Goal: Information Seeking & Learning: Find specific page/section

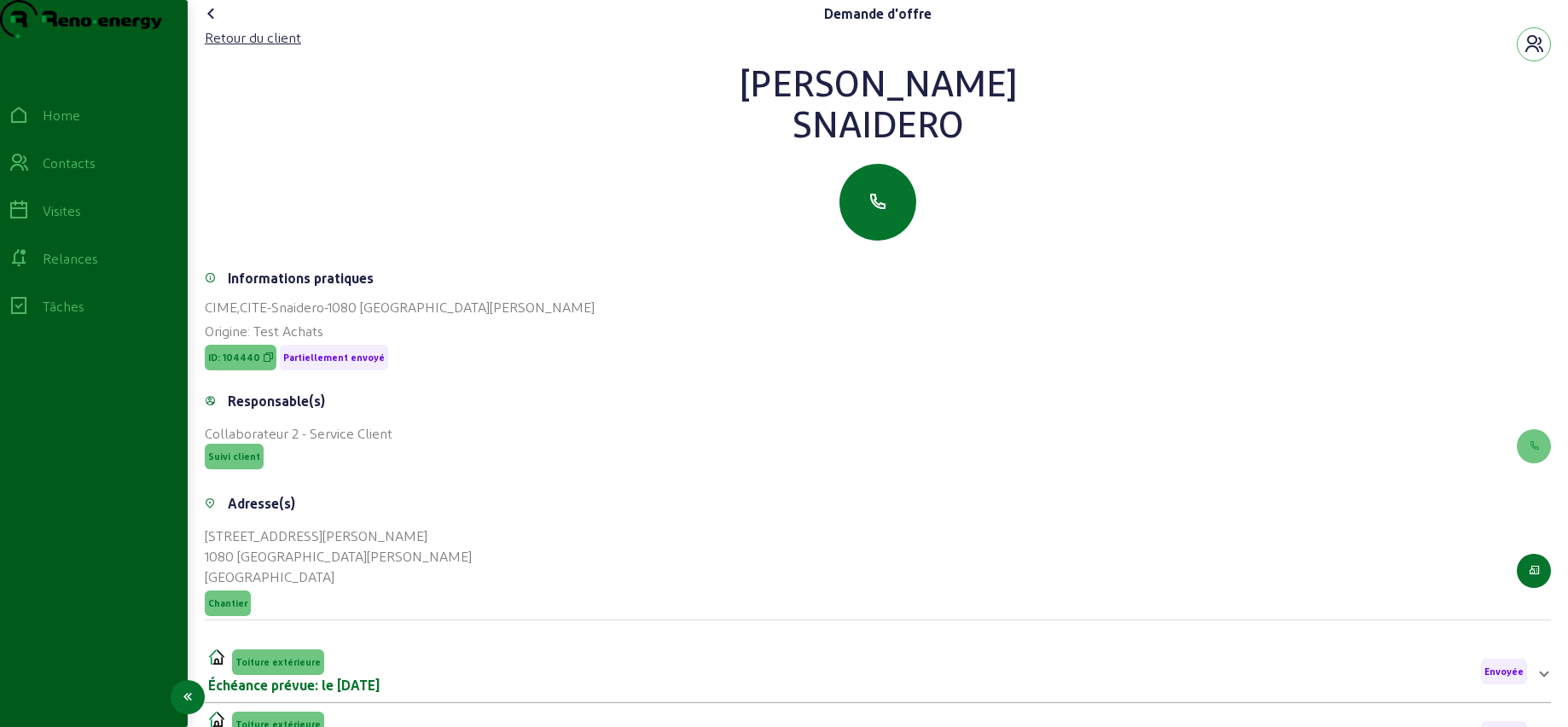
click at [72, 174] on div "Contacts" at bounding box center [69, 163] width 53 height 21
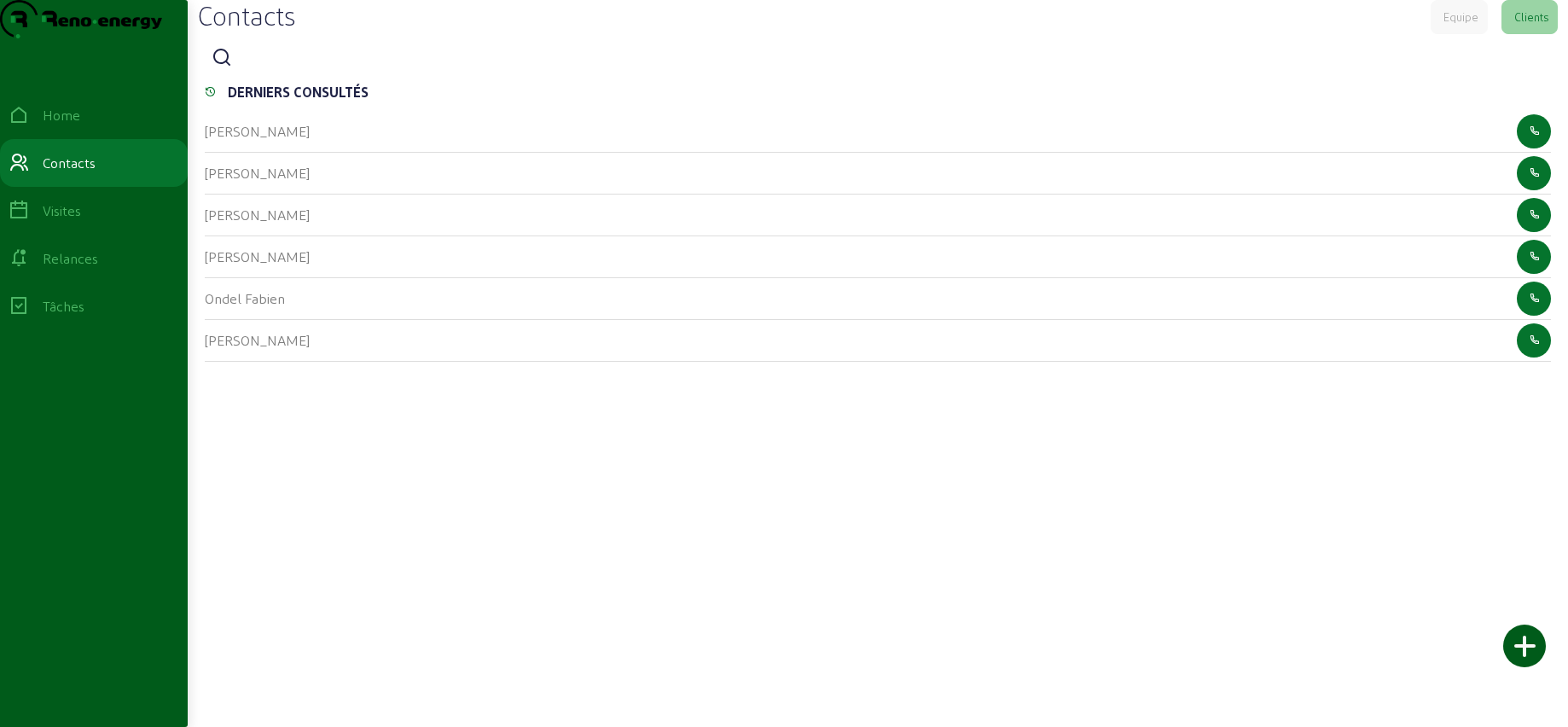
click at [225, 68] on icon at bounding box center [222, 57] width 21 height 21
click at [298, 69] on input at bounding box center [317, 58] width 154 height 21
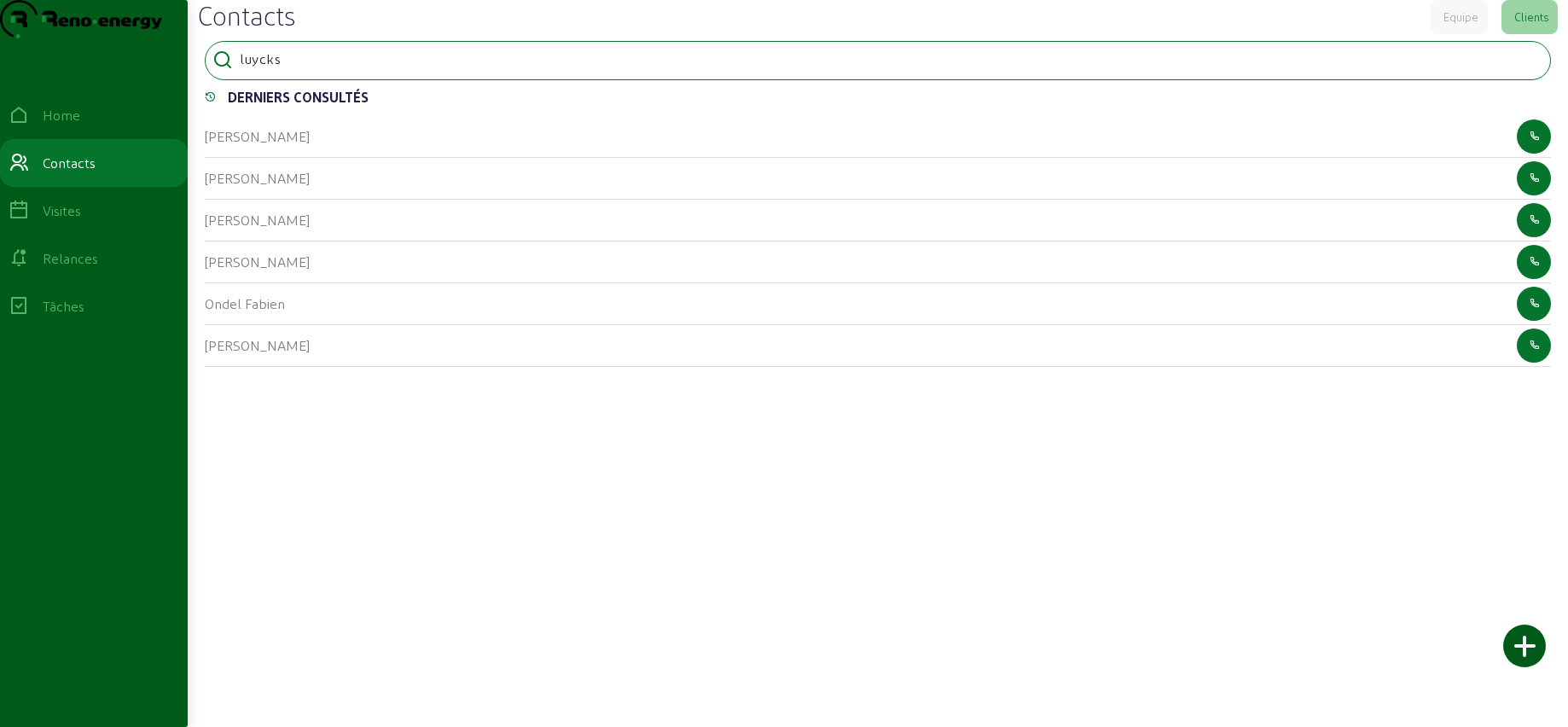
type input "luycks"
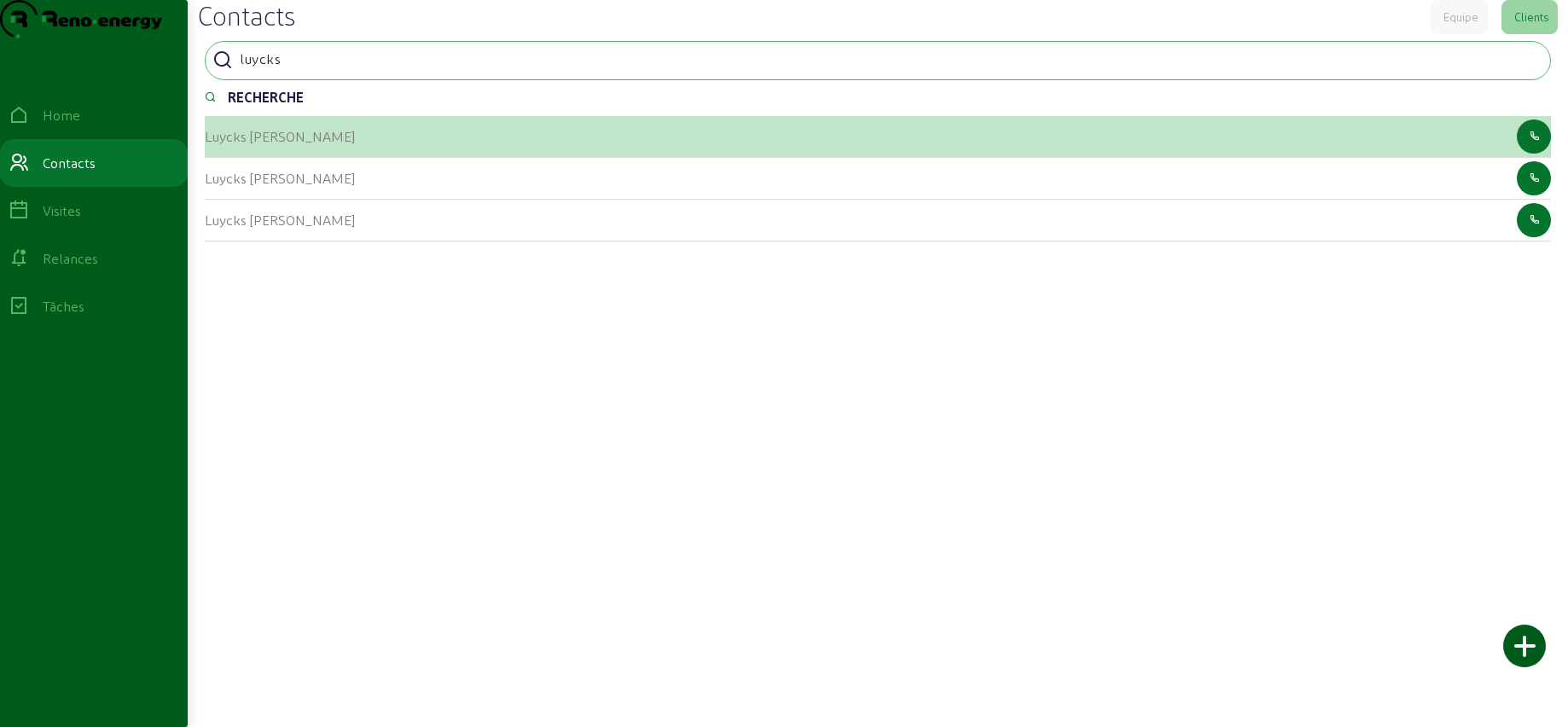
click at [227, 144] on cam-list-title "Luycks [PERSON_NAME]" at bounding box center [280, 136] width 150 height 16
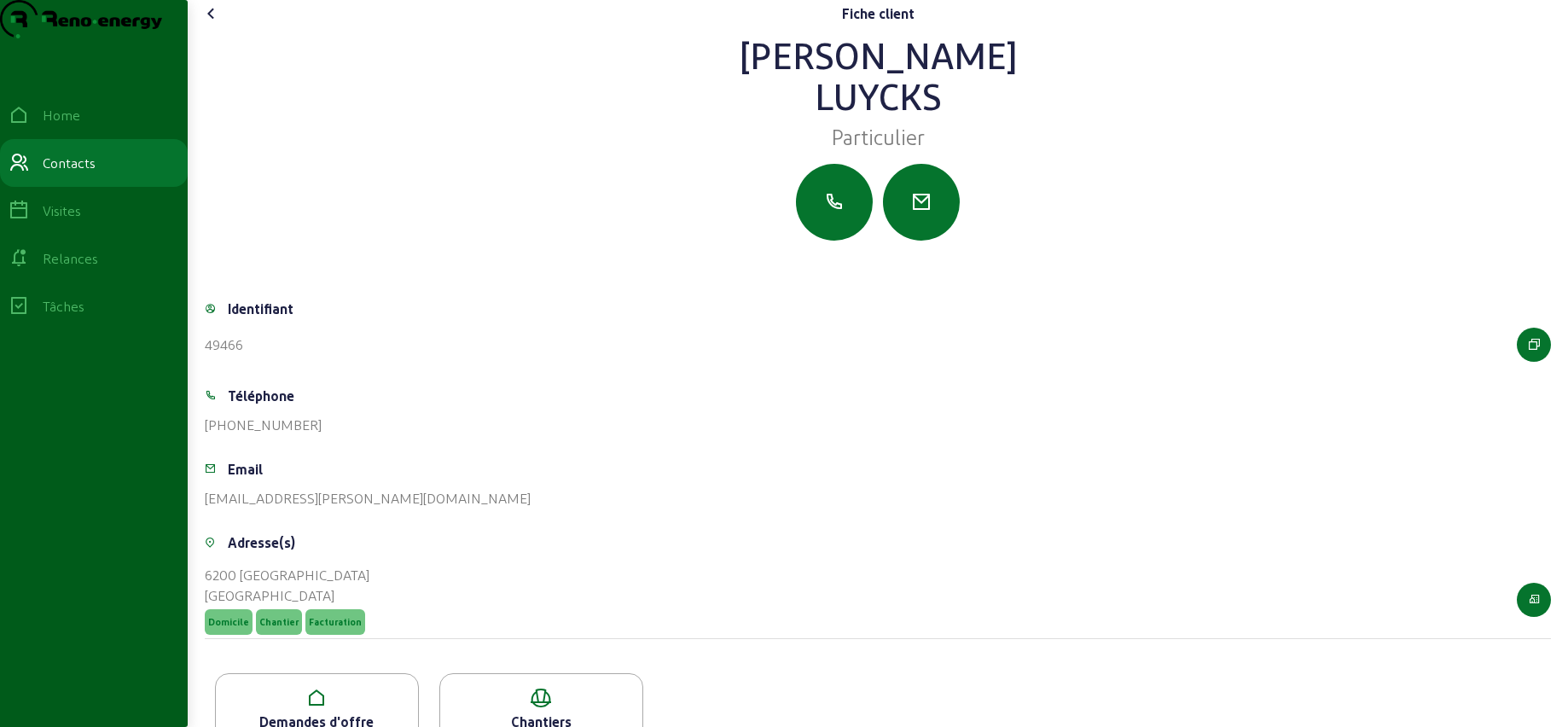
scroll to position [74, 0]
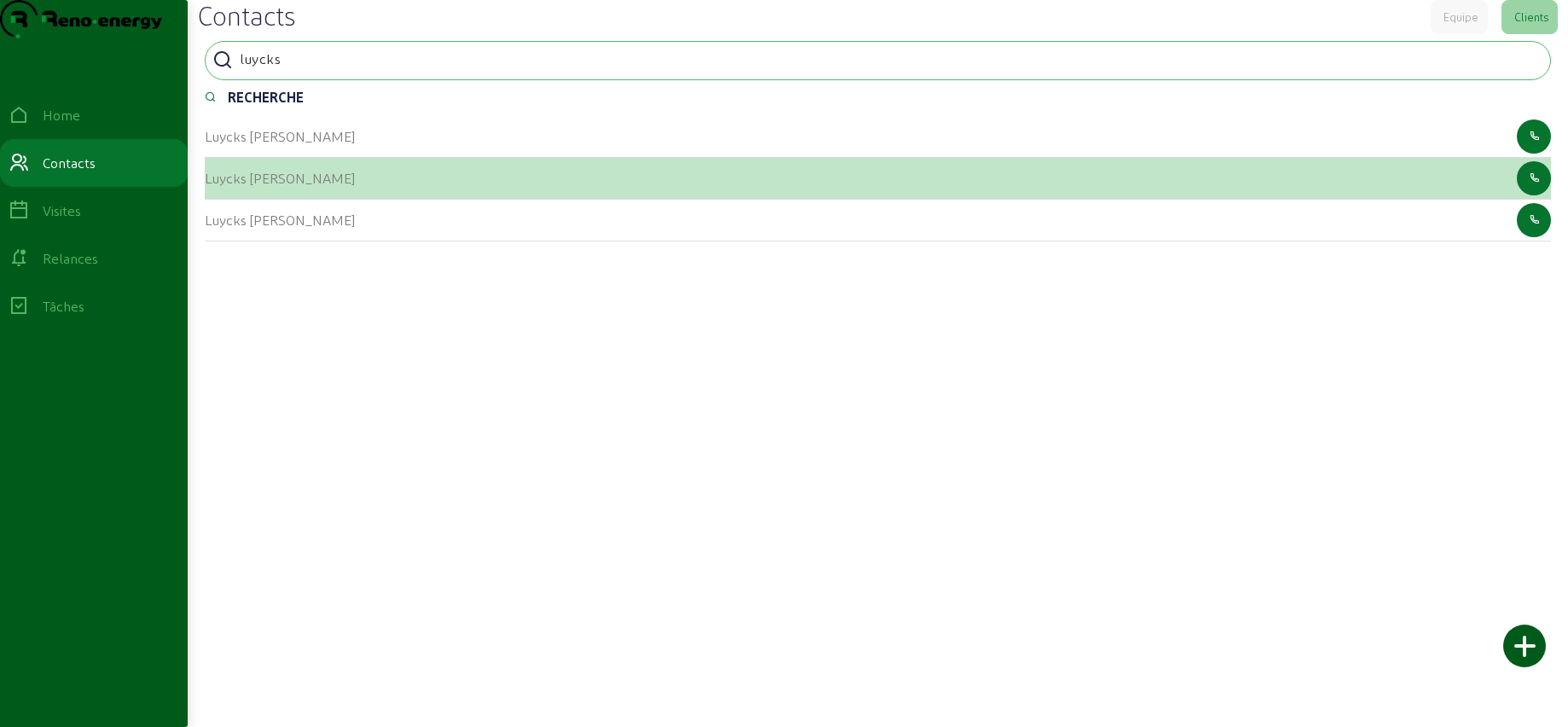
click at [253, 188] on div "Luycks [PERSON_NAME]" at bounding box center [280, 178] width 150 height 21
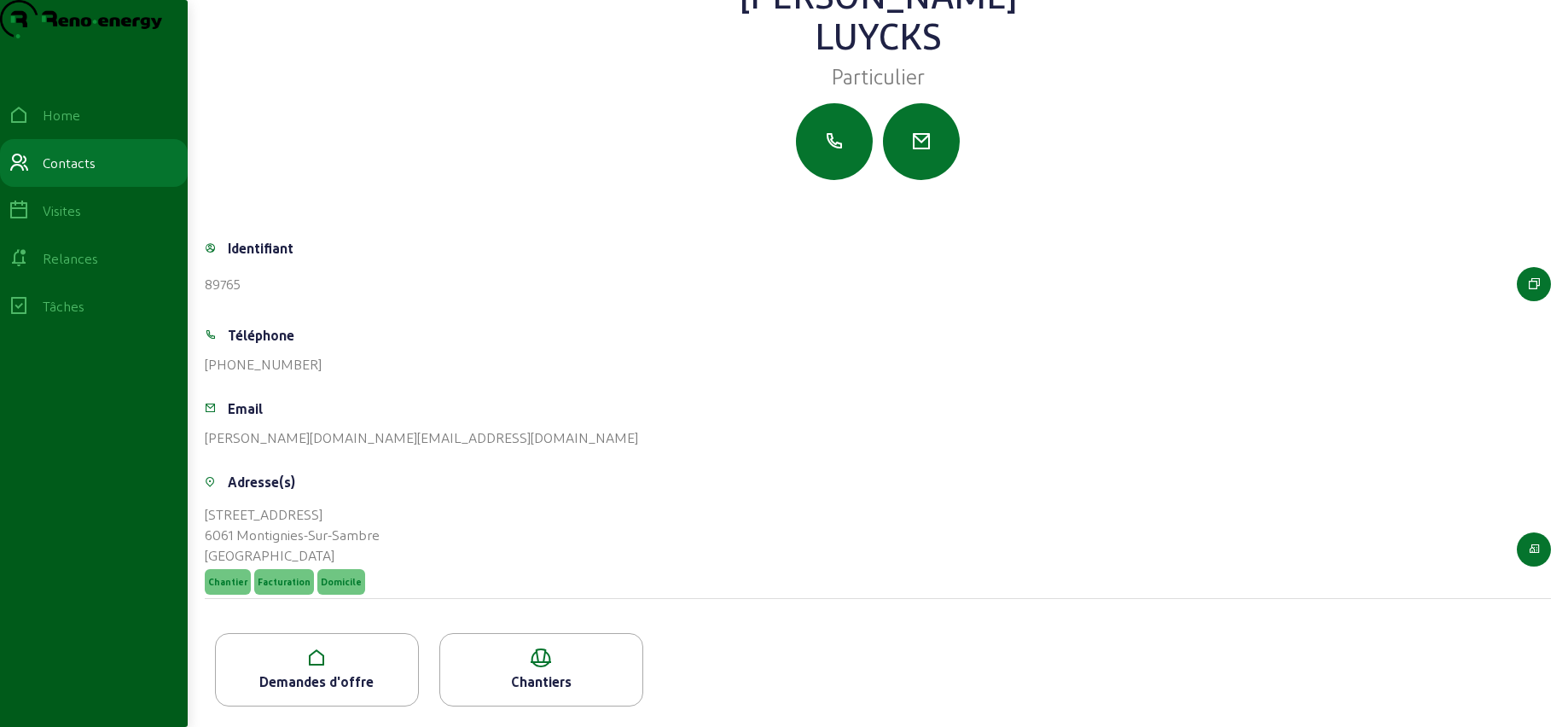
scroll to position [95, 0]
click at [304, 674] on div "Demandes d'offre" at bounding box center [317, 682] width 202 height 21
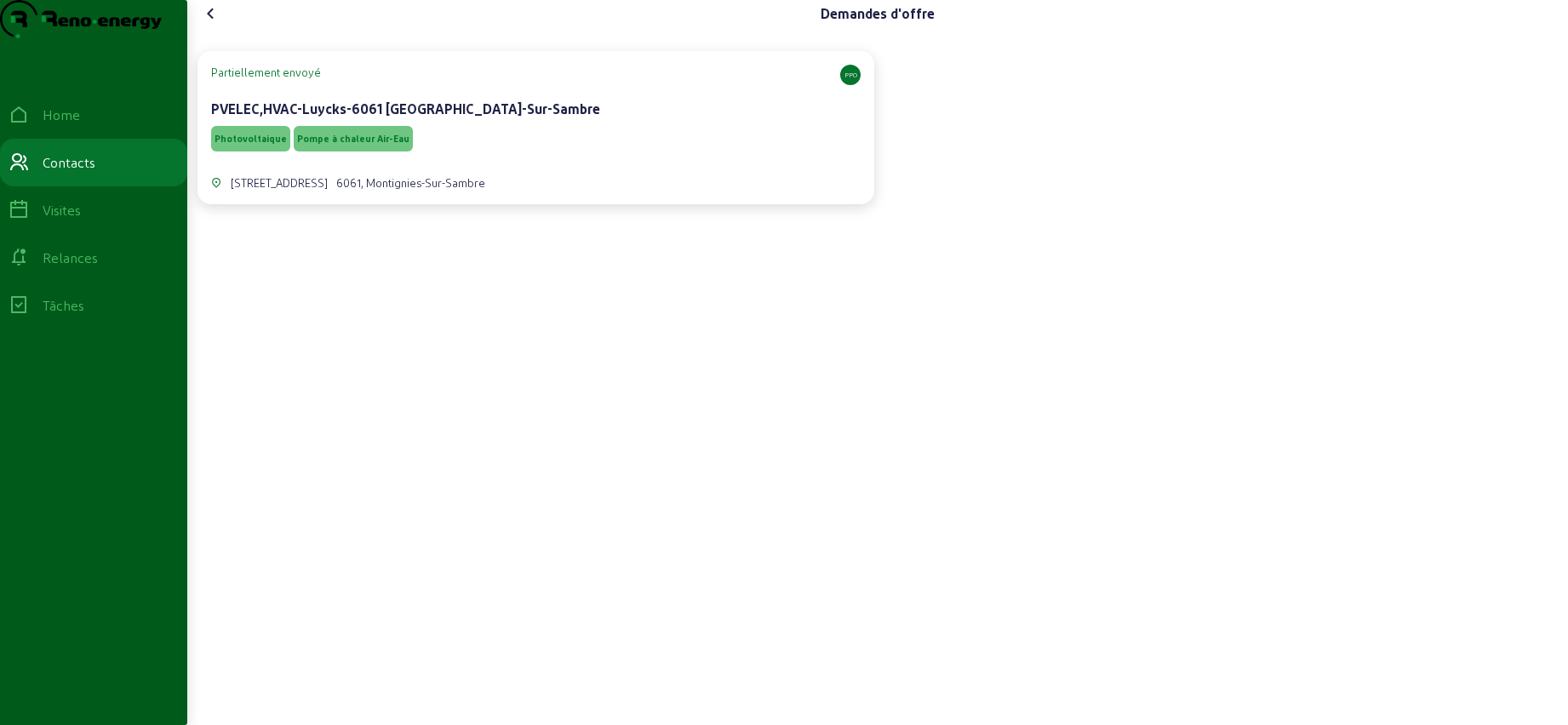
click at [490, 154] on div "Photovoltaique Pompe à chaleur Air-Eau" at bounding box center [536, 139] width 649 height 32
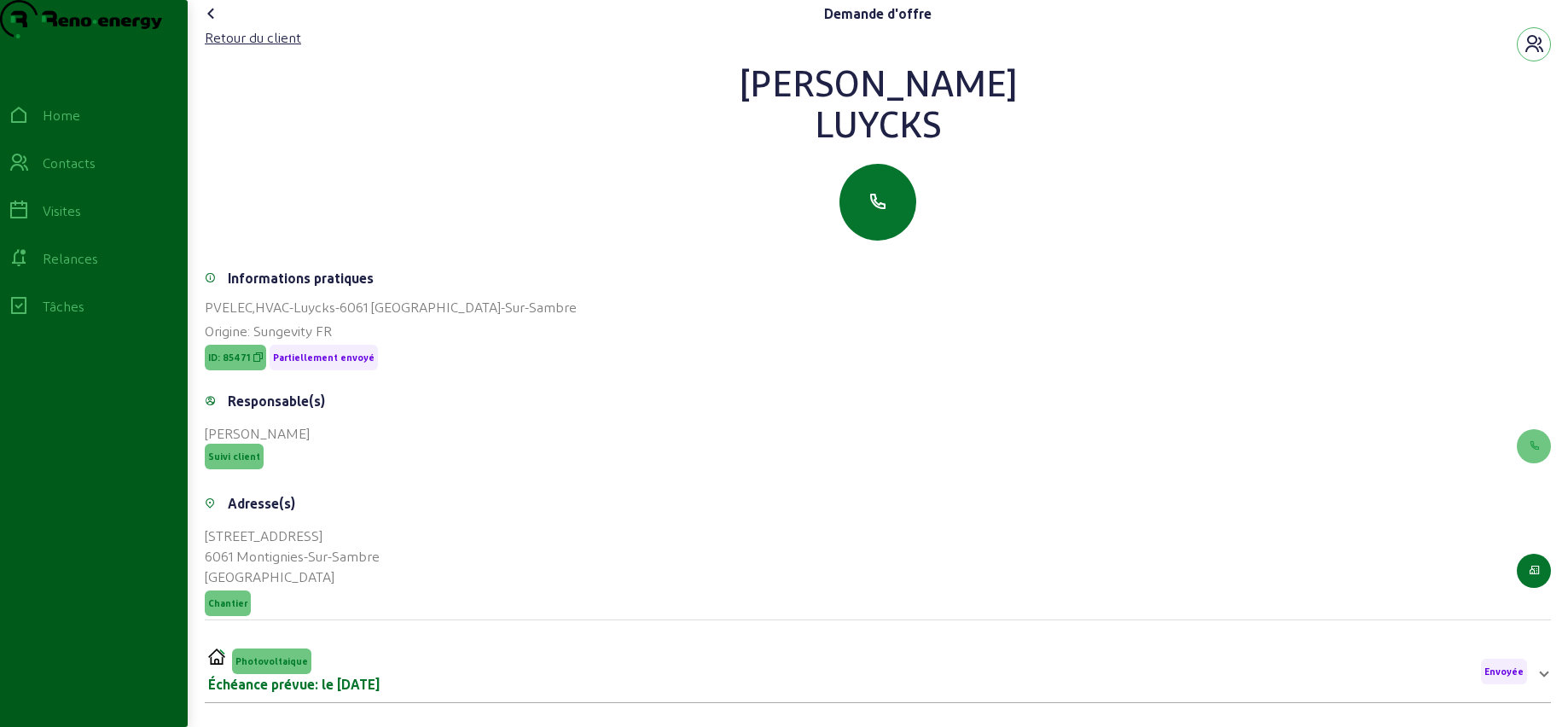
scroll to position [218, 0]
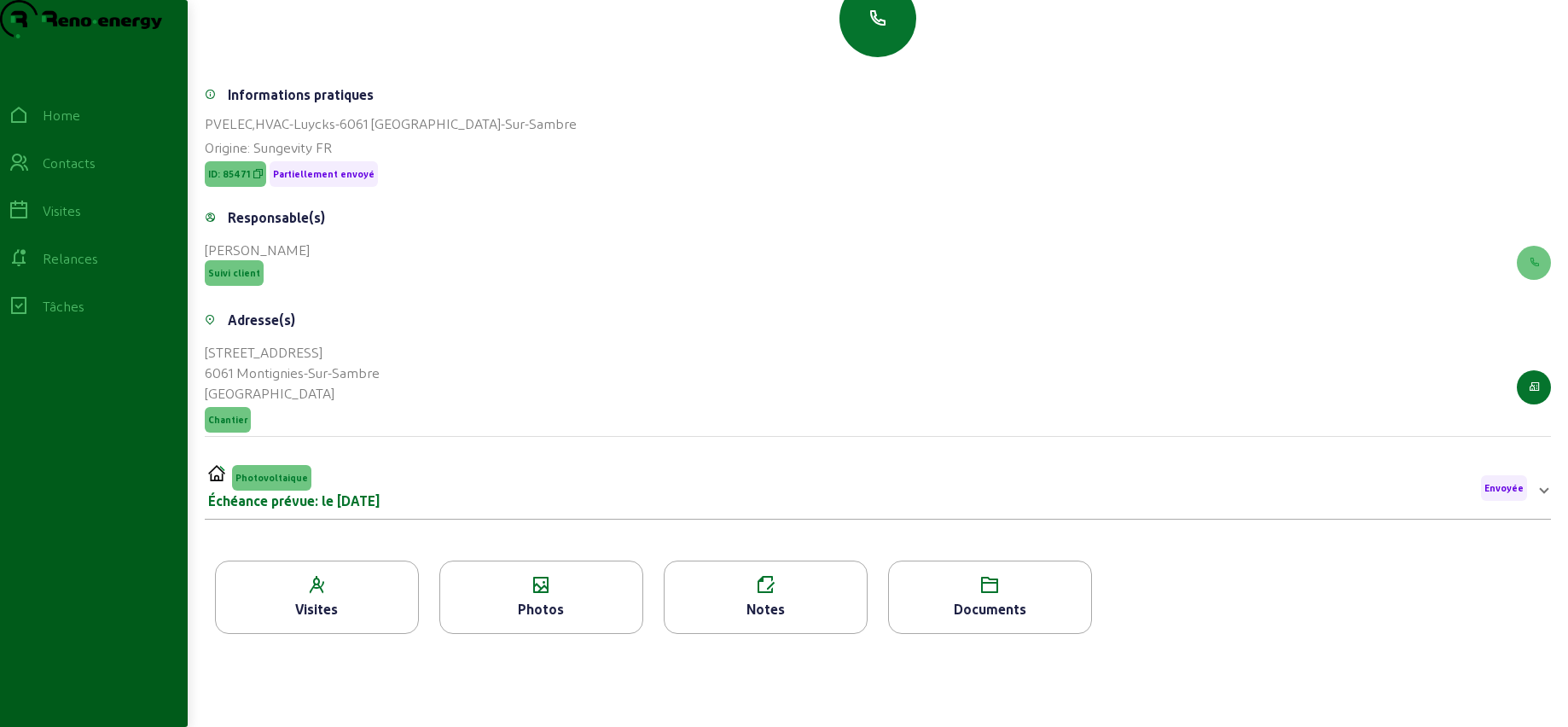
click at [517, 610] on div "Photos" at bounding box center [540, 609] width 202 height 21
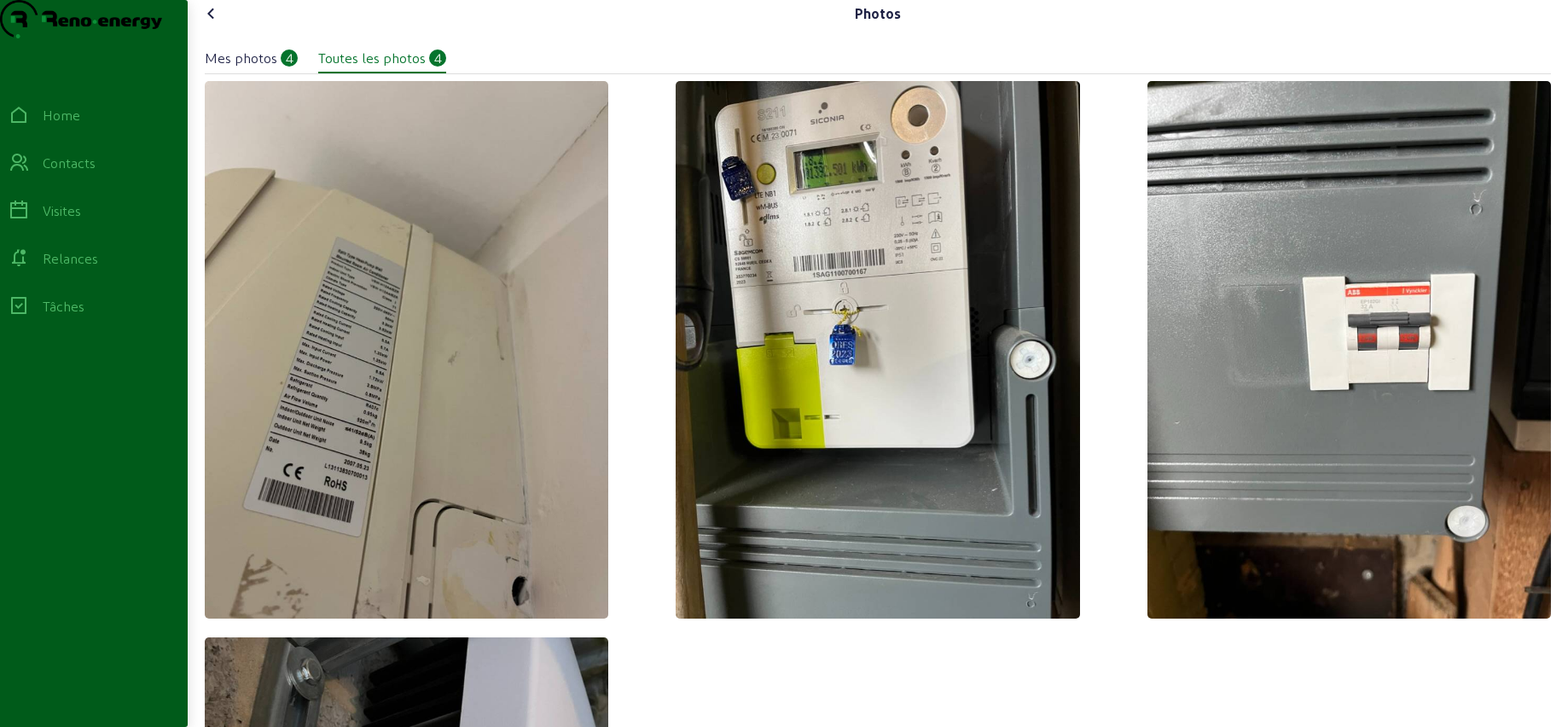
click at [208, 24] on icon at bounding box center [211, 13] width 21 height 21
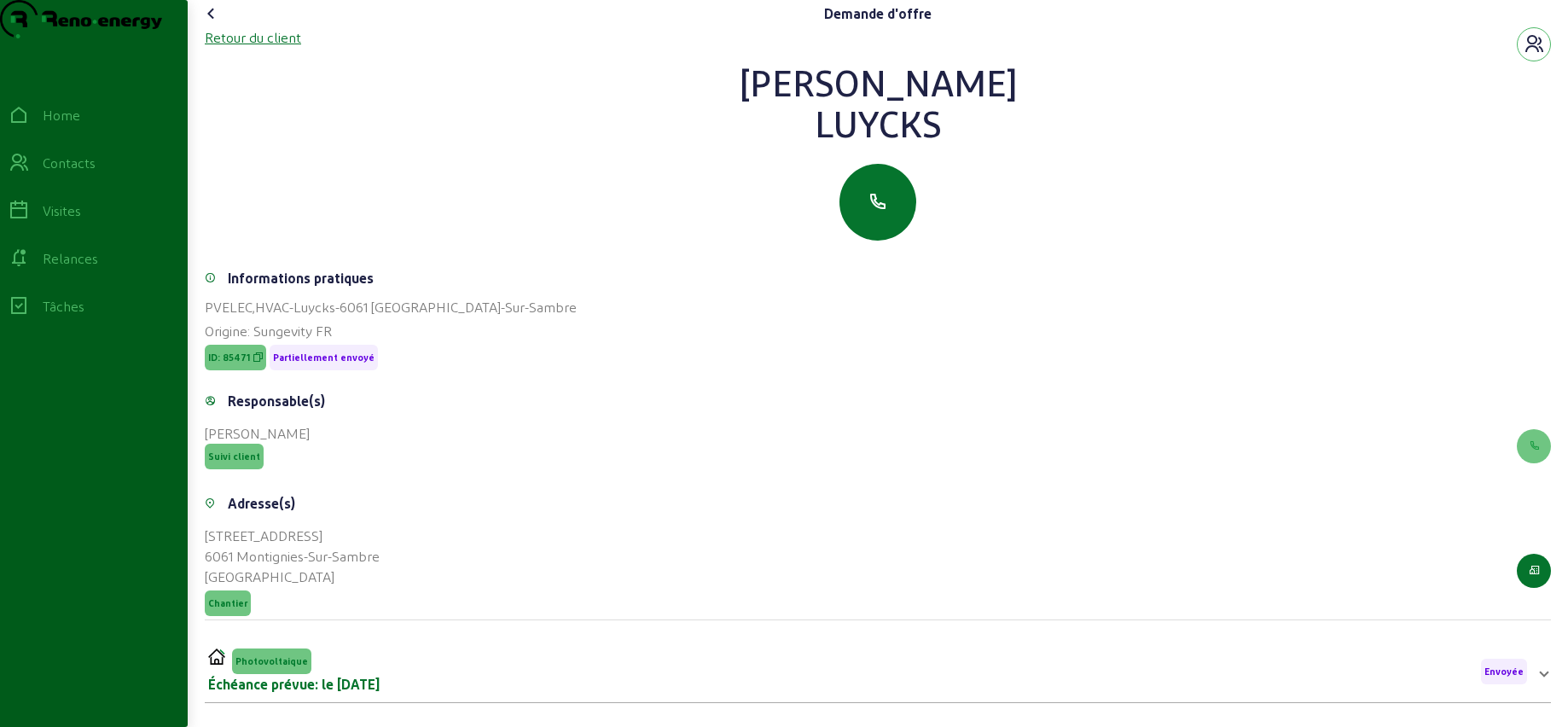
click at [223, 47] on div "Retour du client" at bounding box center [253, 37] width 97 height 21
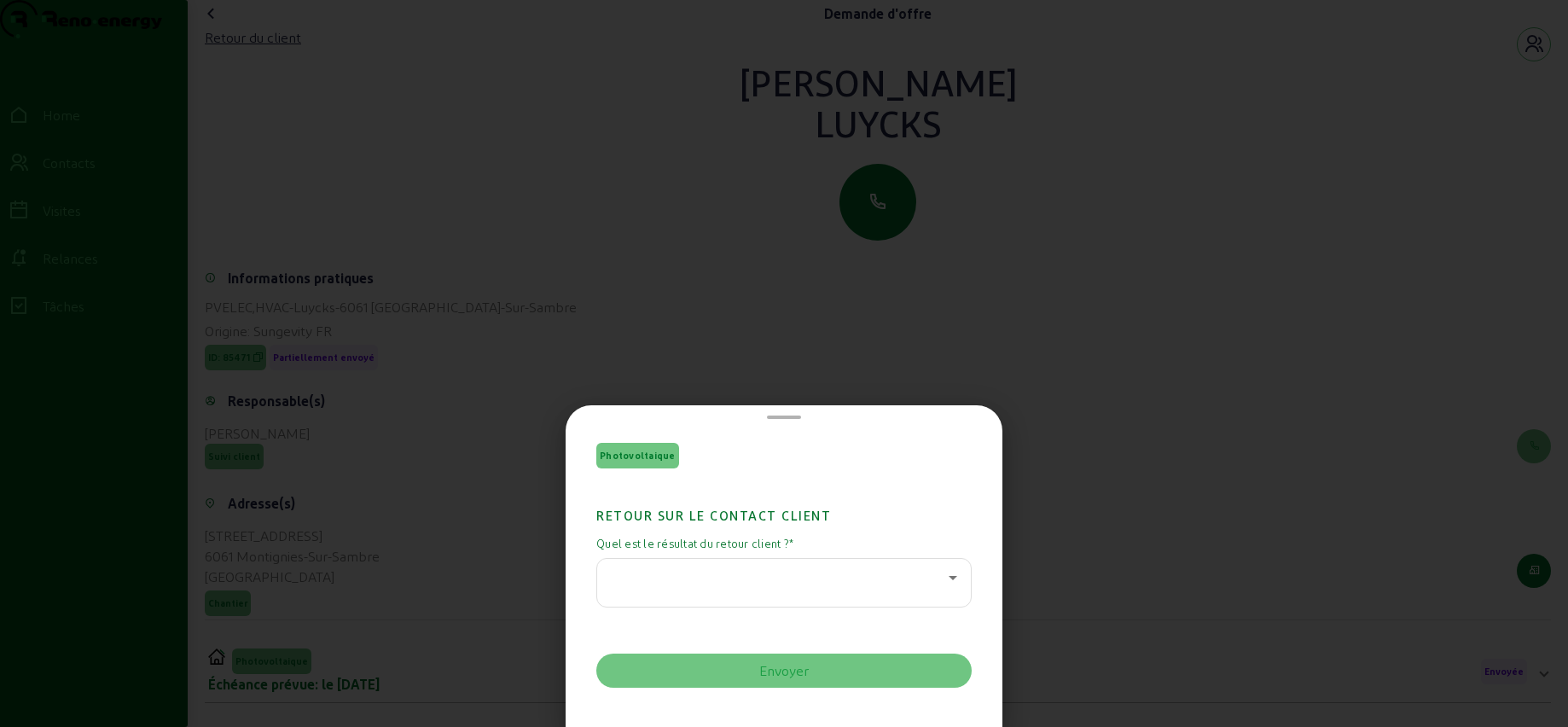
click at [696, 345] on div at bounding box center [784, 363] width 1568 height 727
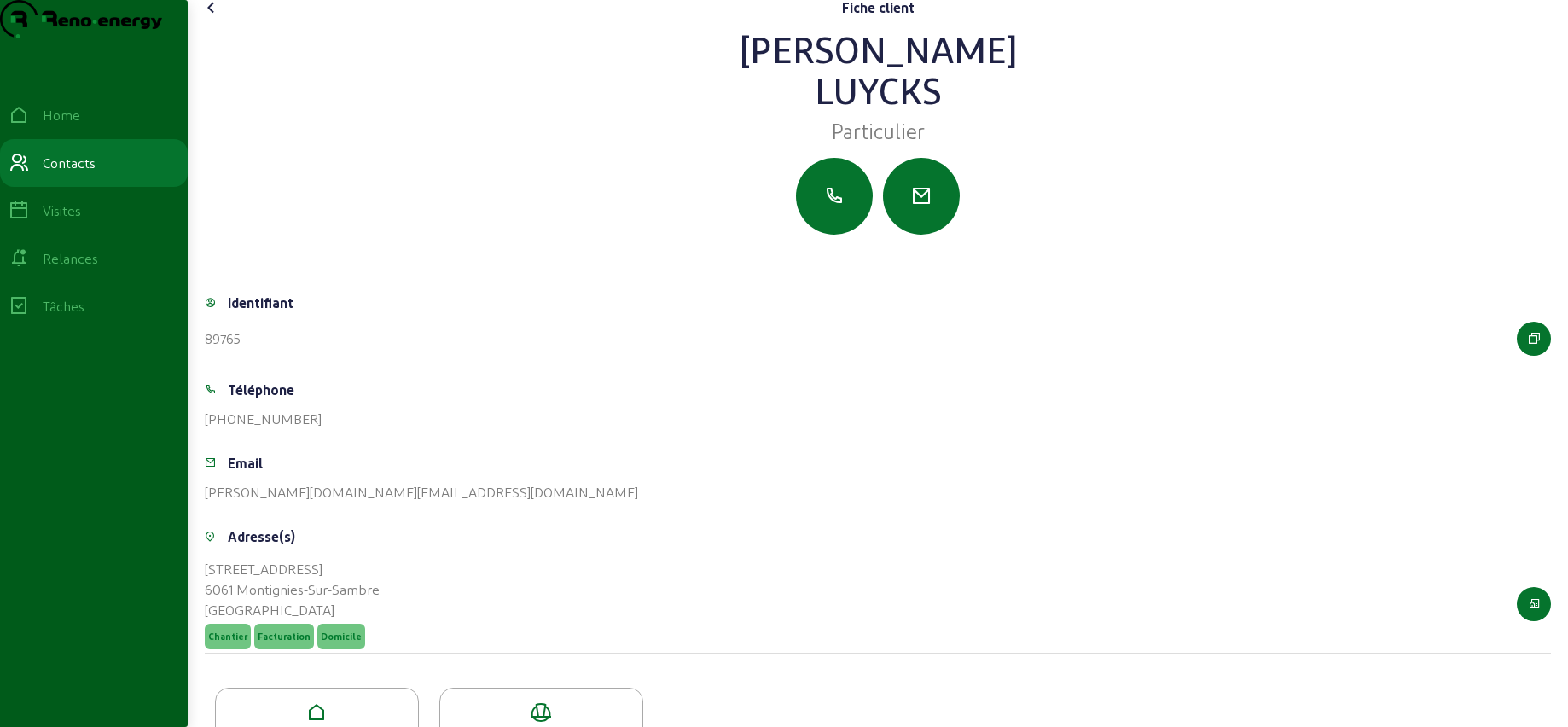
scroll to position [7, 0]
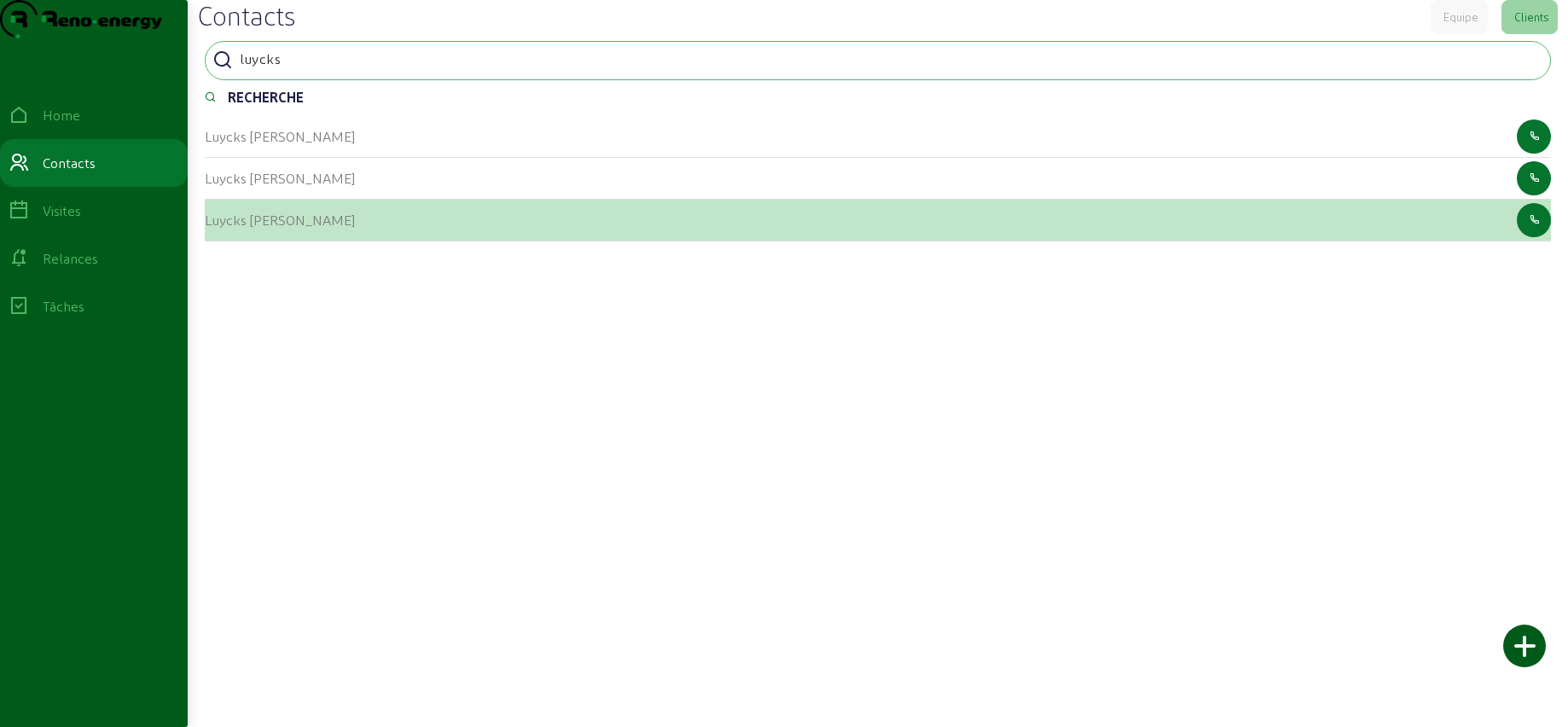
click at [276, 228] on cam-list-title "Luycks [PERSON_NAME]" at bounding box center [280, 220] width 150 height 16
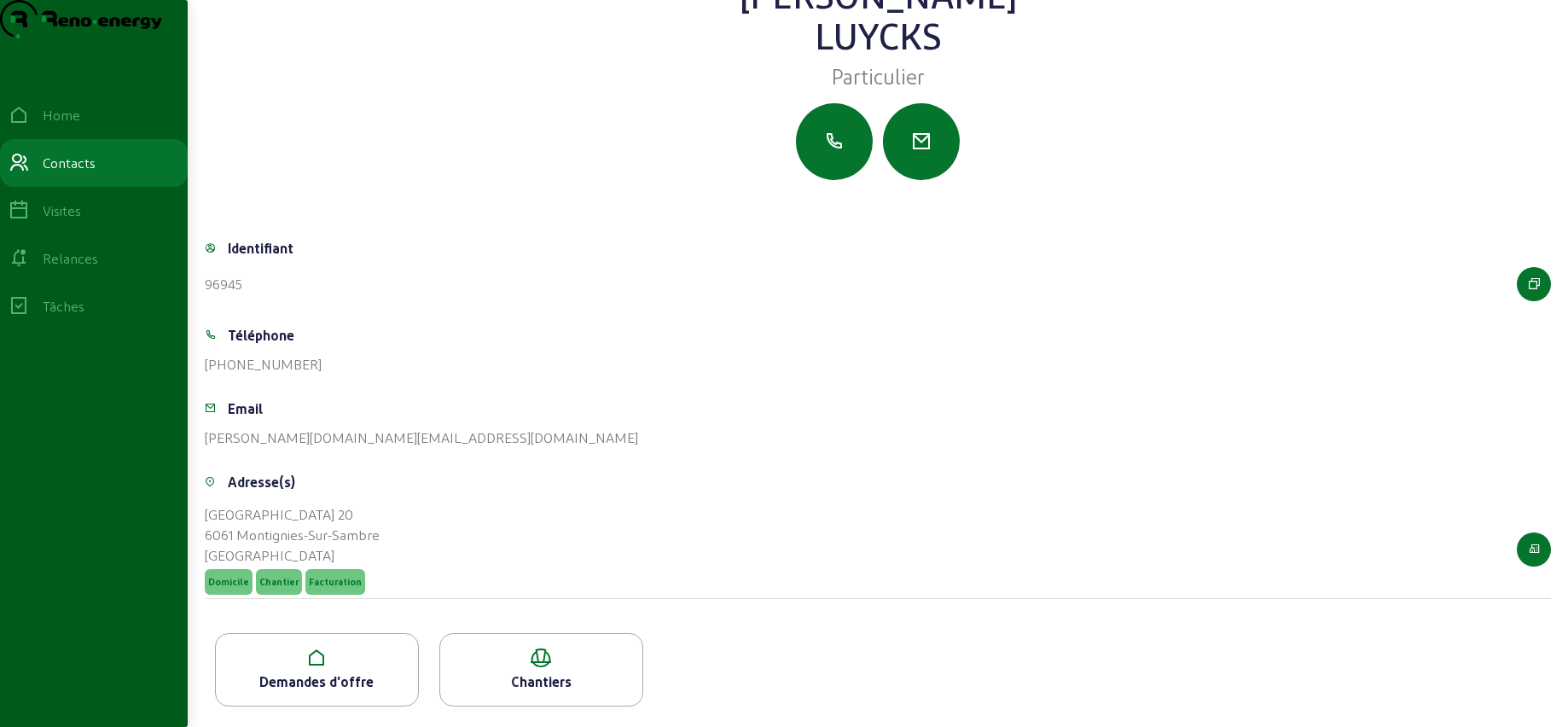
scroll to position [95, 0]
click at [326, 660] on icon at bounding box center [317, 658] width 202 height 21
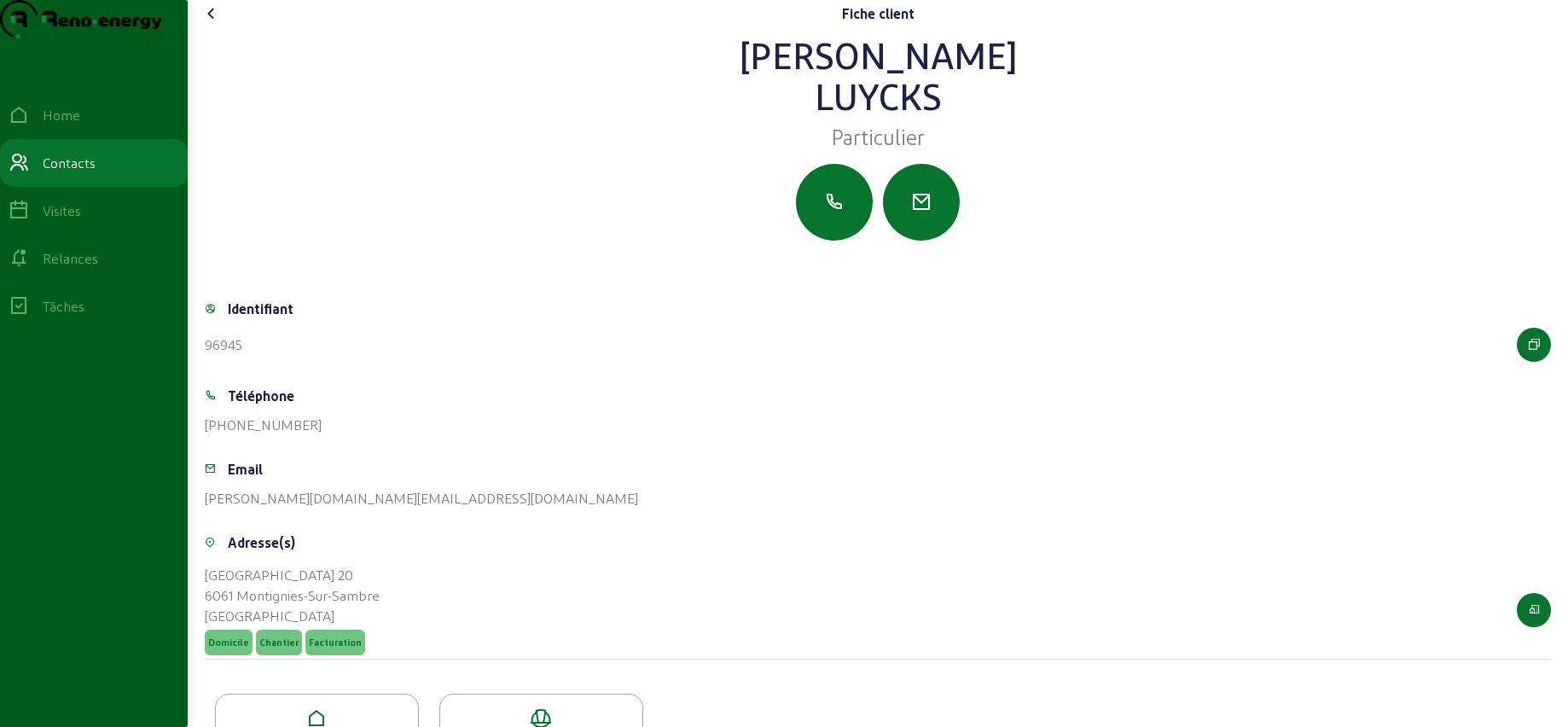
click at [218, 24] on icon at bounding box center [211, 13] width 21 height 21
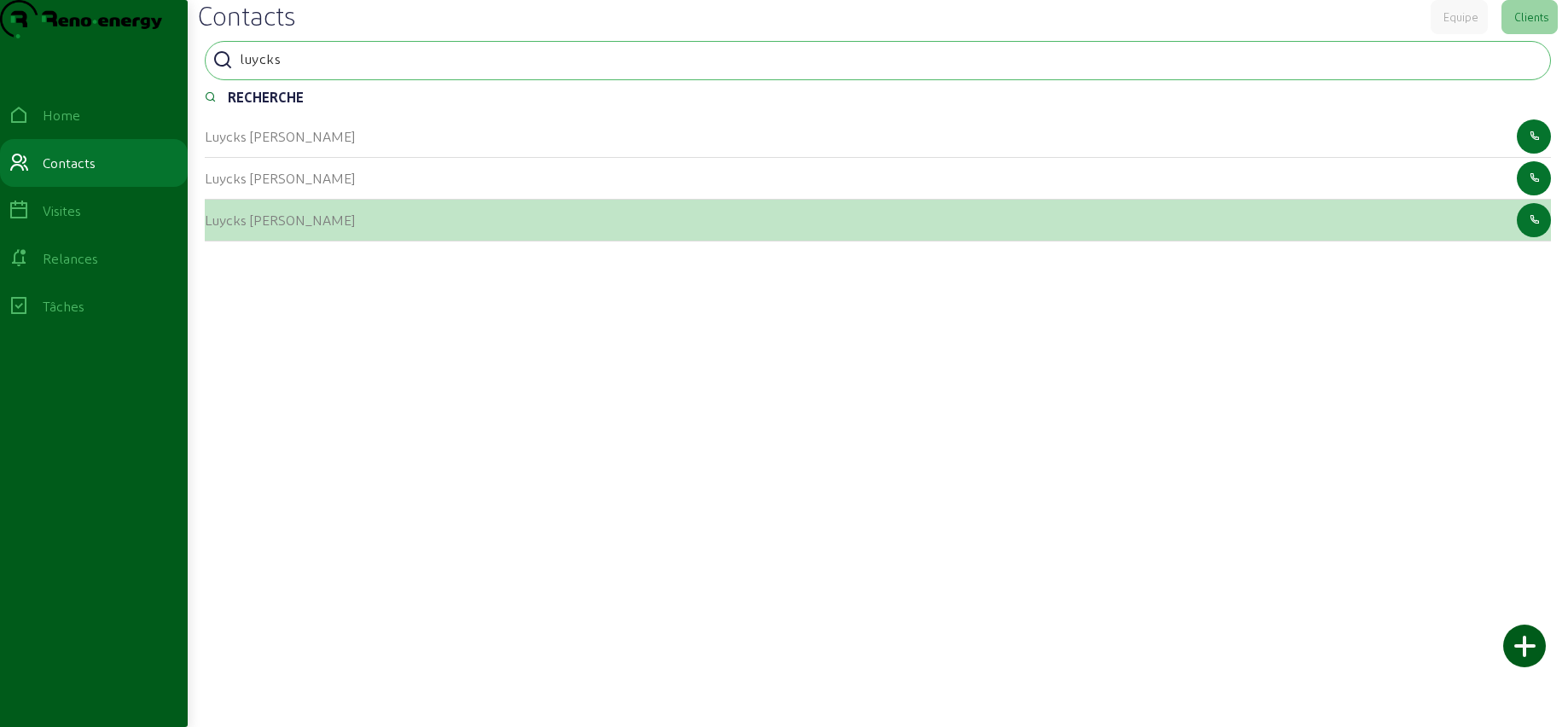
click at [261, 228] on cam-list-title "Luycks [PERSON_NAME]" at bounding box center [280, 220] width 150 height 16
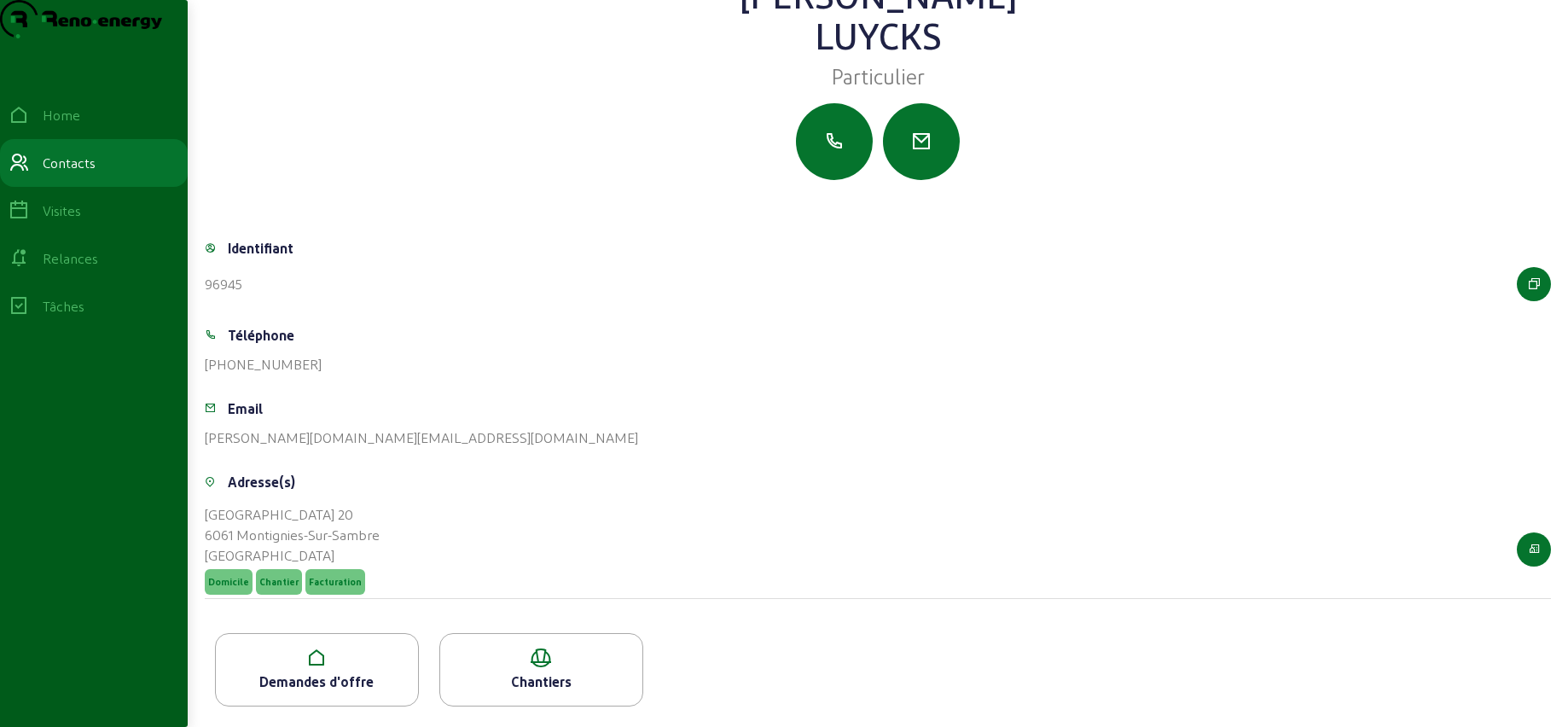
scroll to position [95, 0]
click at [344, 677] on div "Demandes d'offre" at bounding box center [317, 682] width 202 height 21
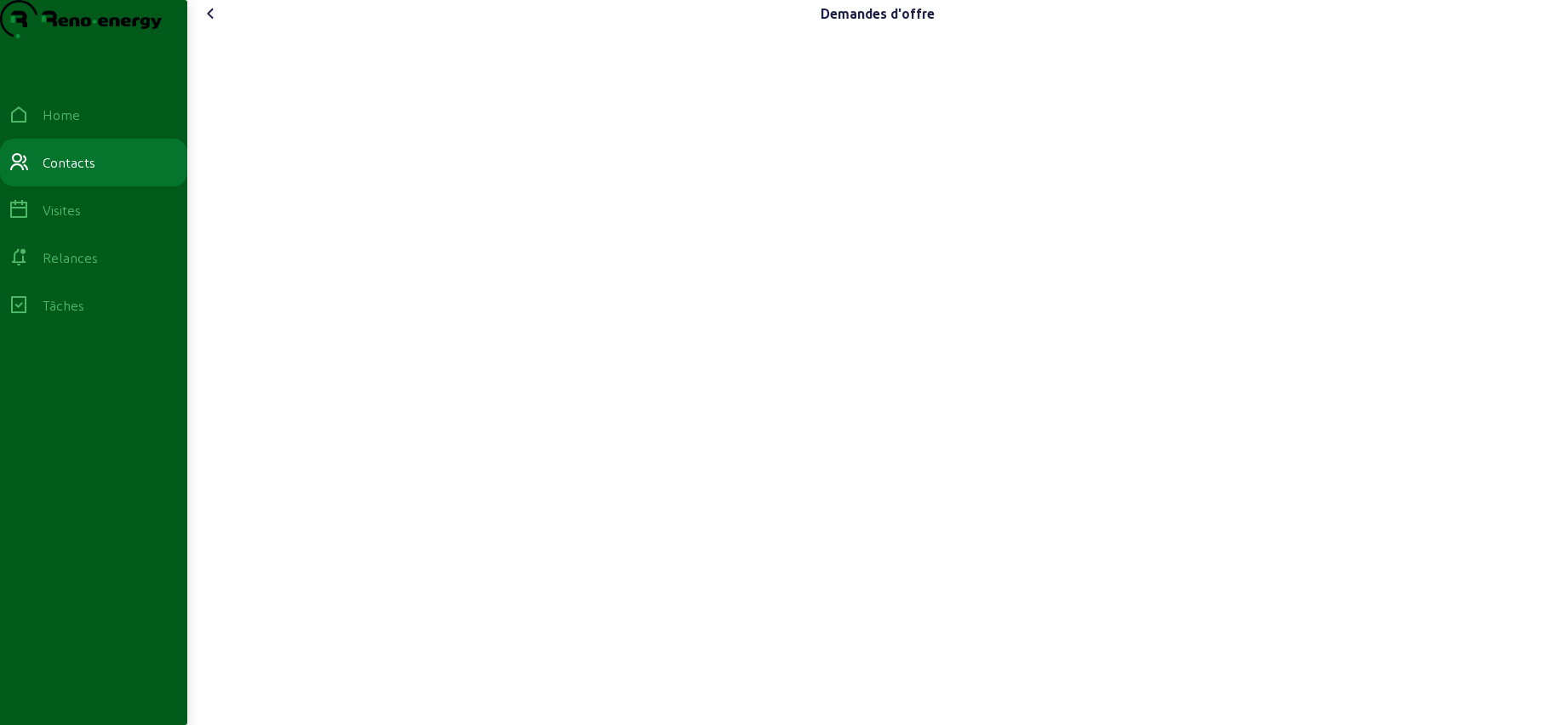
click at [247, 111] on div at bounding box center [877, 348] width 1347 height 628
click at [214, 24] on icon at bounding box center [211, 13] width 21 height 21
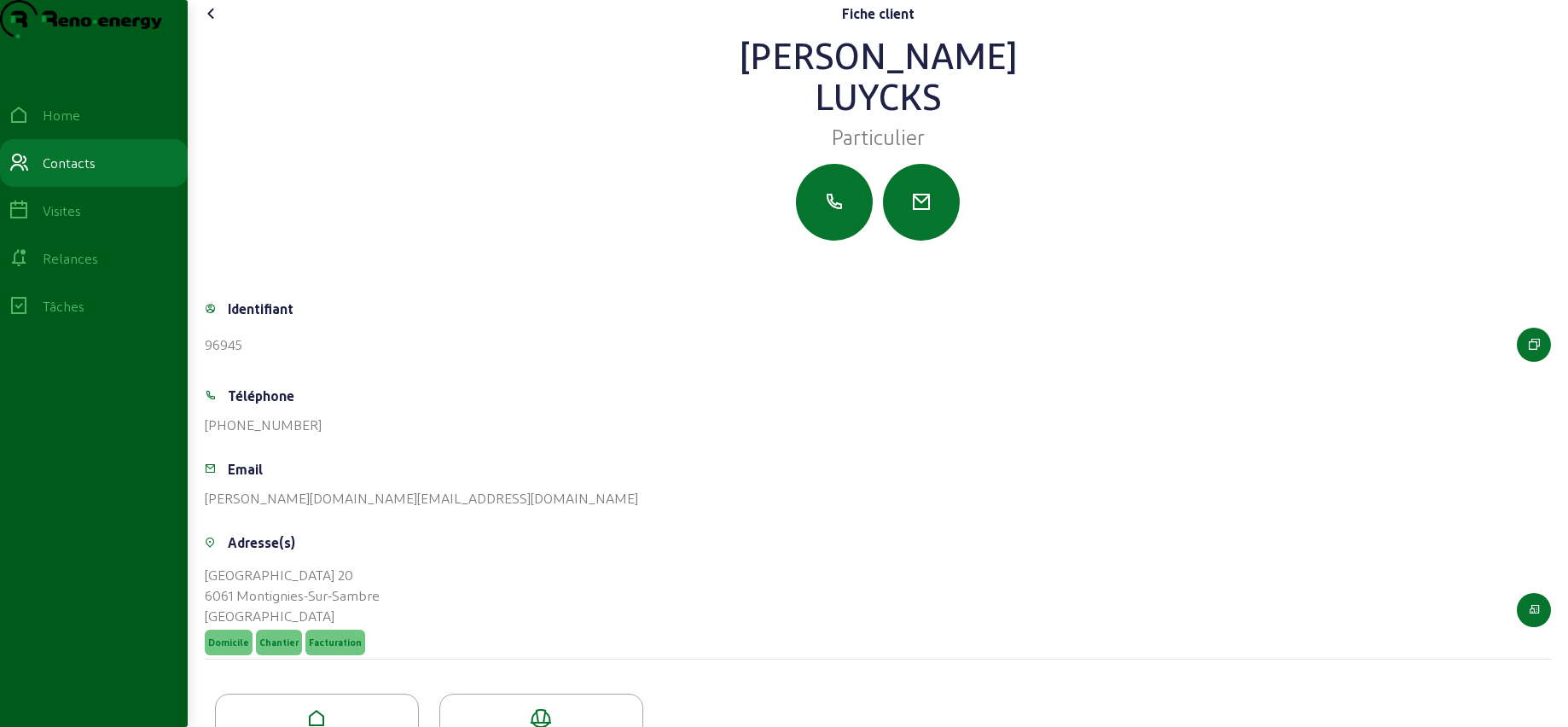
click at [212, 24] on icon at bounding box center [211, 13] width 21 height 21
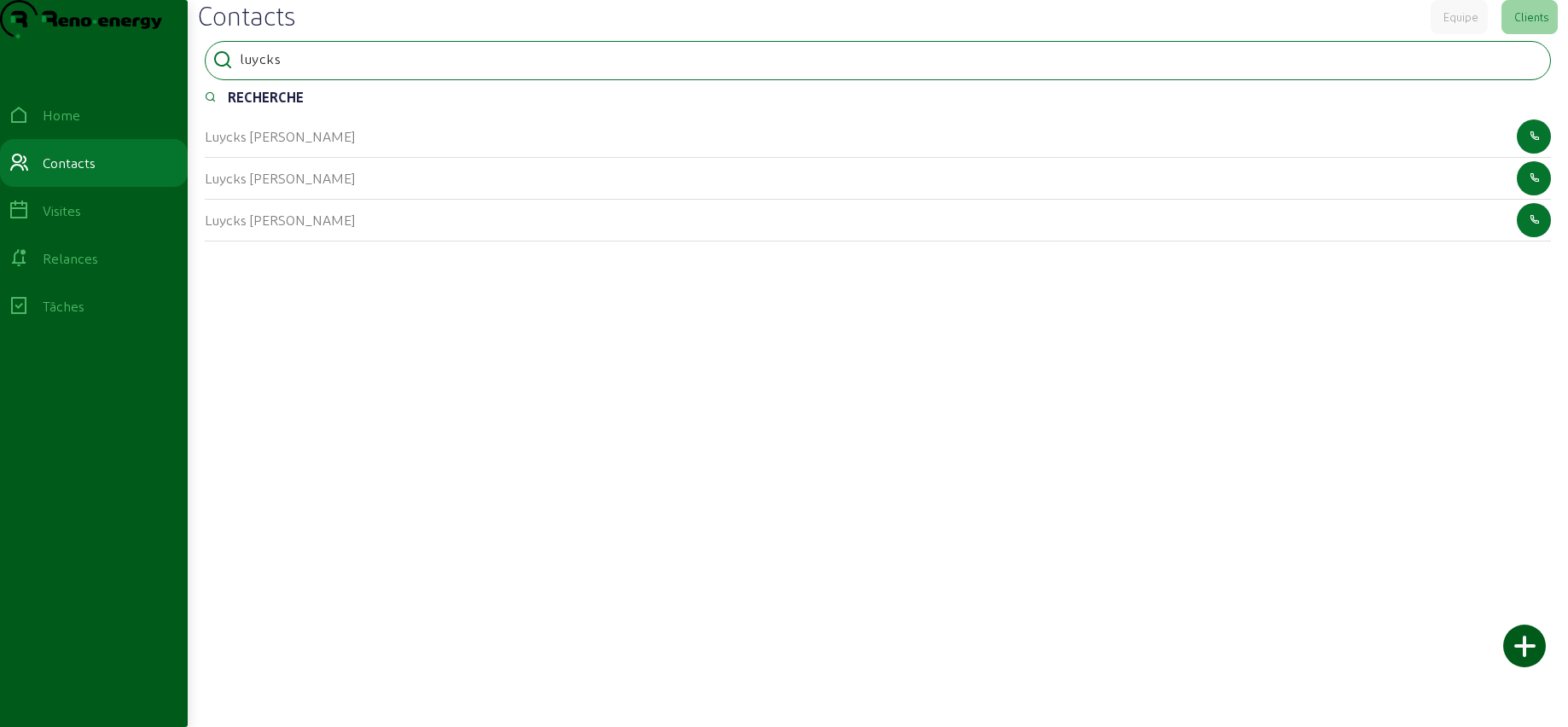
drag, startPoint x: 291, startPoint y: 91, endPoint x: 238, endPoint y: 91, distance: 53.0
click at [238, 80] on div "luycks" at bounding box center [878, 61] width 1346 height 39
type input "anaboli"
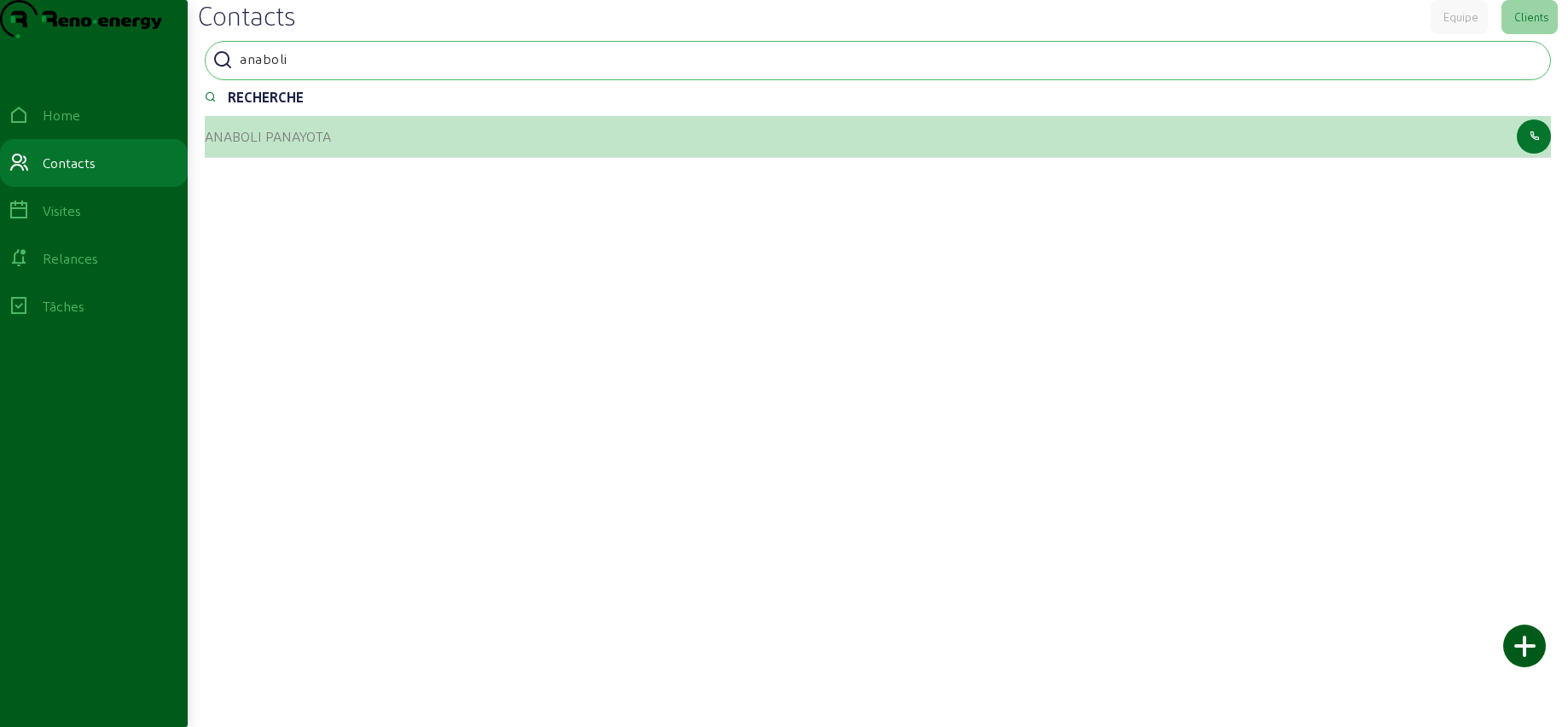
click at [276, 144] on cam-list-title "ANABOLI PANAYOTA" at bounding box center [268, 136] width 126 height 16
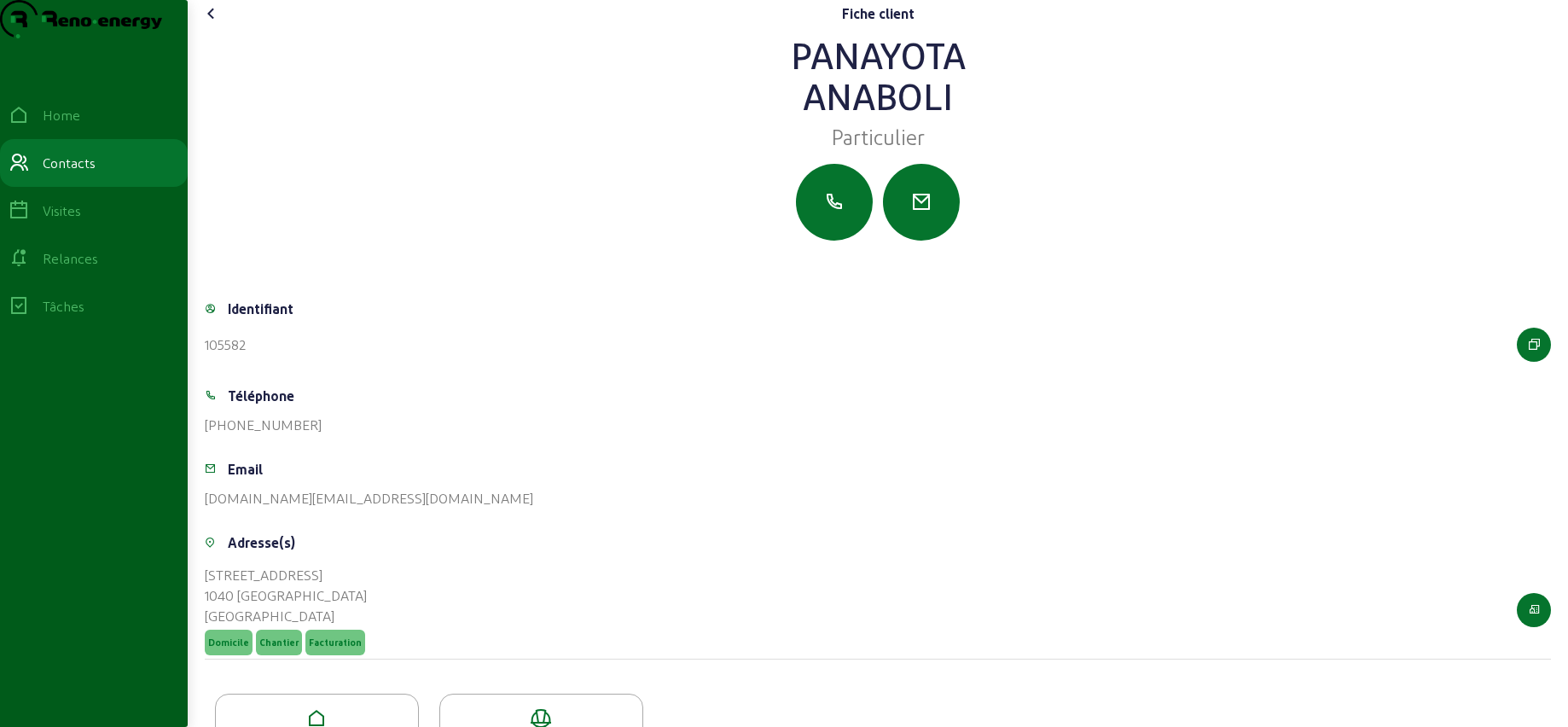
scroll to position [95, 0]
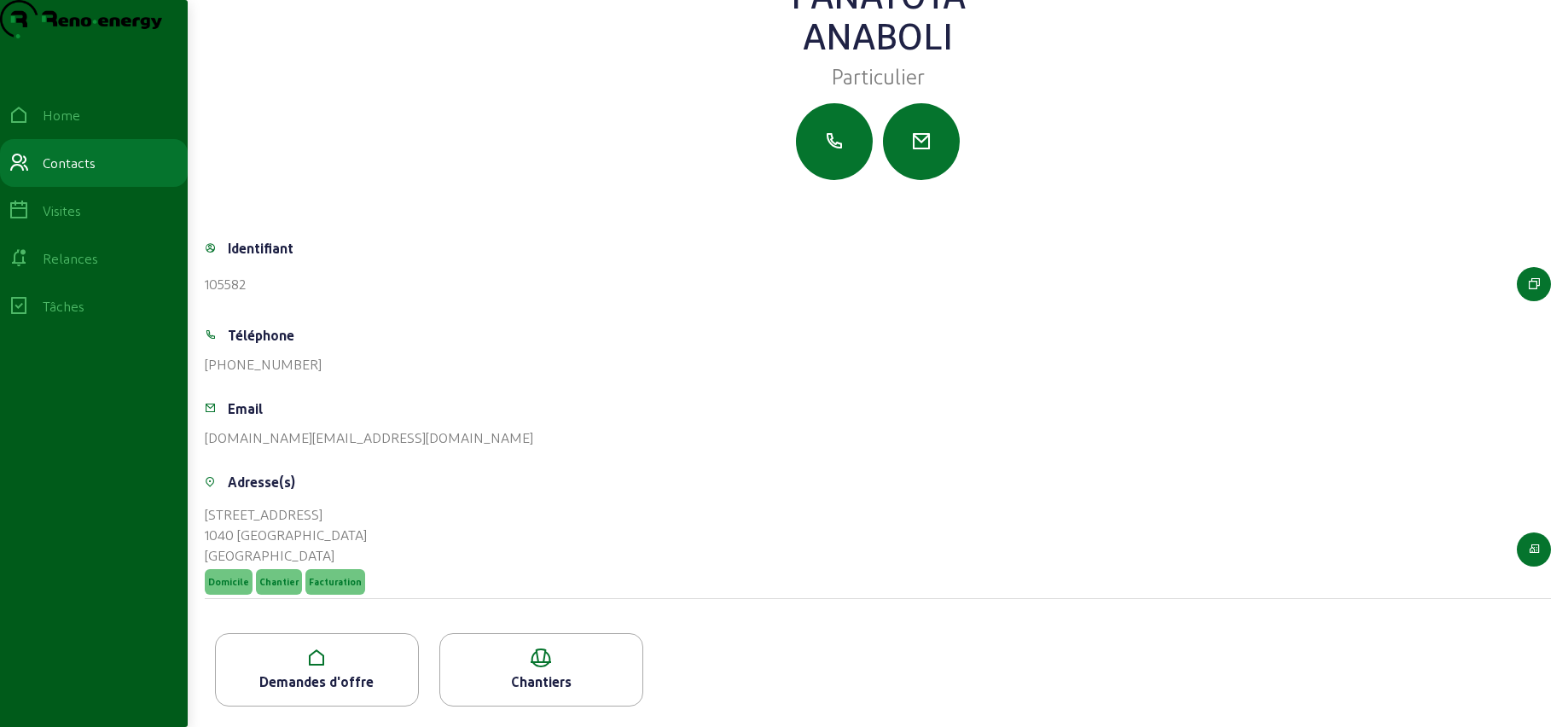
click at [342, 684] on div "Demandes d'offre" at bounding box center [317, 682] width 202 height 21
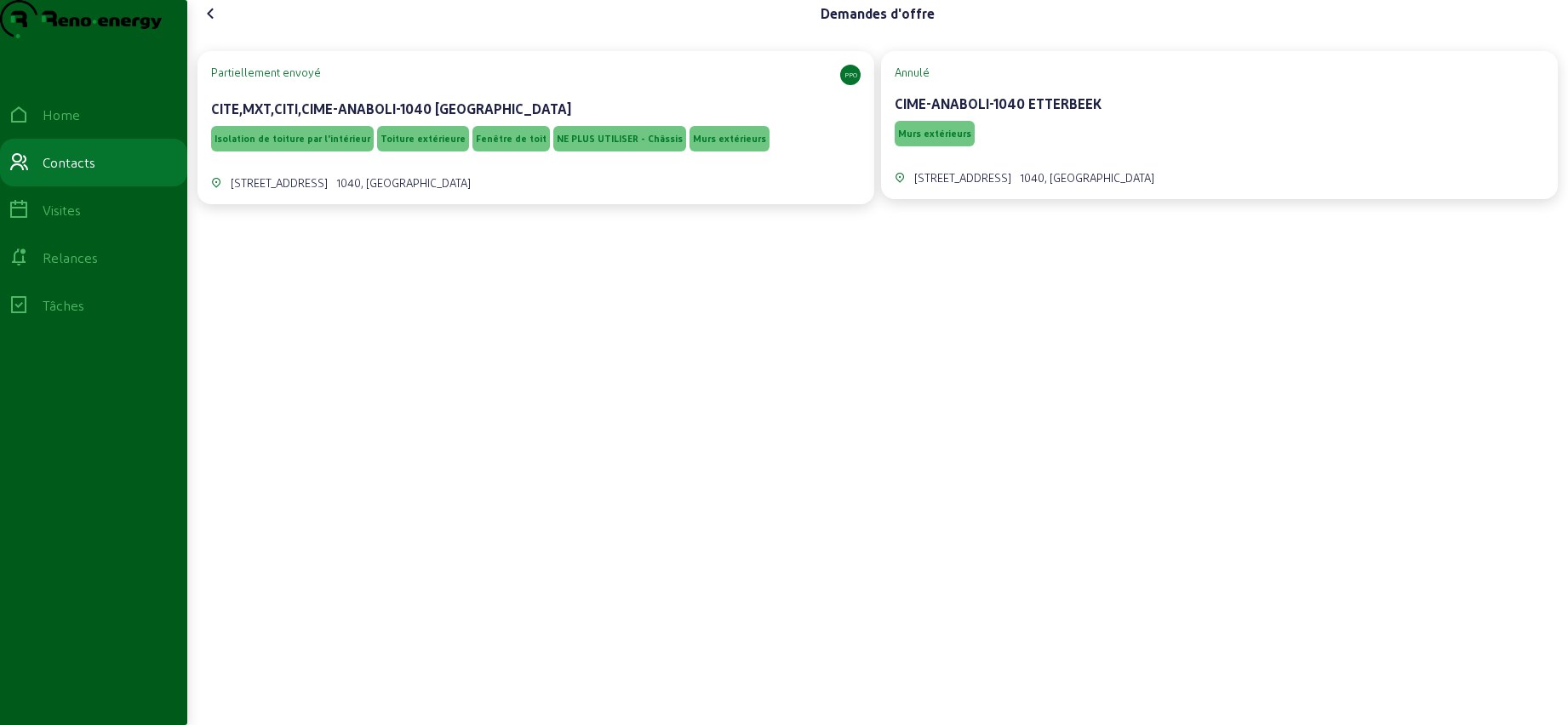
click at [445, 119] on div "Partiellement envoyé PPO CITE,MXT,CITI,CIME-ANABOLI-1040 [GEOGRAPHIC_DATA]" at bounding box center [536, 93] width 649 height 58
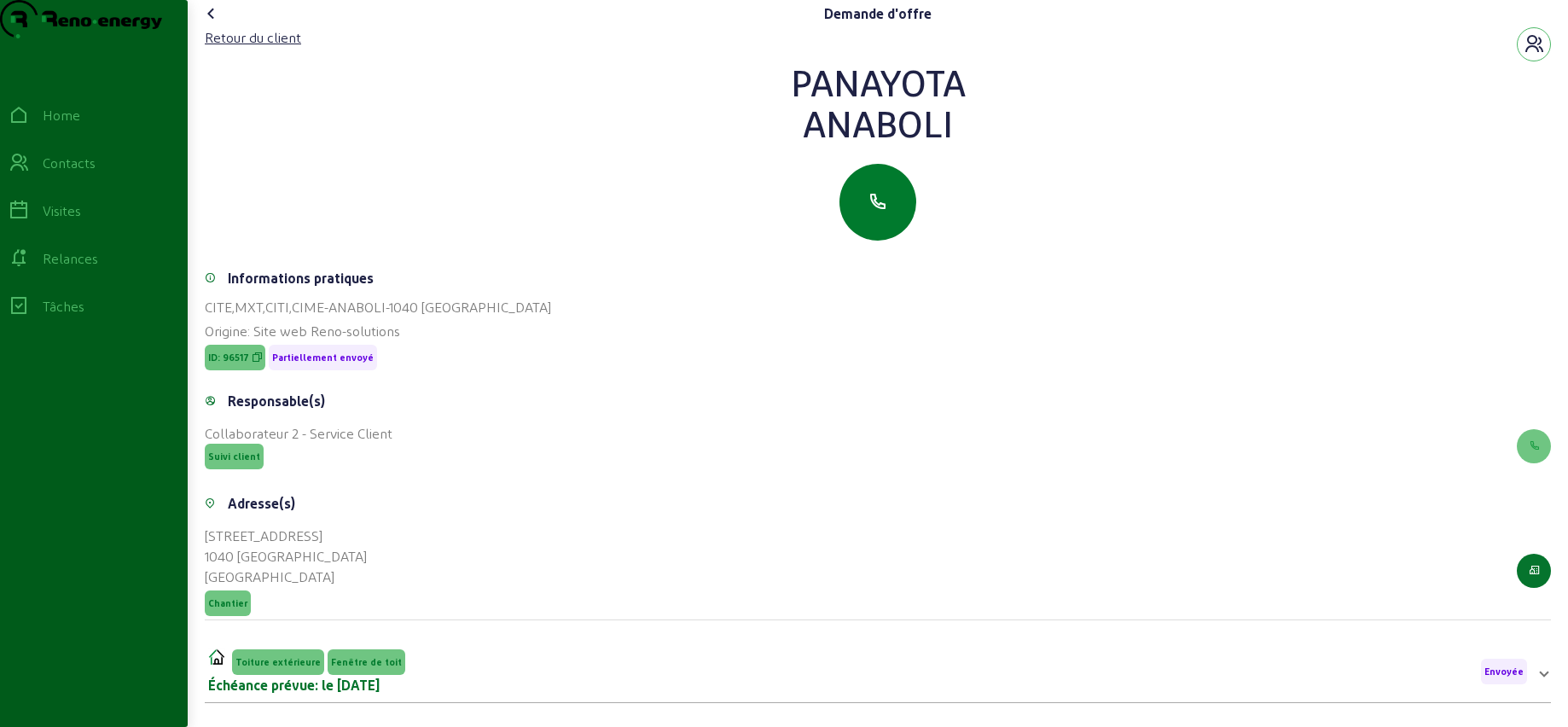
click at [870, 212] on icon "button" at bounding box center [878, 202] width 21 height 21
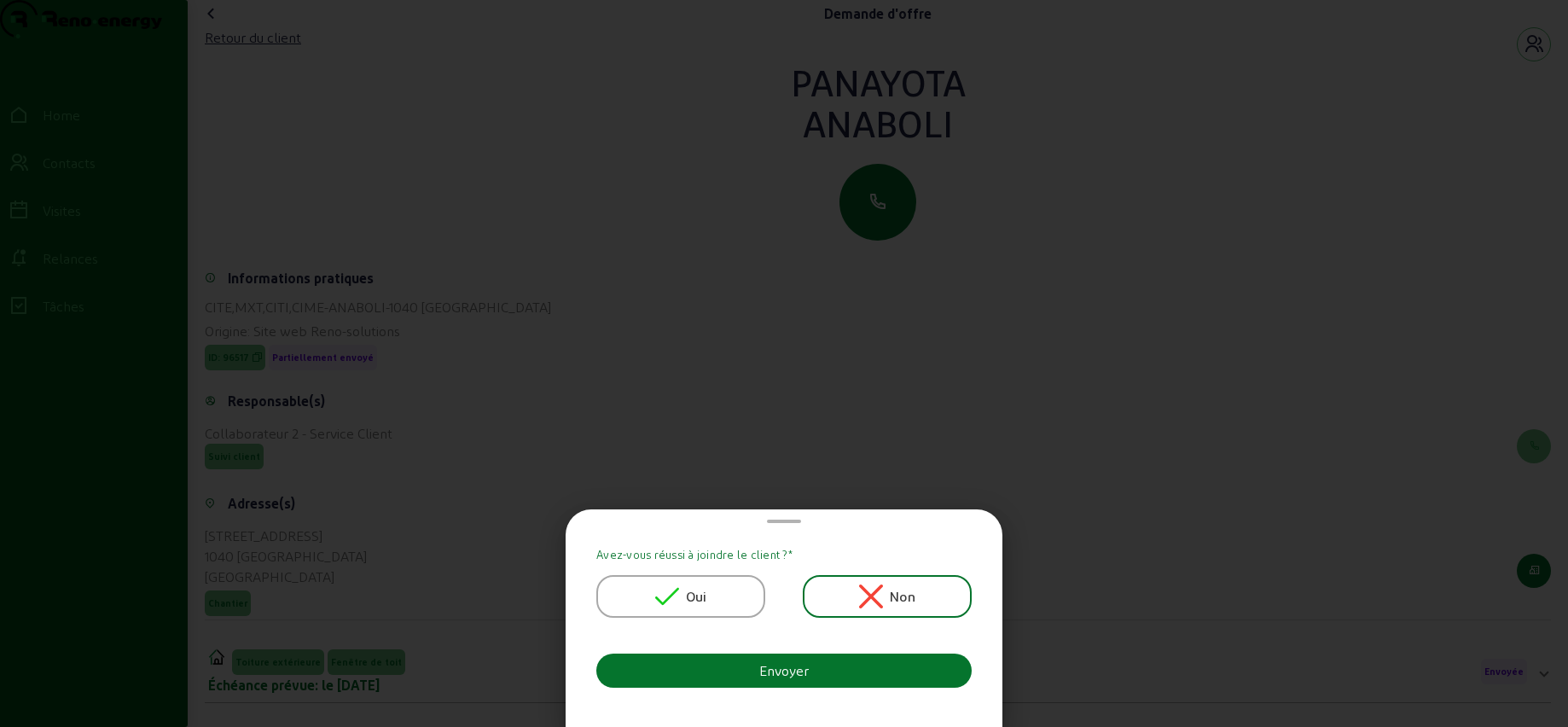
click at [689, 590] on span "Oui" at bounding box center [697, 596] width 22 height 21
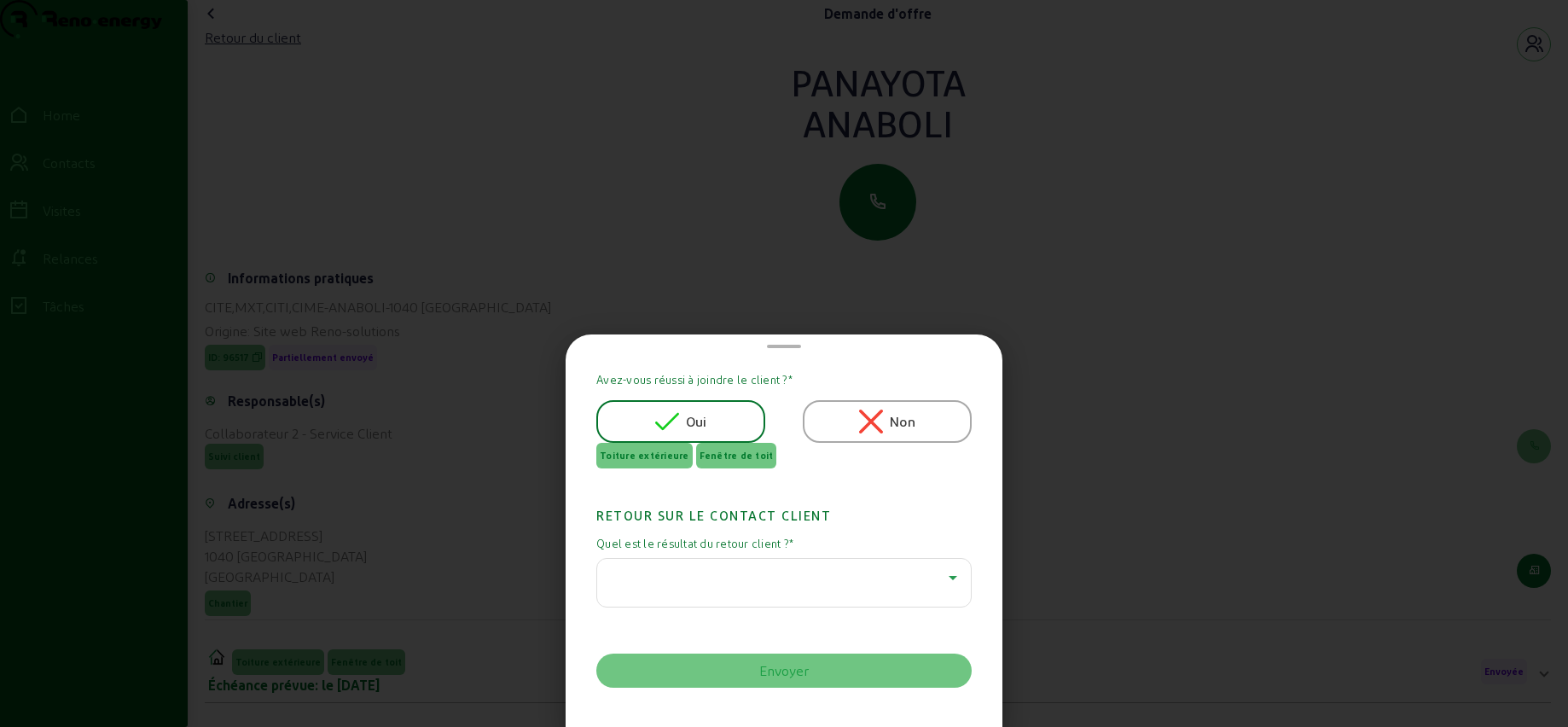
click at [705, 581] on div at bounding box center [779, 577] width 338 height 21
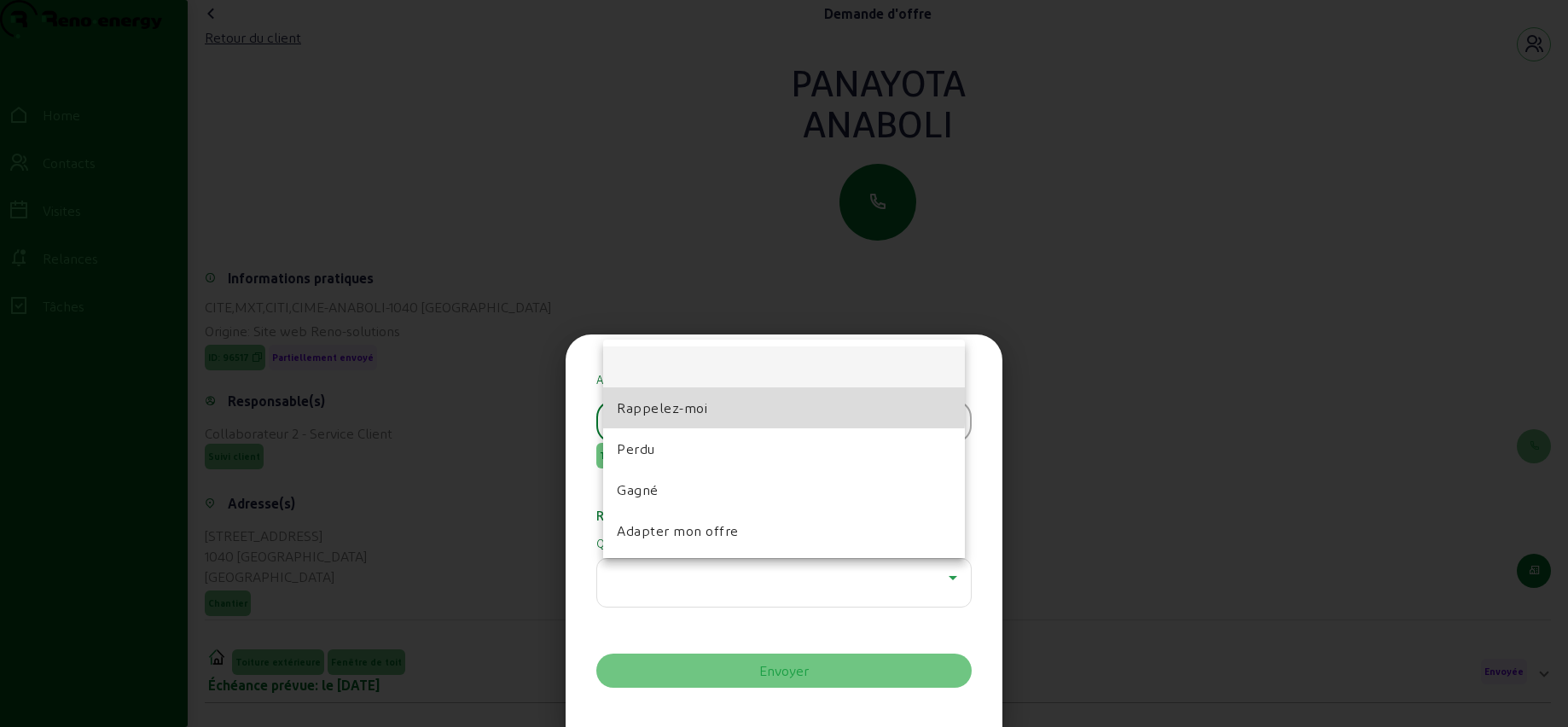
click at [659, 401] on span "Rappelez-moi" at bounding box center [663, 407] width 91 height 21
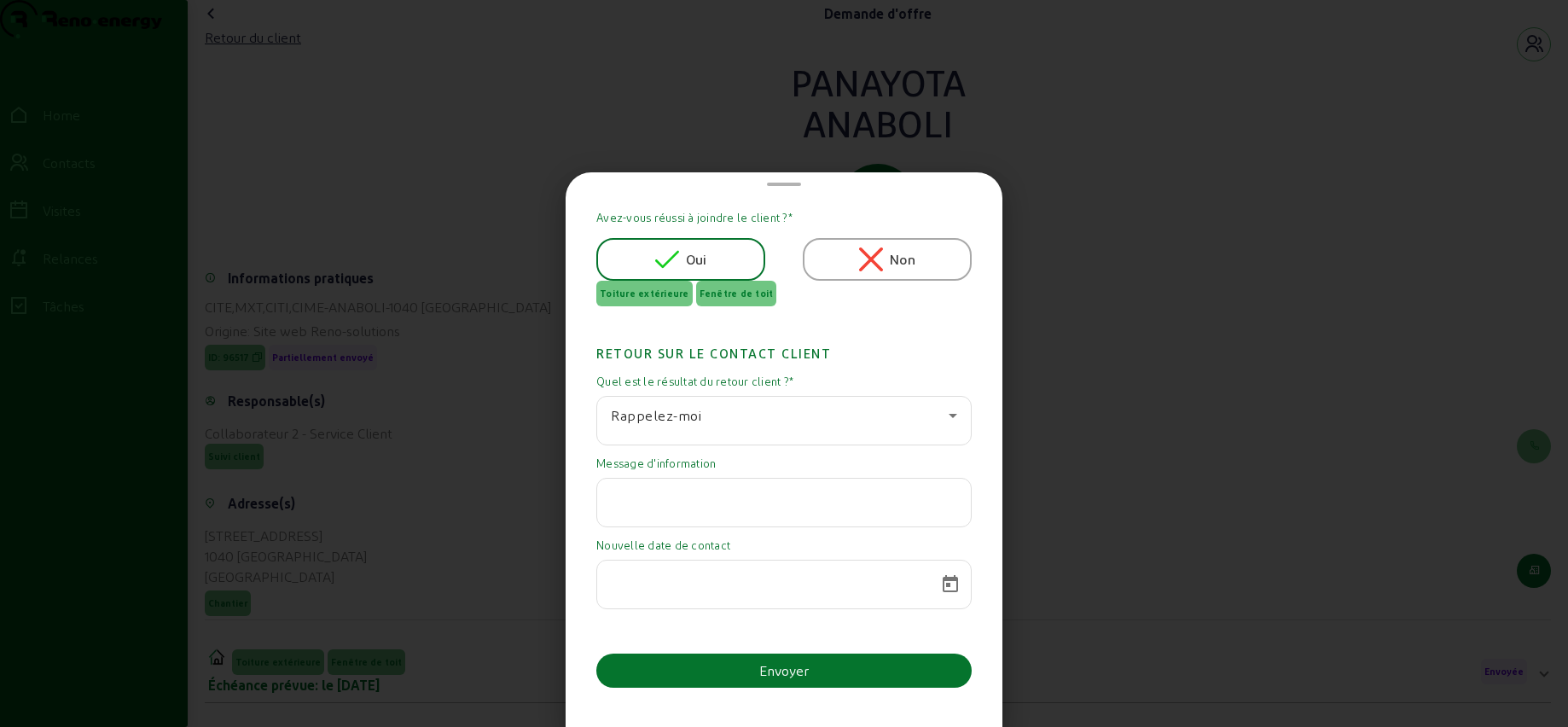
click at [660, 497] on input "text" at bounding box center [783, 497] width 346 height 21
type input "va signer"
click at [942, 581] on span "Open calendar" at bounding box center [951, 585] width 41 height 41
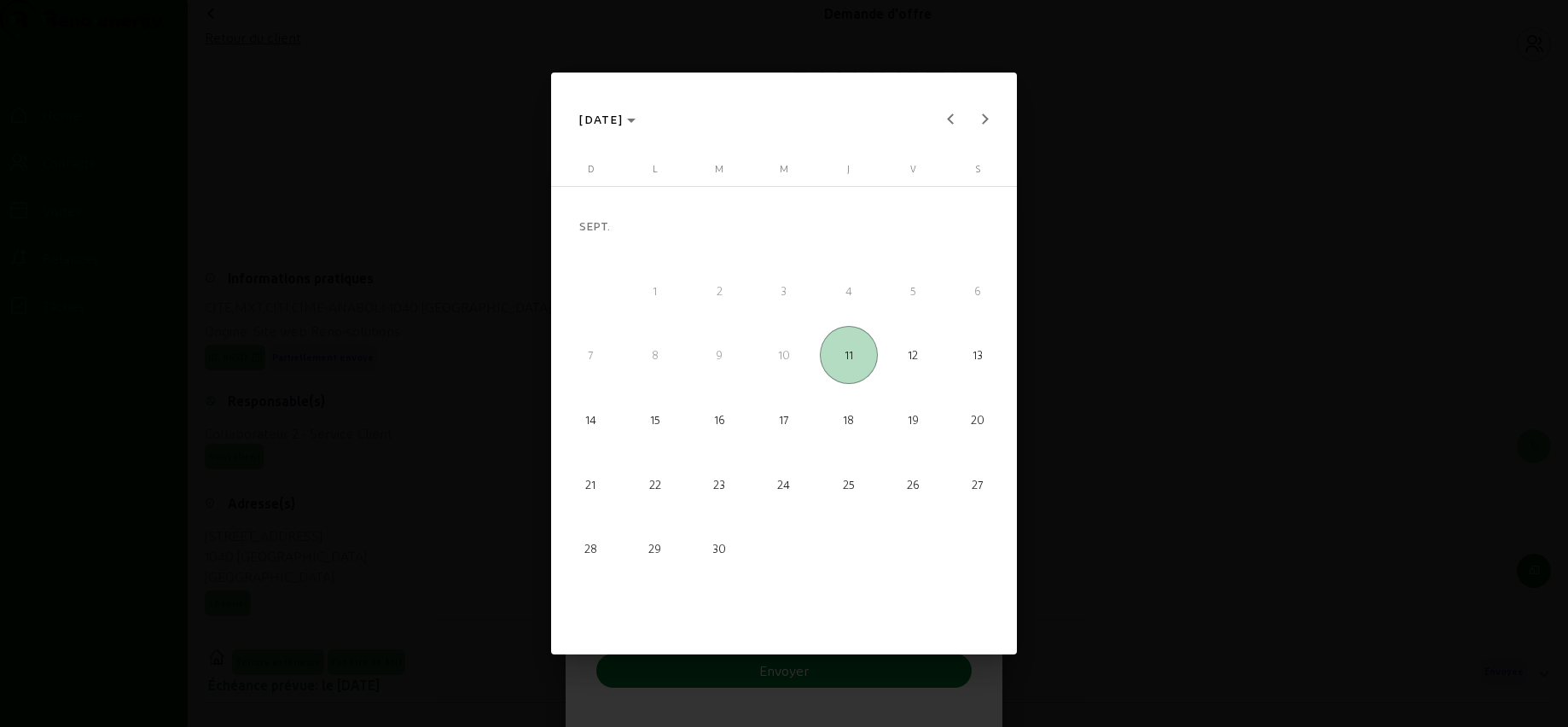
click at [718, 542] on span "30" at bounding box center [719, 548] width 58 height 58
type input "[DATE]"
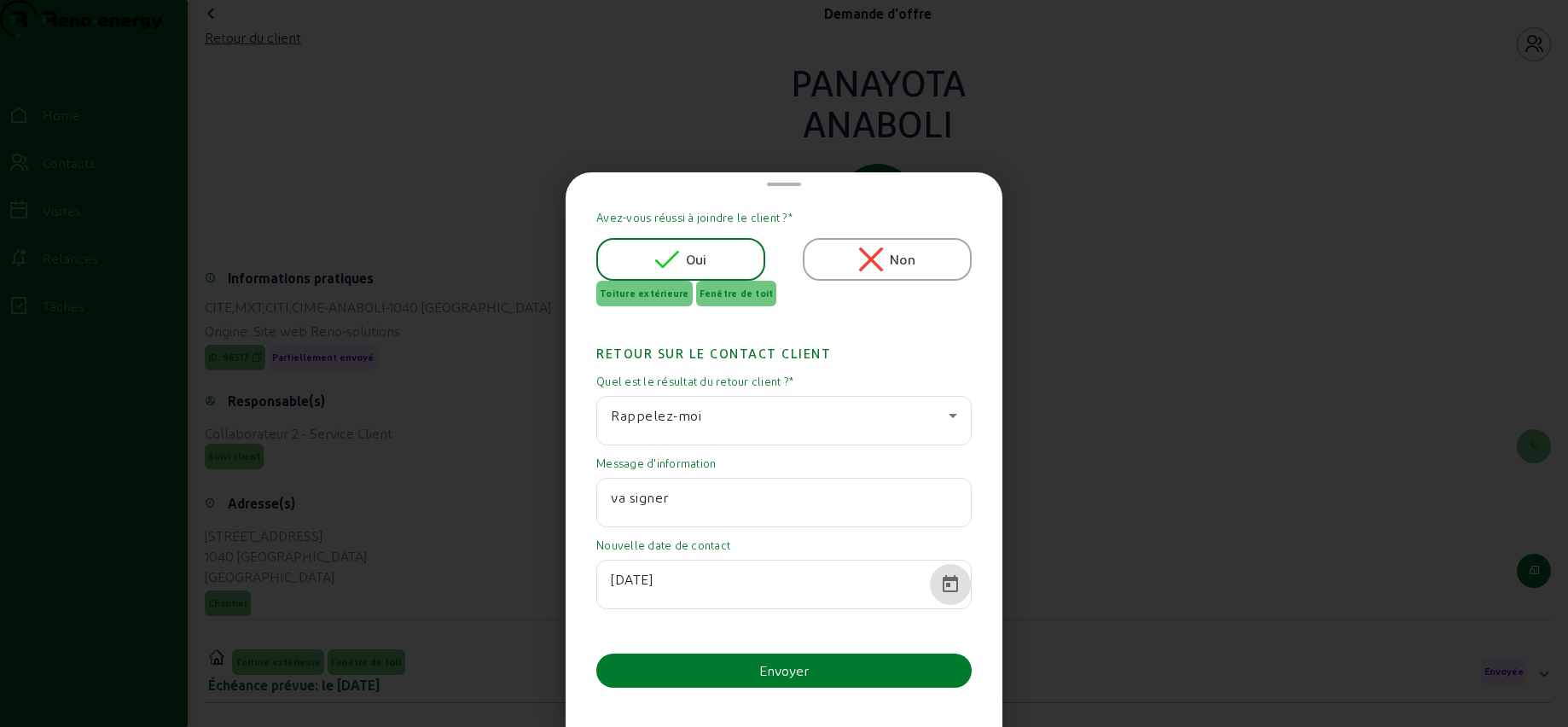
click at [715, 668] on button "Envoyer" at bounding box center [784, 671] width 376 height 35
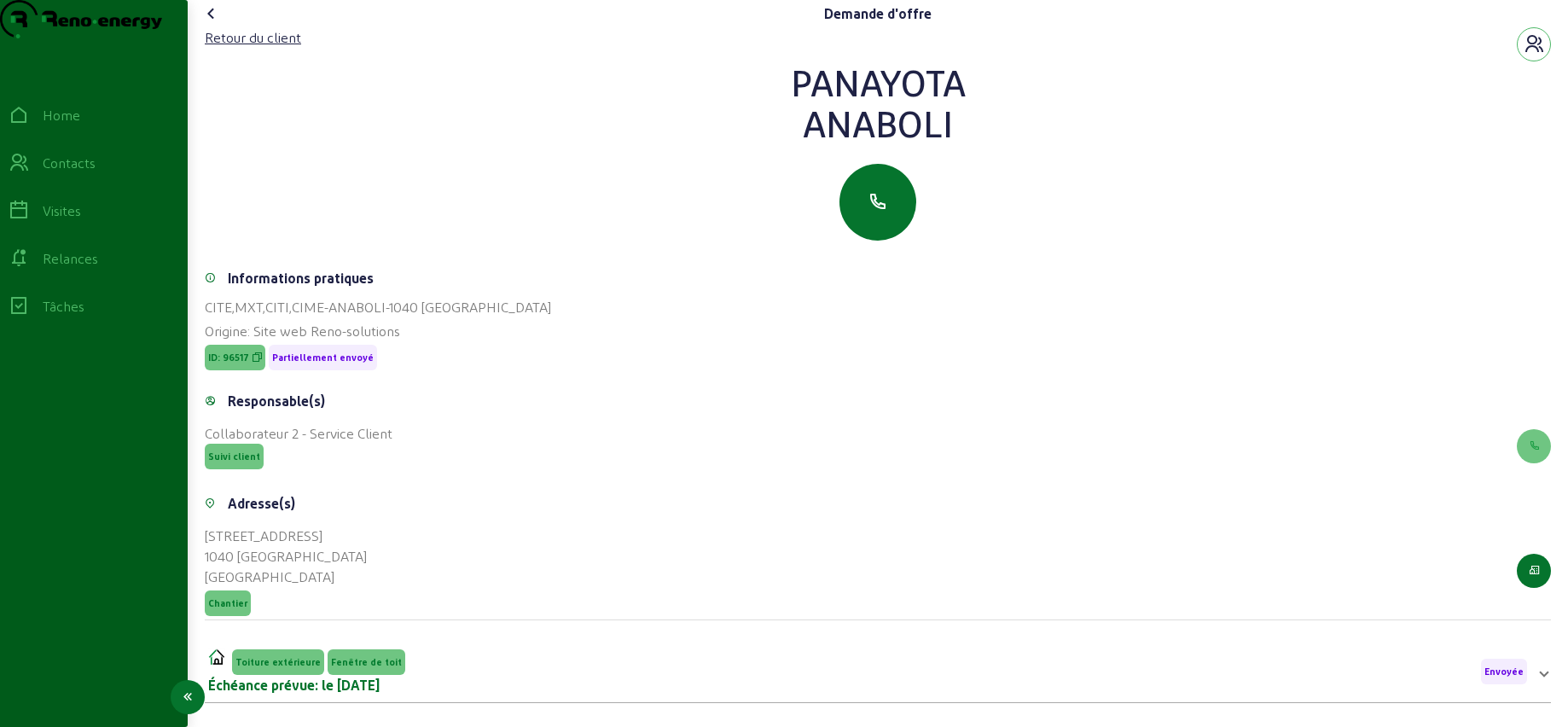
click at [29, 174] on icon at bounding box center [19, 163] width 21 height 21
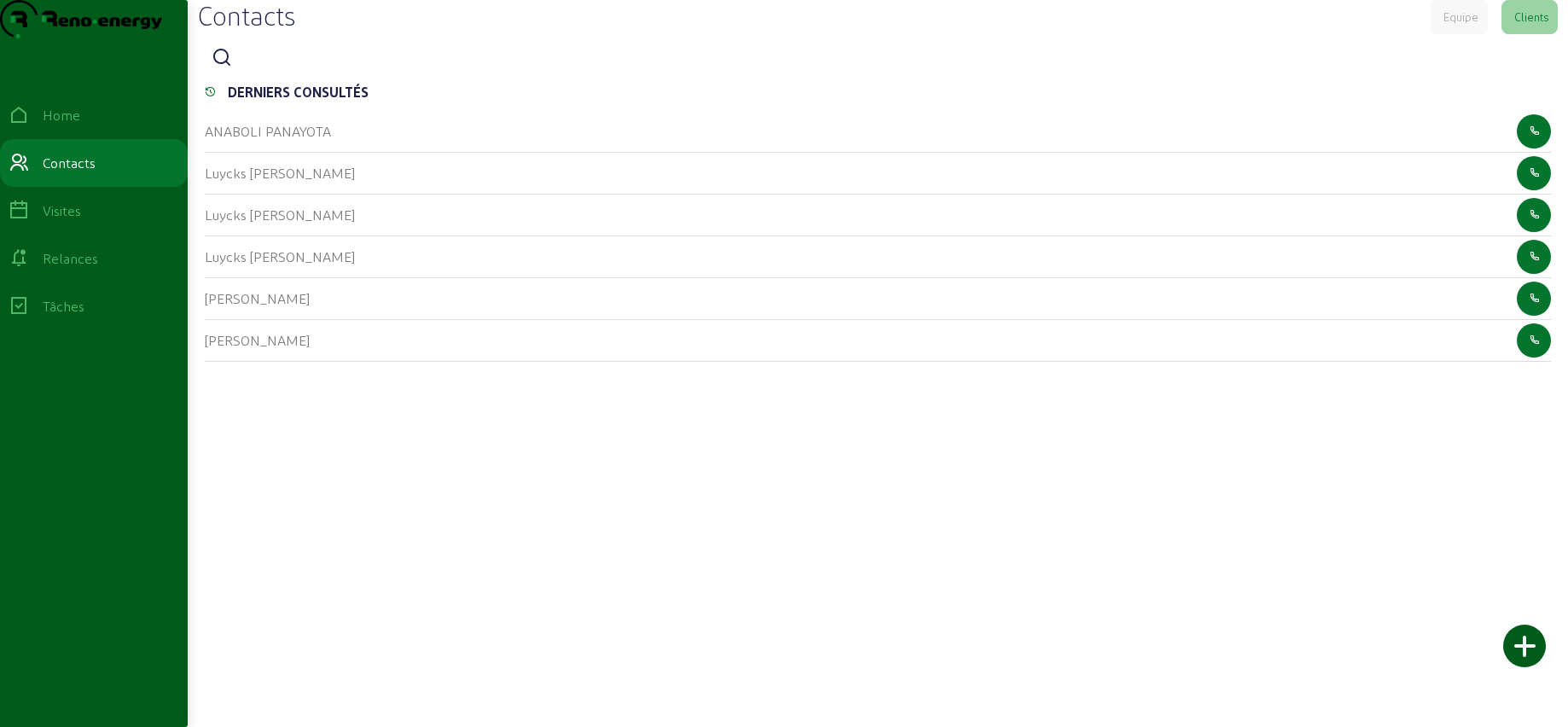
click at [223, 68] on icon at bounding box center [222, 57] width 21 height 21
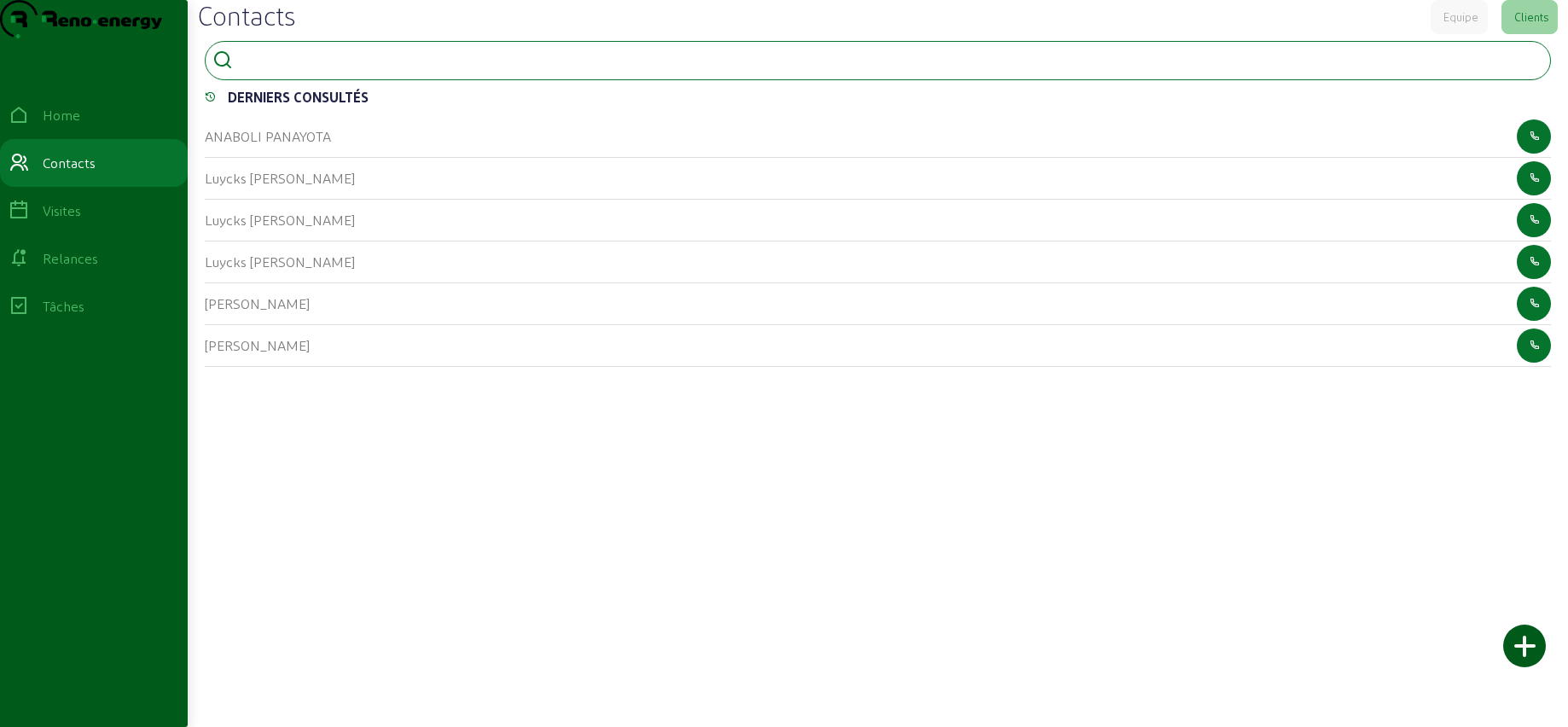
click at [290, 69] on input at bounding box center [317, 58] width 154 height 21
type input "[PERSON_NAME]"
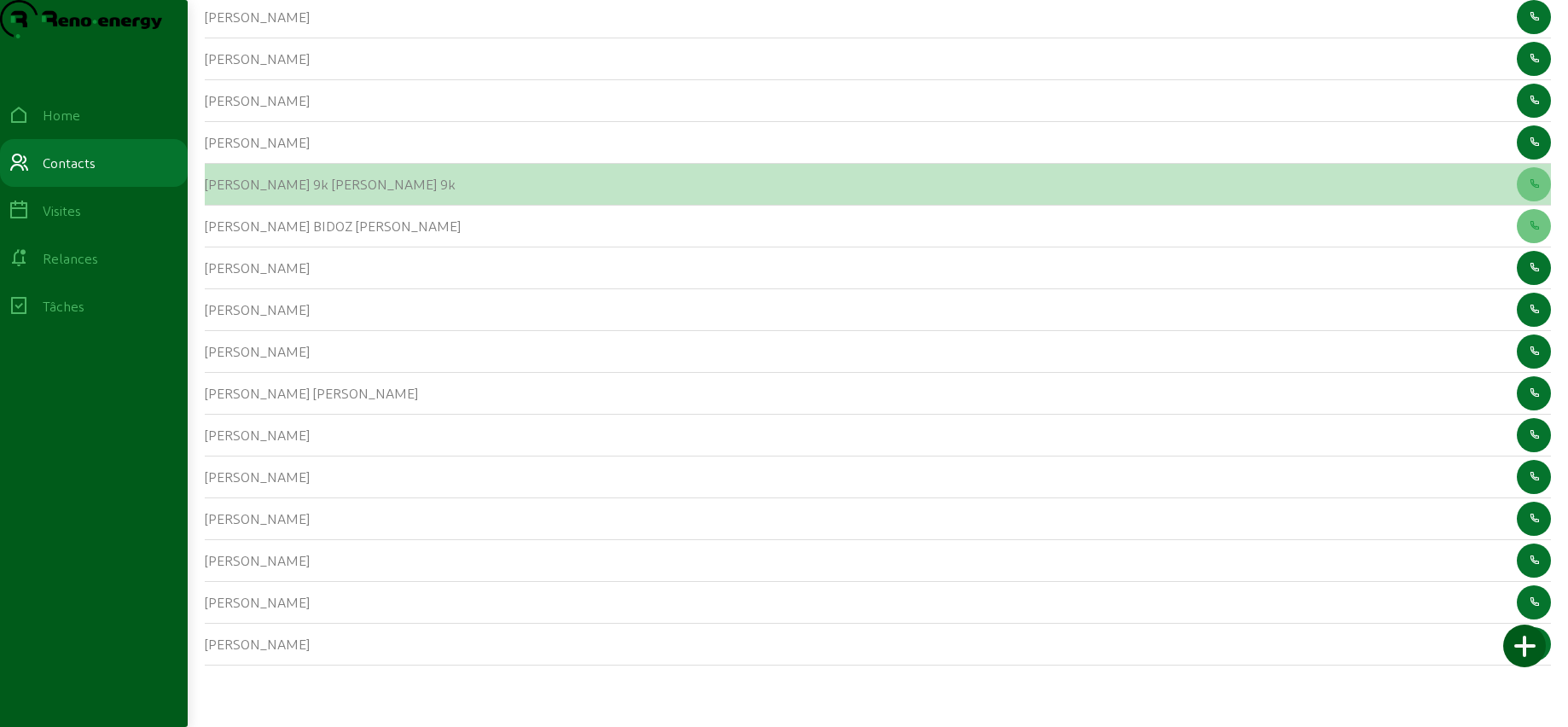
scroll to position [247, 0]
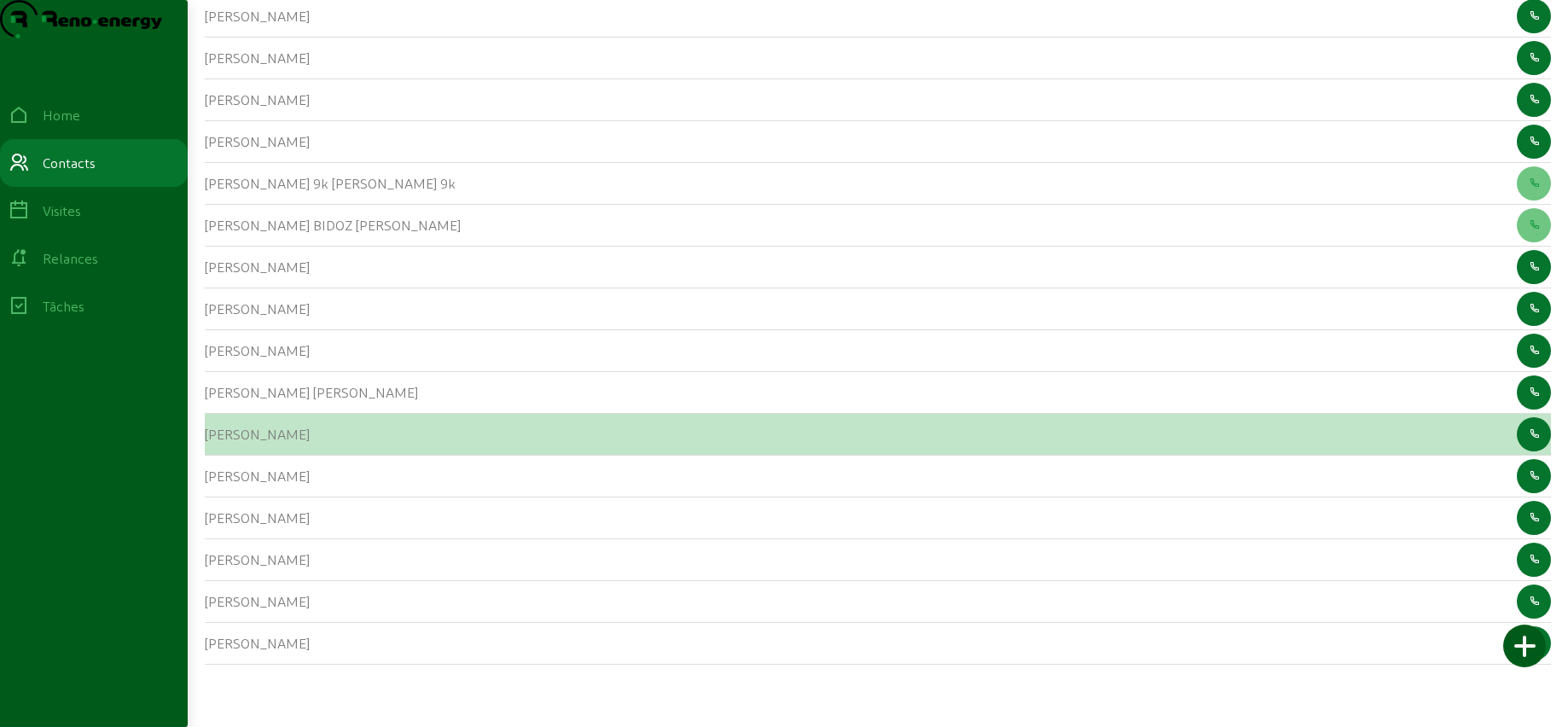
click at [229, 442] on cam-list-title "[PERSON_NAME]" at bounding box center [257, 434] width 105 height 16
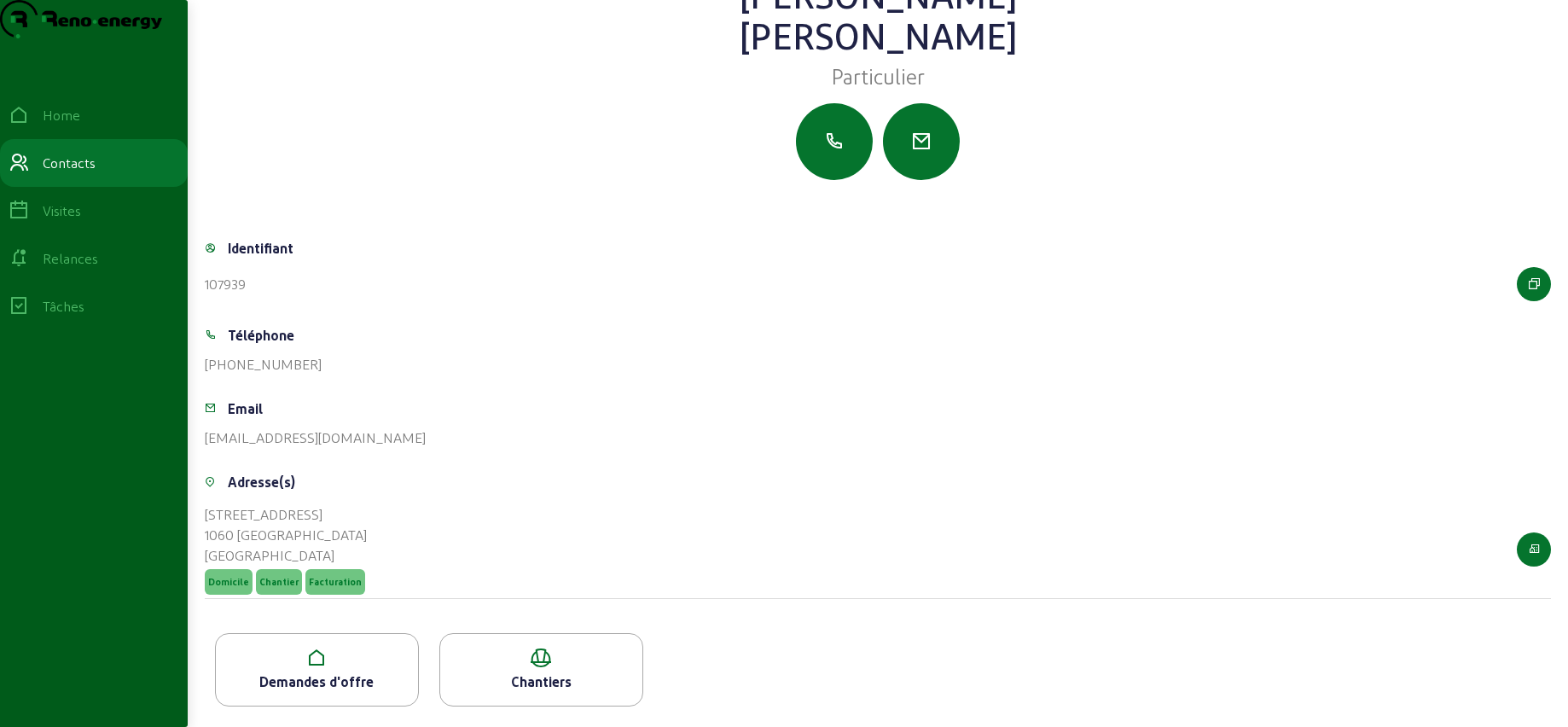
scroll to position [95, 0]
click at [301, 681] on div "Demandes d'offre" at bounding box center [317, 682] width 202 height 21
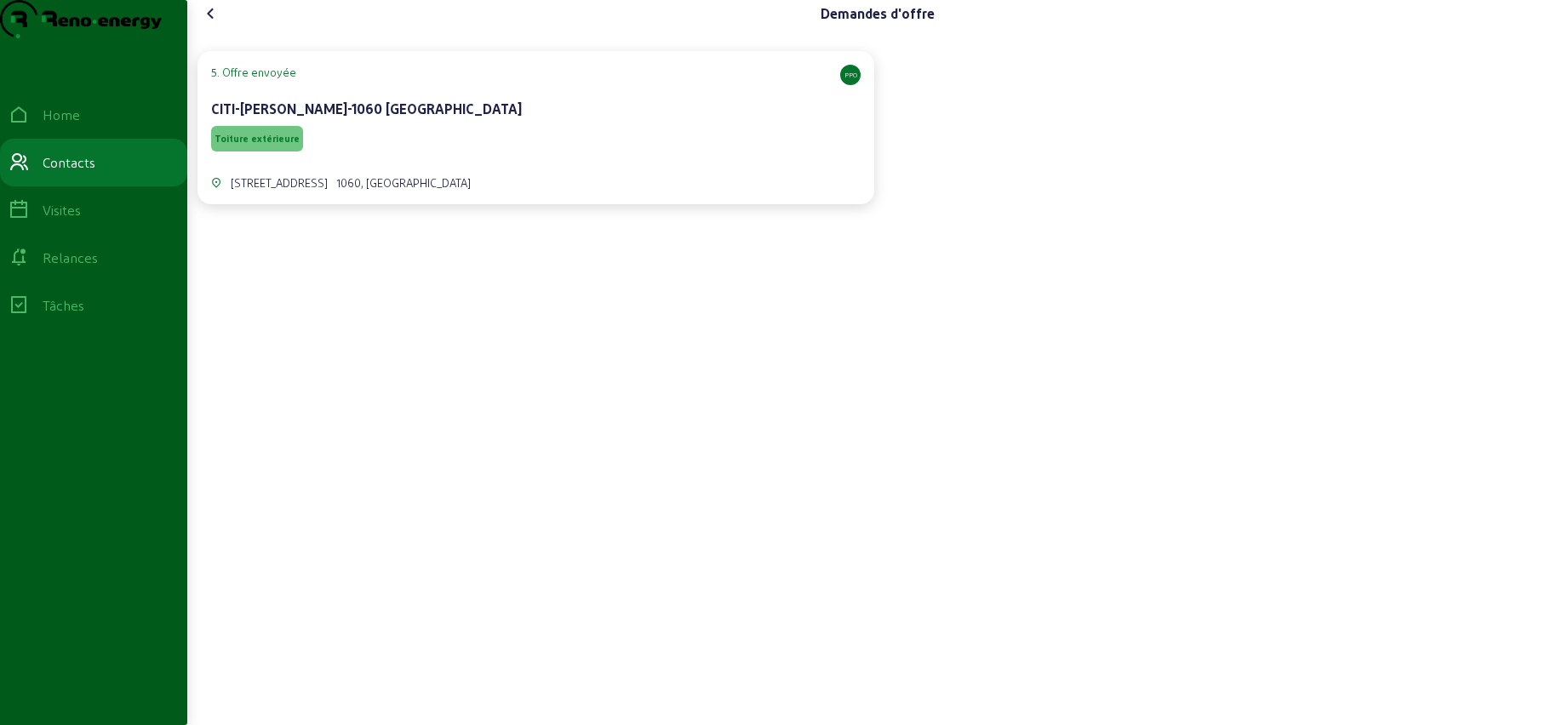
click at [464, 154] on div "Toiture extérieure" at bounding box center [536, 139] width 649 height 32
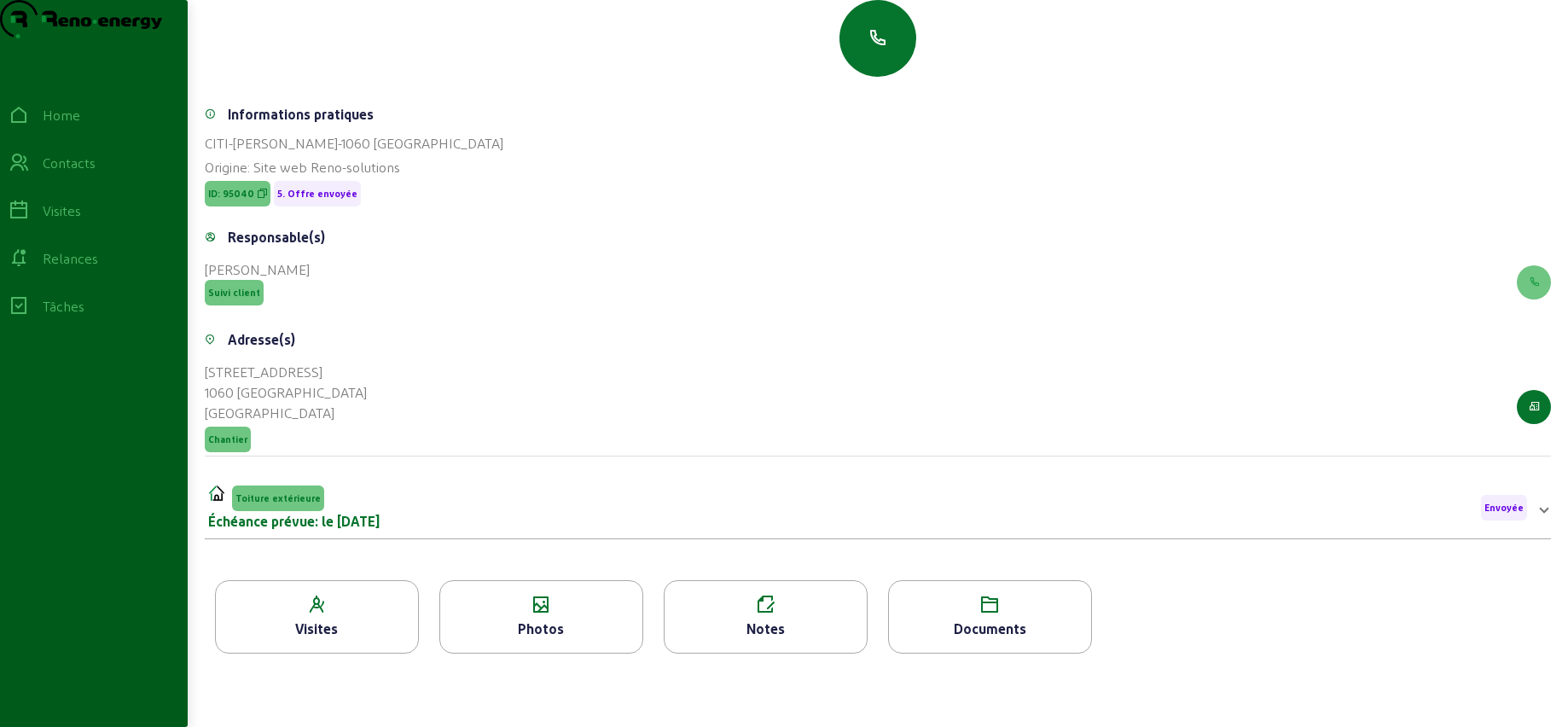
scroll to position [218, 0]
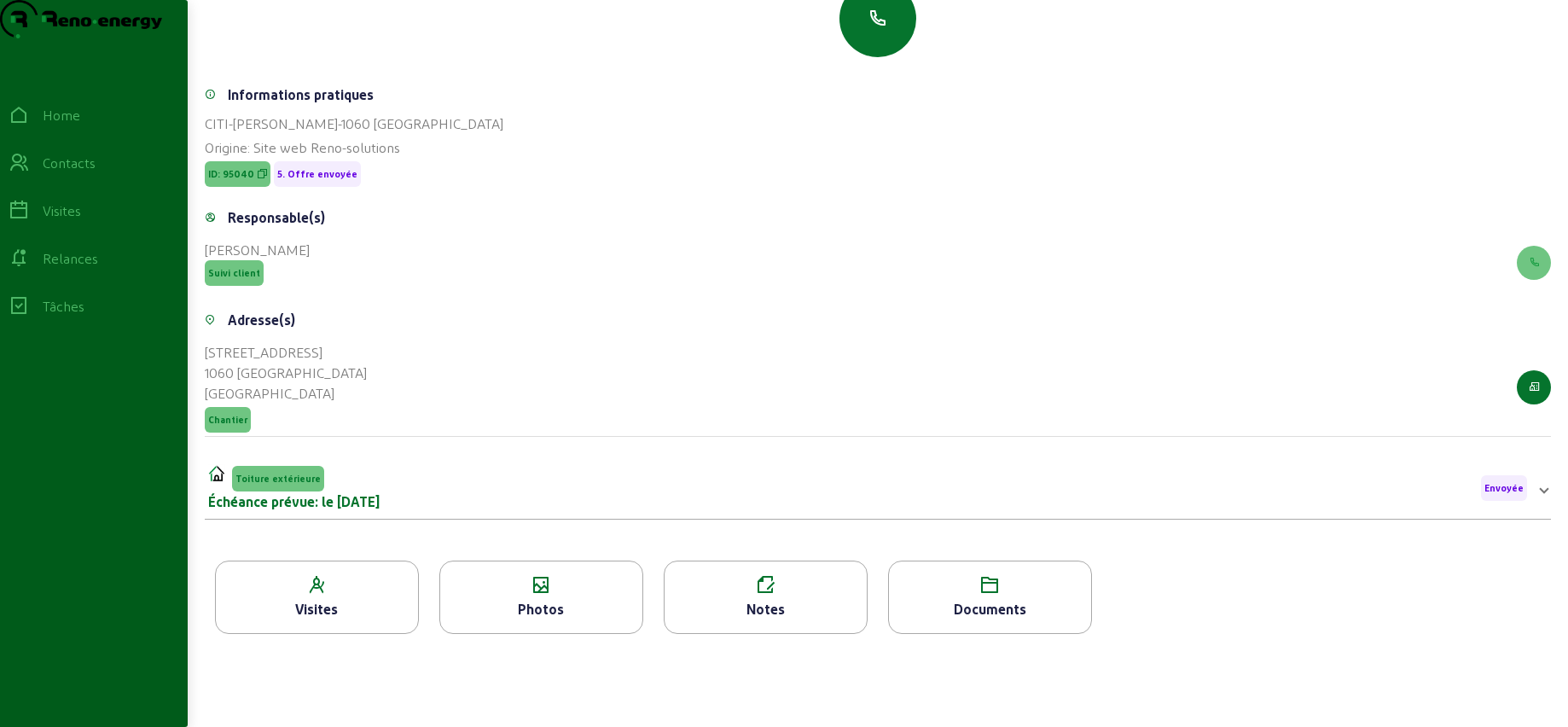
click at [535, 571] on div "Photos" at bounding box center [541, 597] width 204 height 73
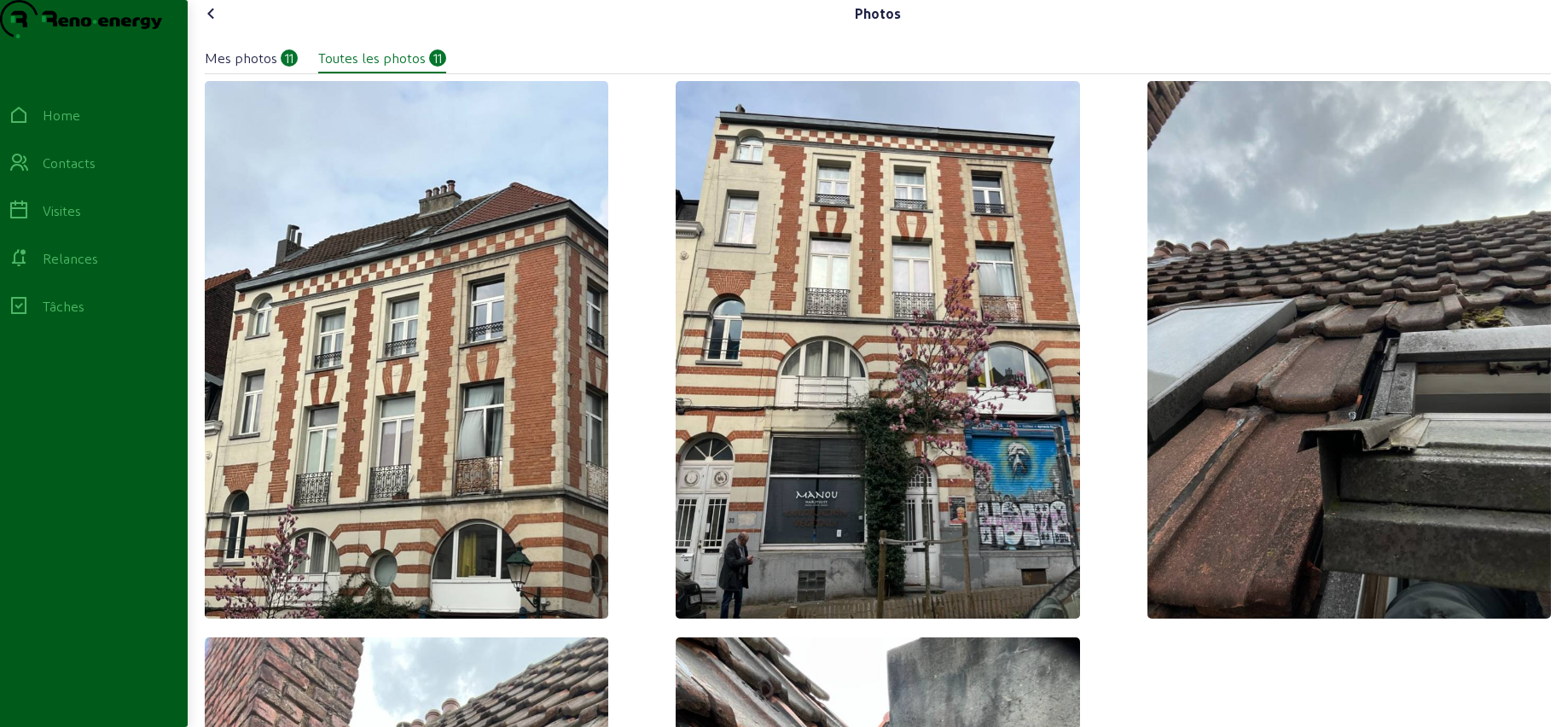
click at [218, 24] on icon at bounding box center [211, 13] width 21 height 21
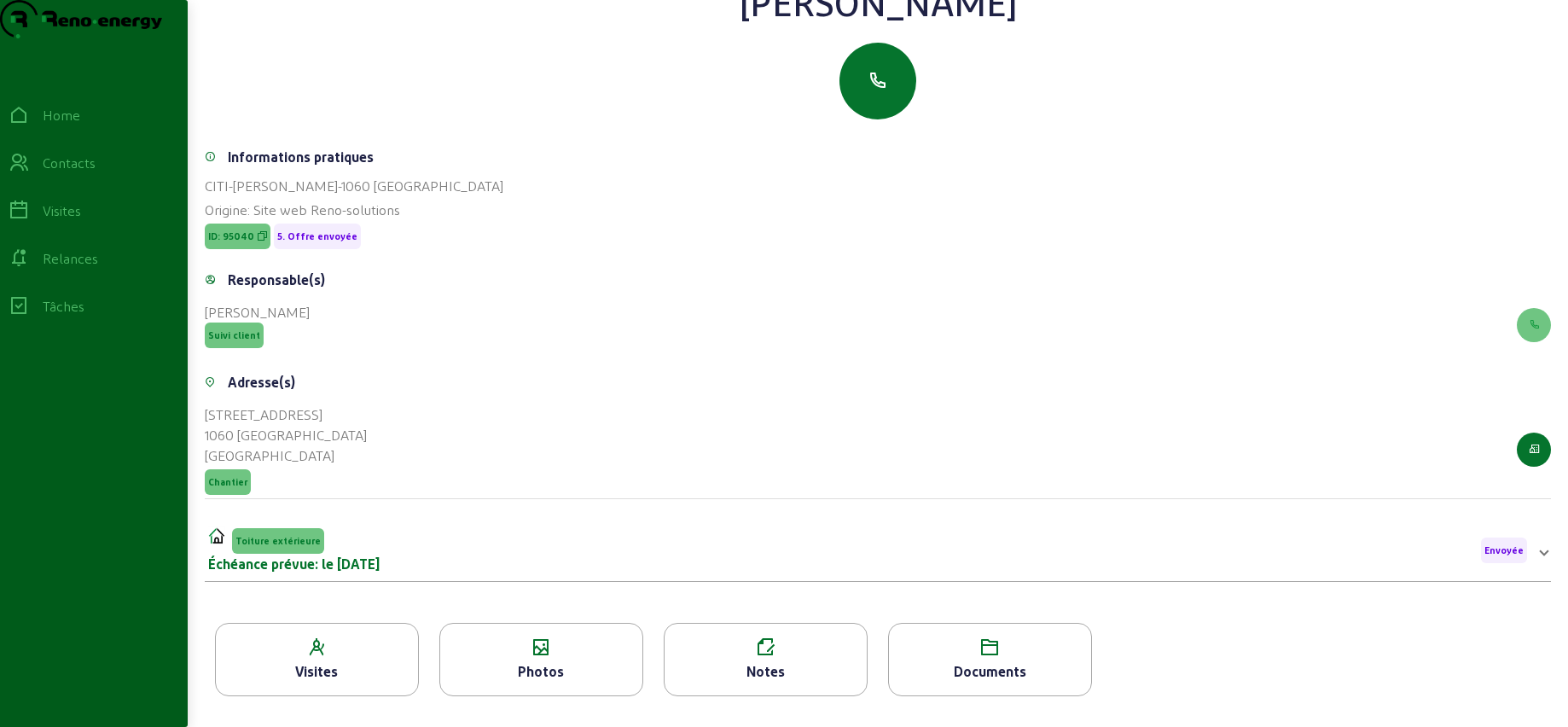
scroll to position [218, 0]
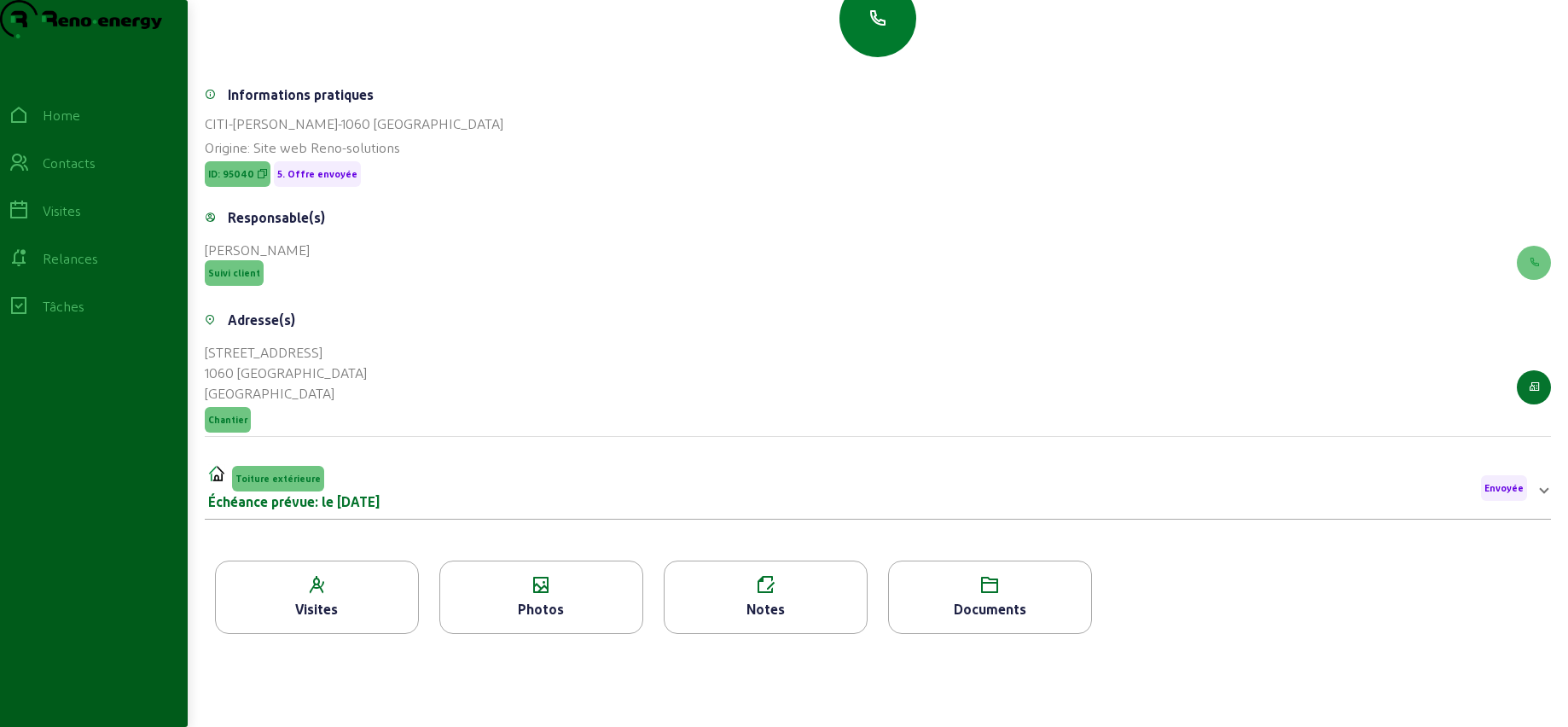
click at [877, 28] on icon "button" at bounding box center [878, 19] width 21 height 21
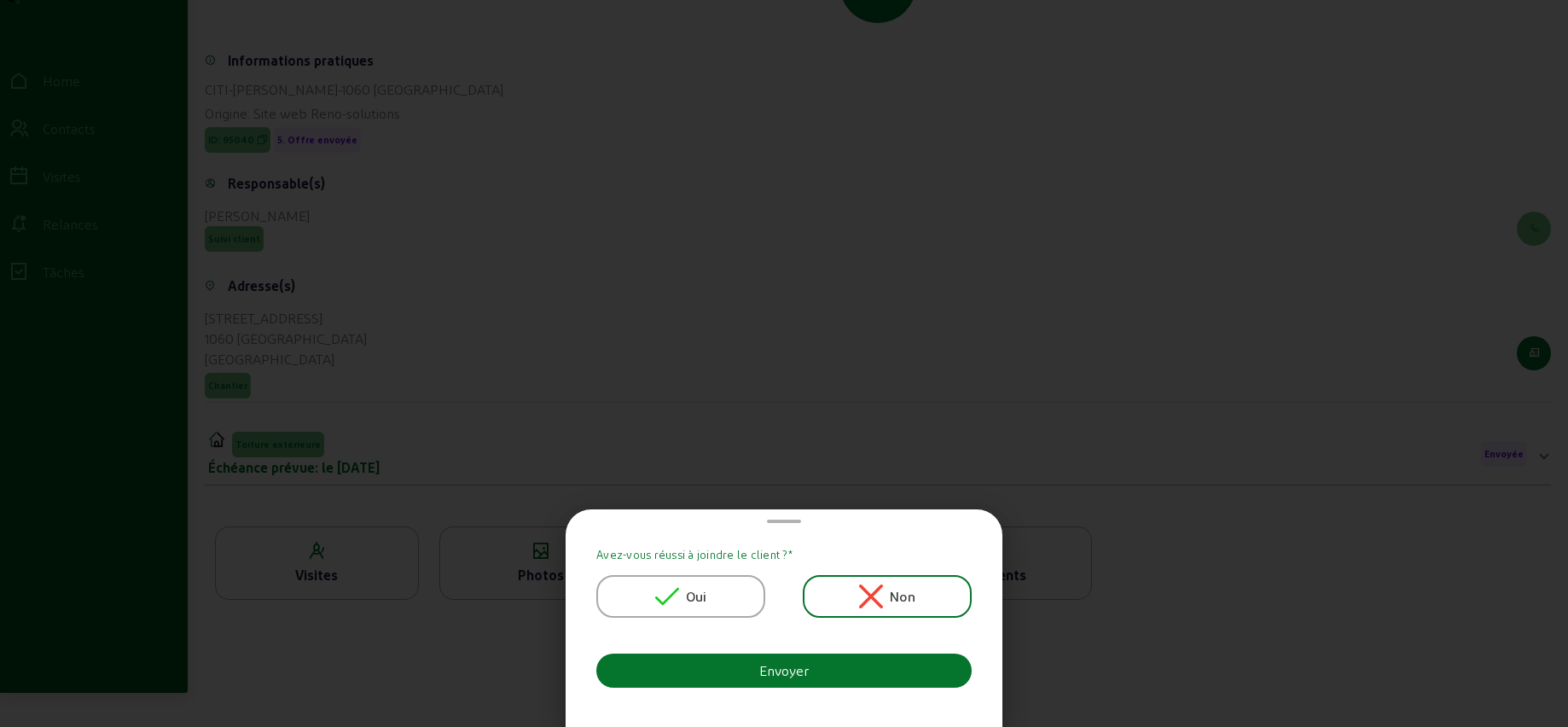
scroll to position [0, 0]
click at [676, 601] on icon at bounding box center [667, 597] width 24 height 24
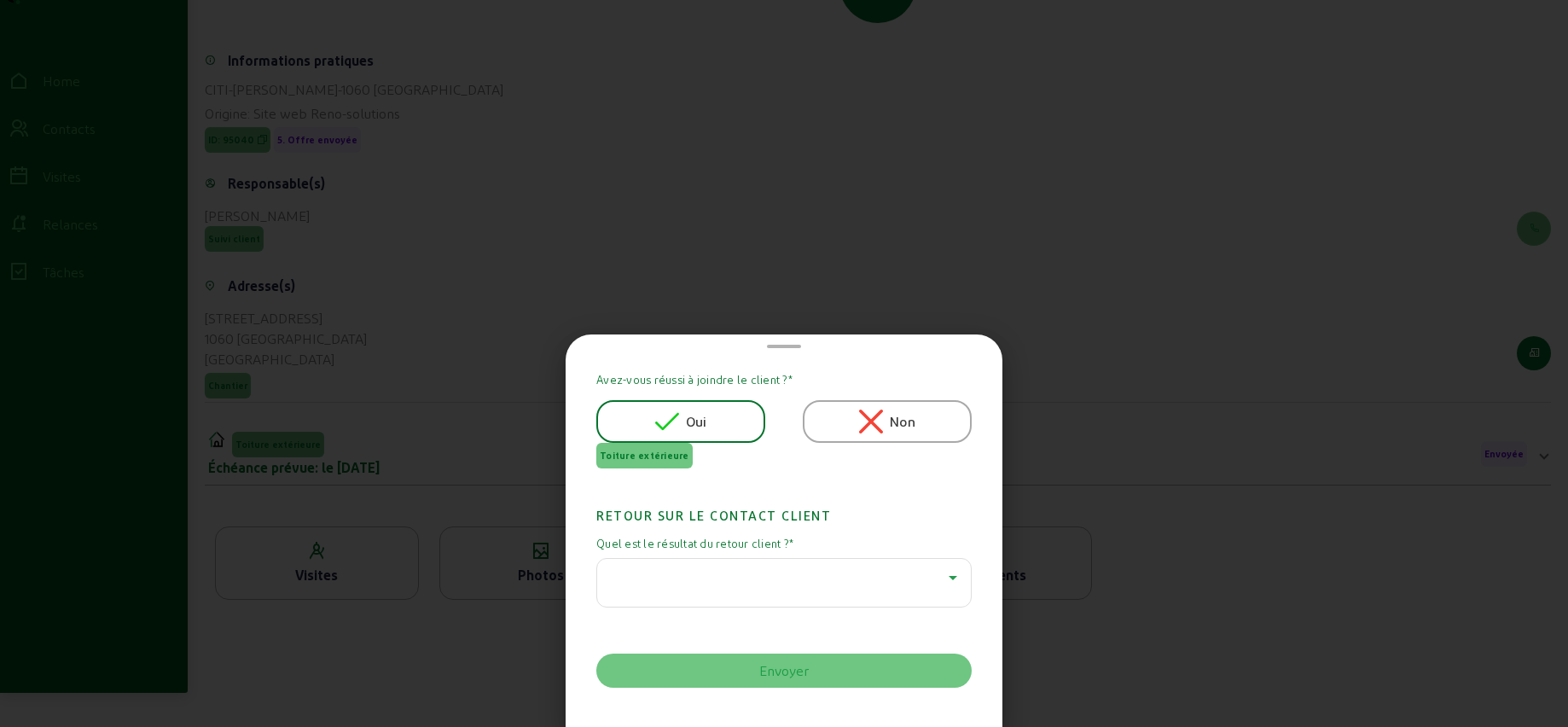
click at [663, 582] on div at bounding box center [779, 577] width 338 height 21
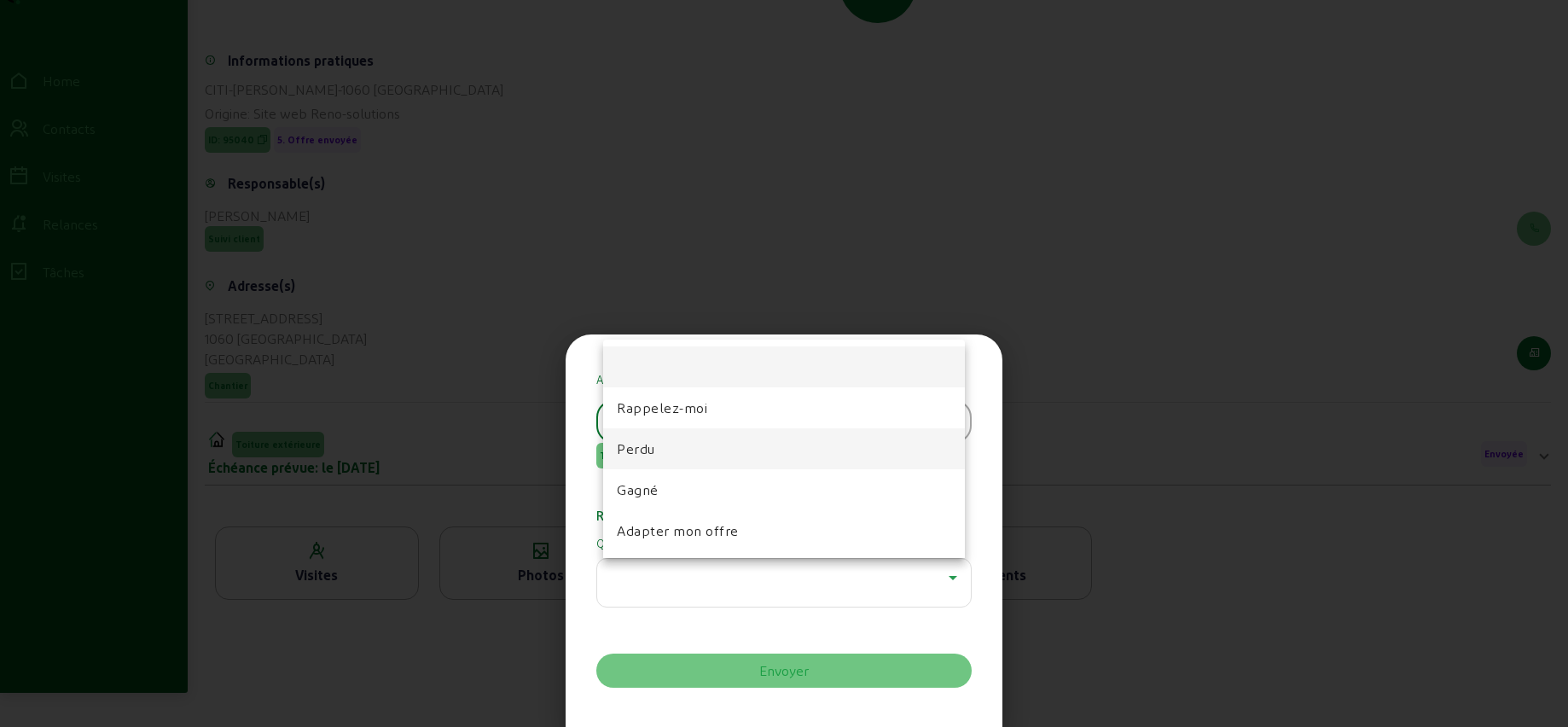
click at [657, 446] on mat-option "Perdu" at bounding box center [784, 449] width 362 height 41
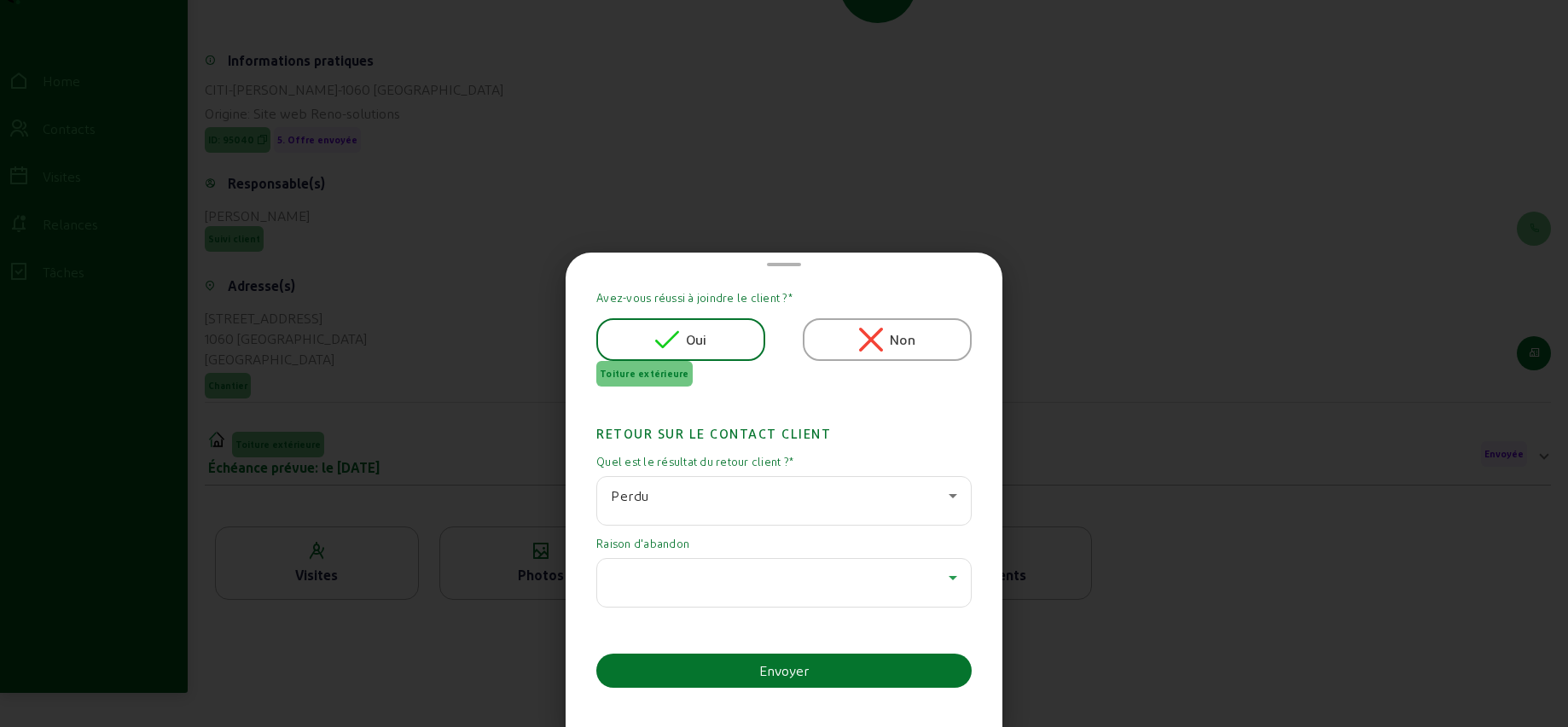
click at [671, 573] on div at bounding box center [779, 577] width 338 height 21
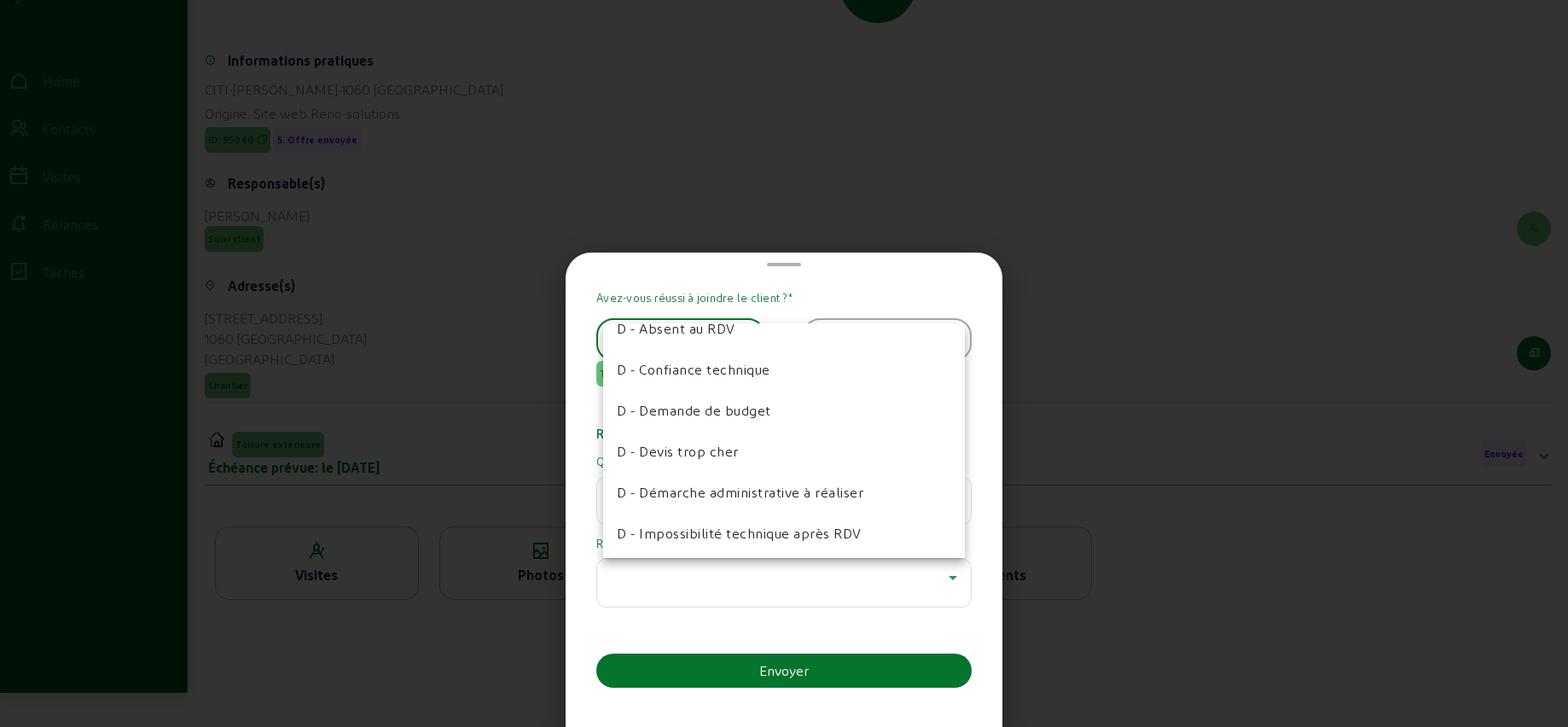
scroll to position [280, 0]
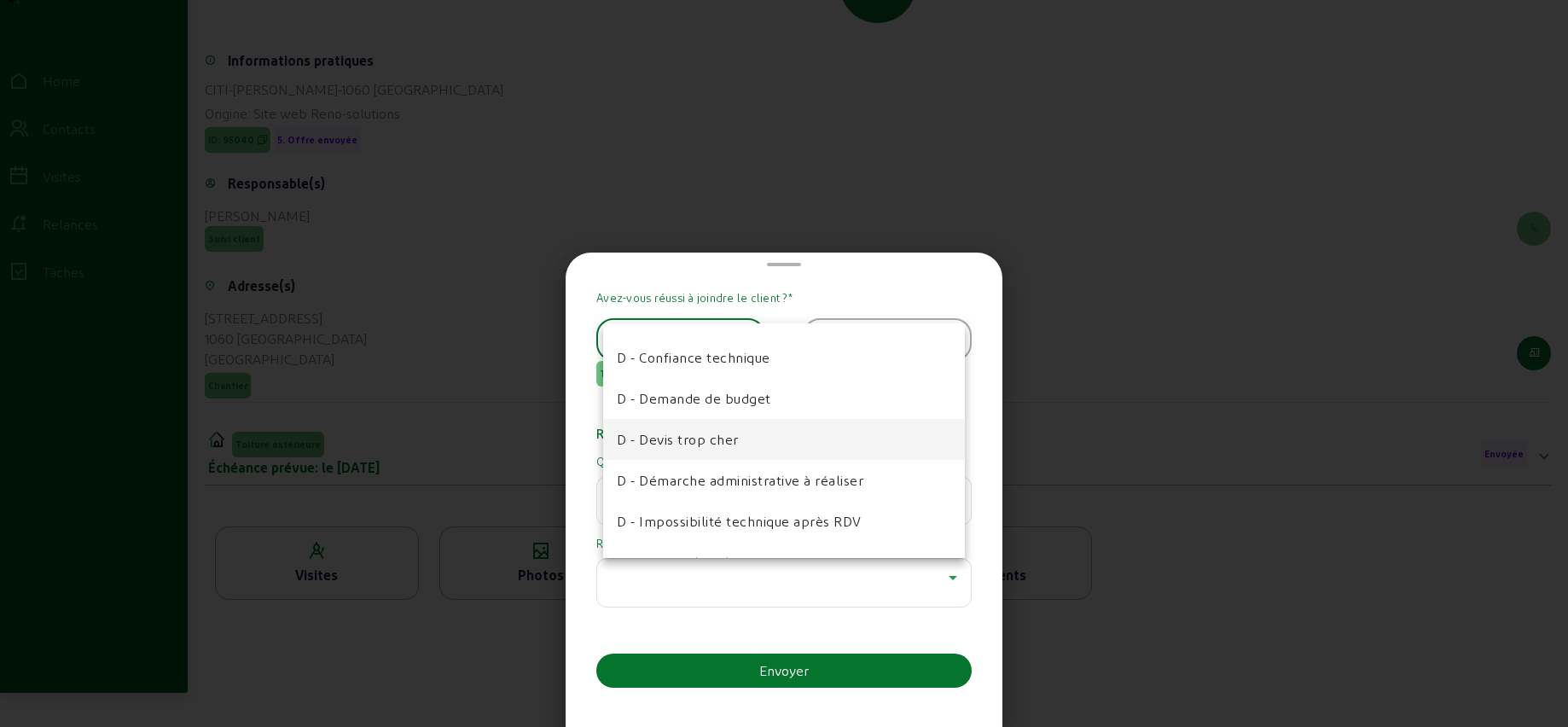
click at [694, 437] on span "D - Devis trop cher" at bounding box center [678, 439] width 122 height 21
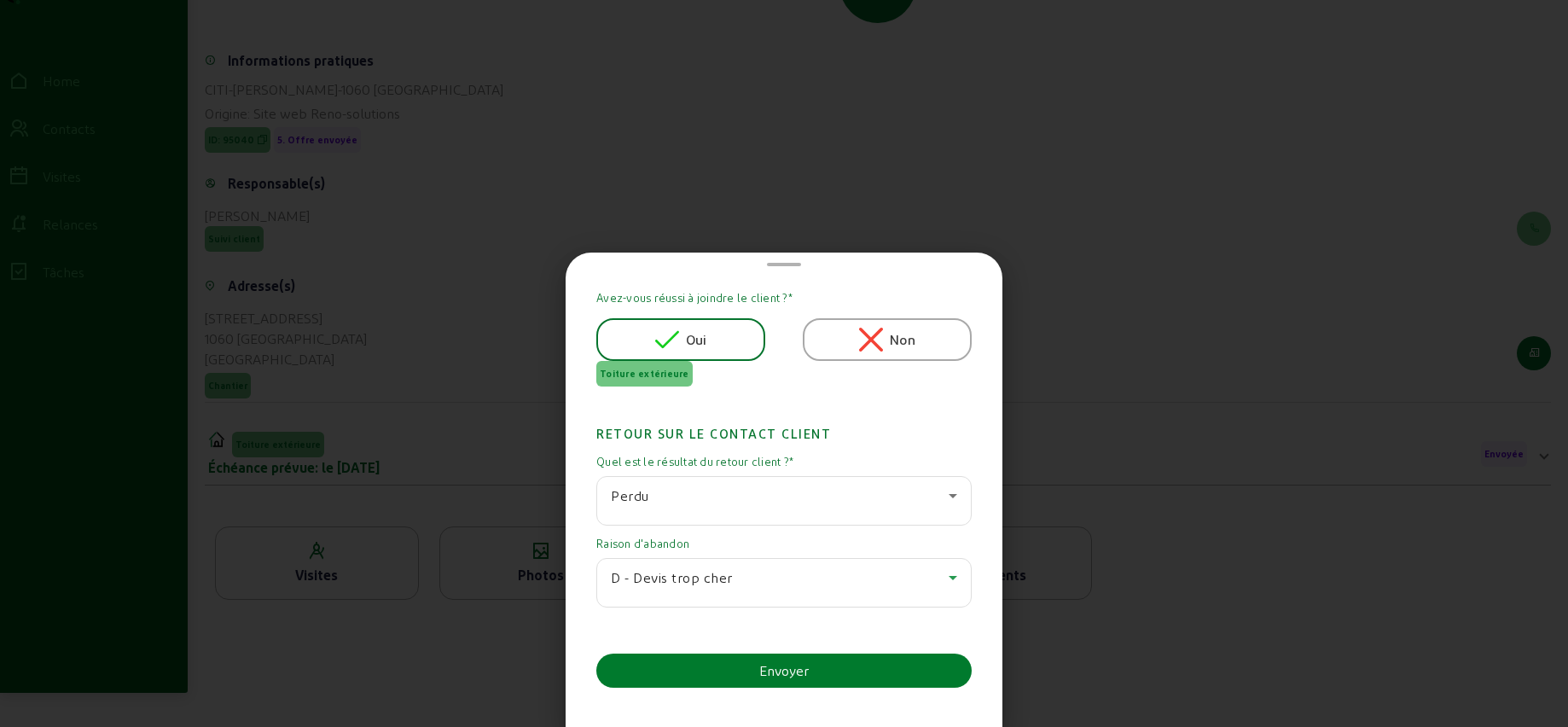
click at [749, 667] on button "Envoyer" at bounding box center [784, 671] width 376 height 35
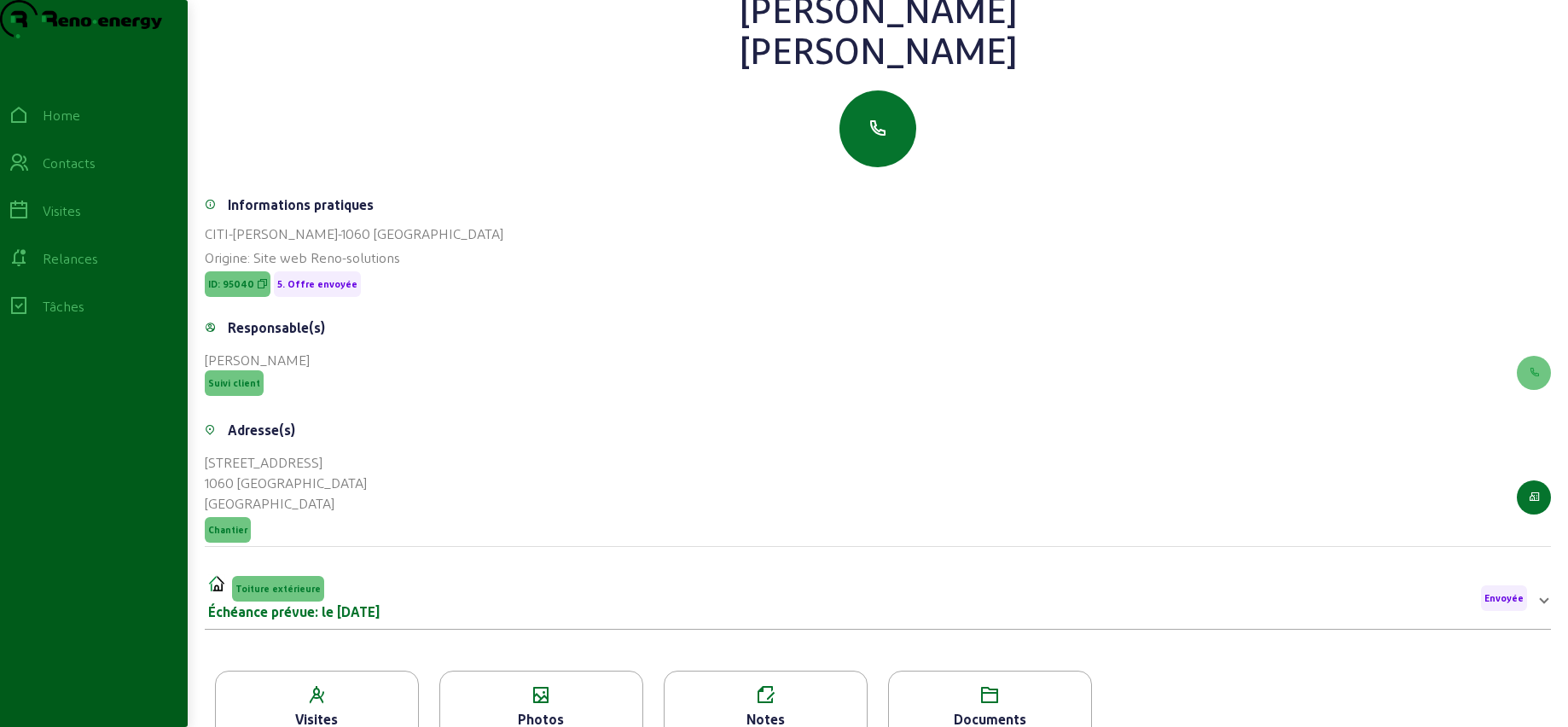
scroll to position [0, 0]
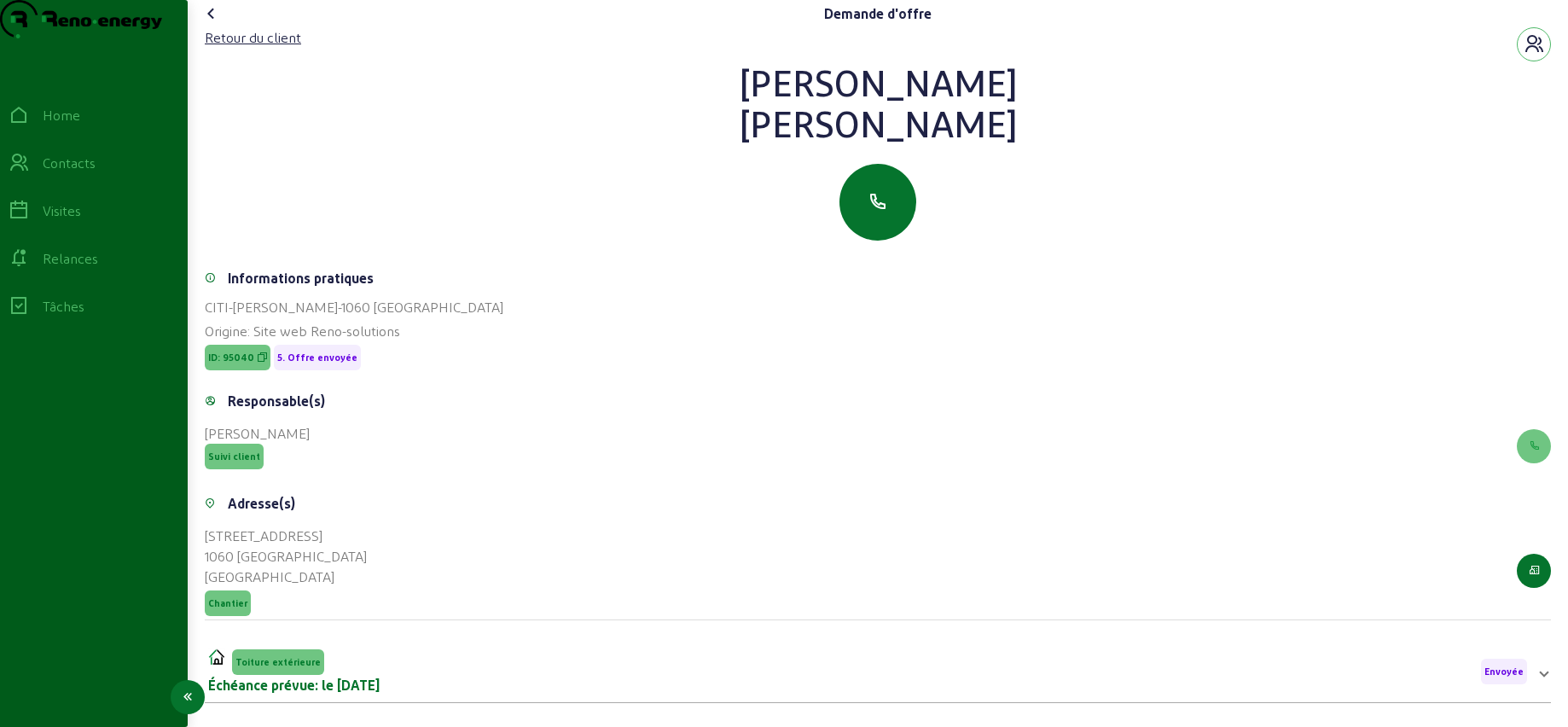
click at [77, 174] on div "Contacts" at bounding box center [69, 163] width 53 height 21
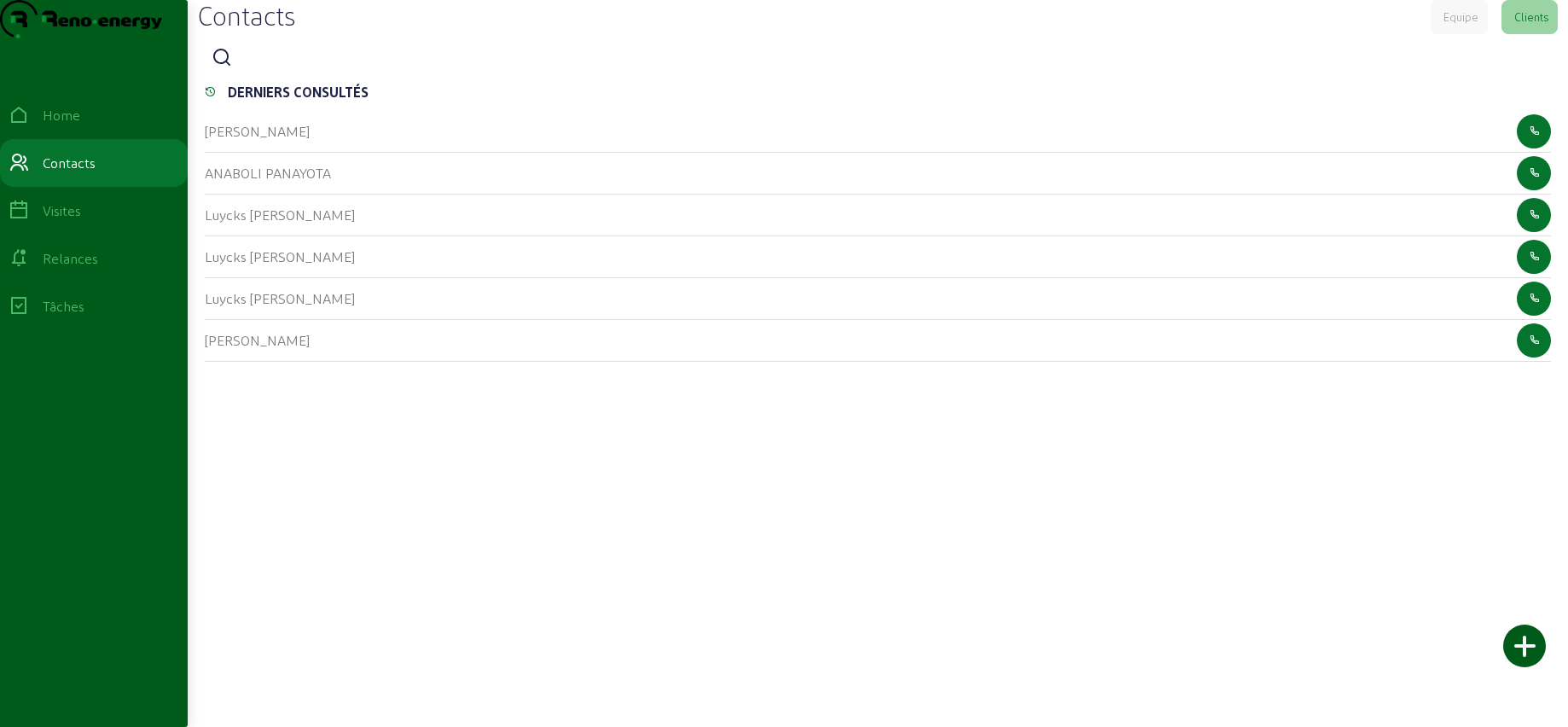
click at [226, 68] on icon at bounding box center [222, 57] width 21 height 21
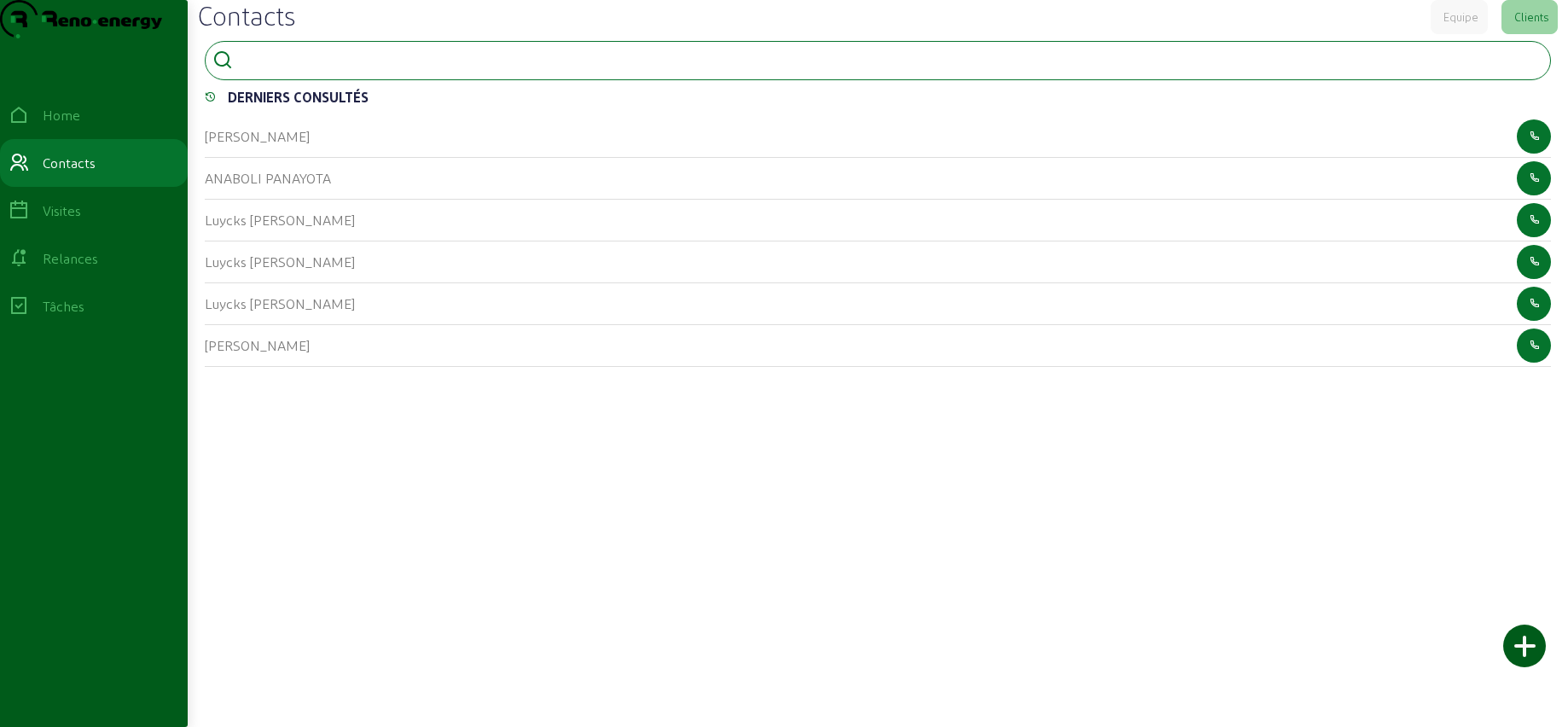
click at [288, 69] on input at bounding box center [317, 58] width 154 height 21
type input "[PERSON_NAME]"
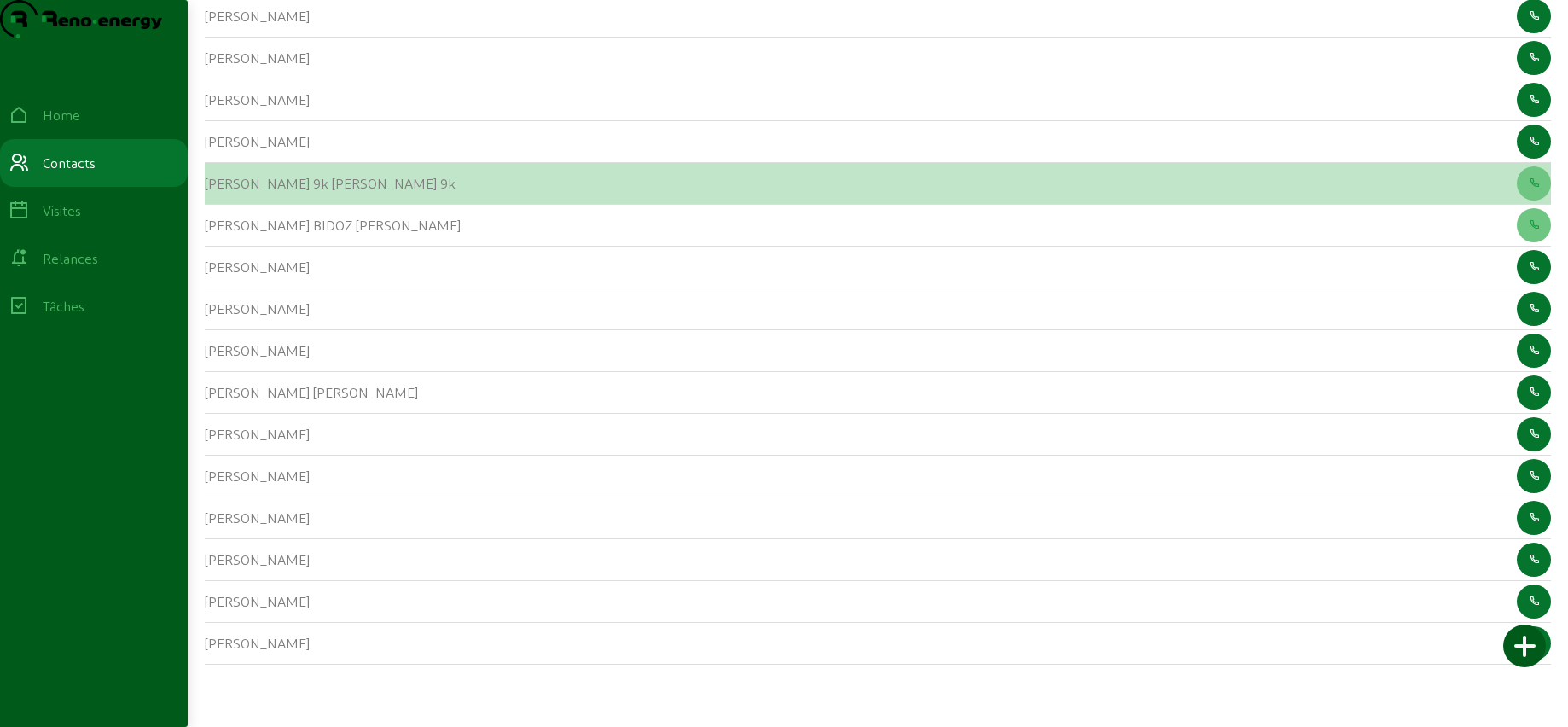
scroll to position [262, 0]
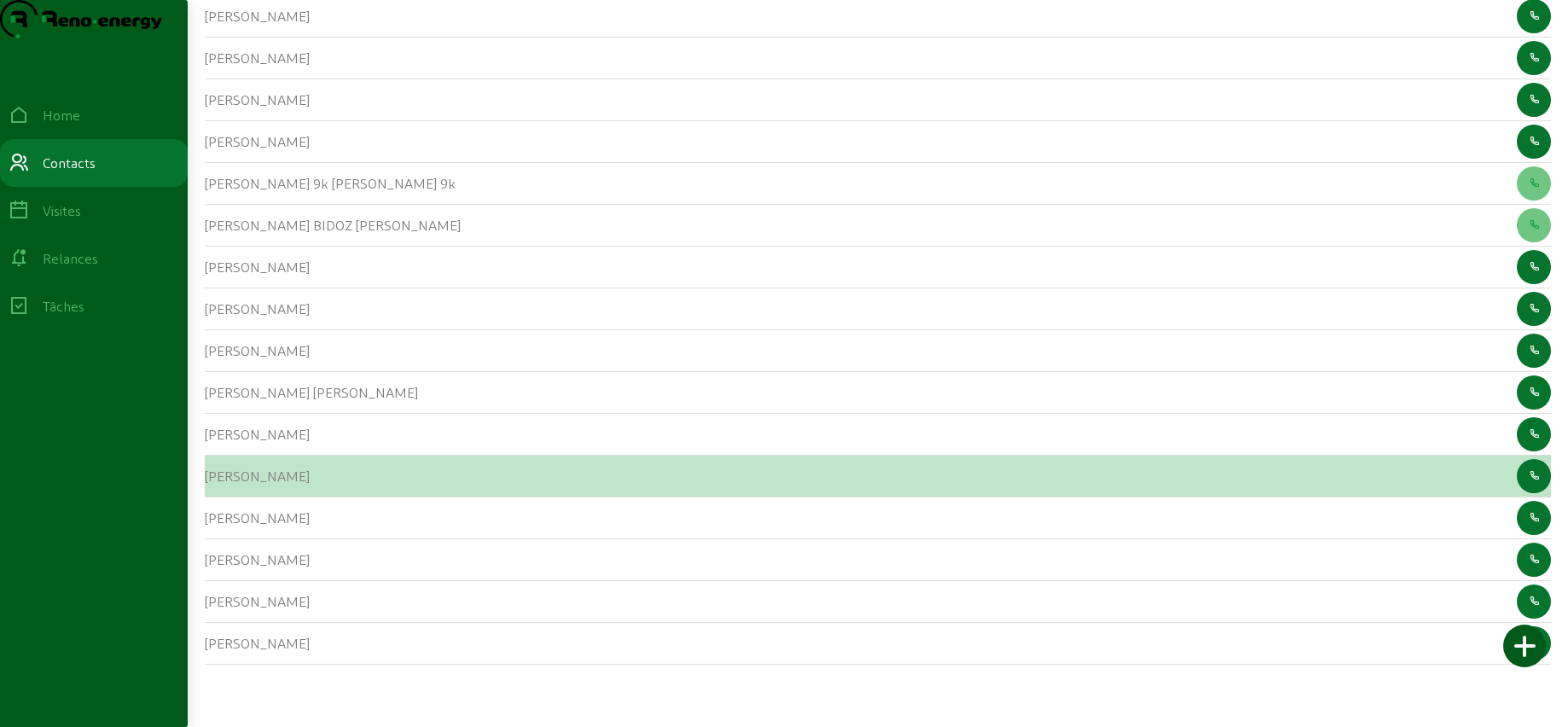
click at [267, 484] on cam-list-title "[PERSON_NAME]" at bounding box center [257, 475] width 105 height 16
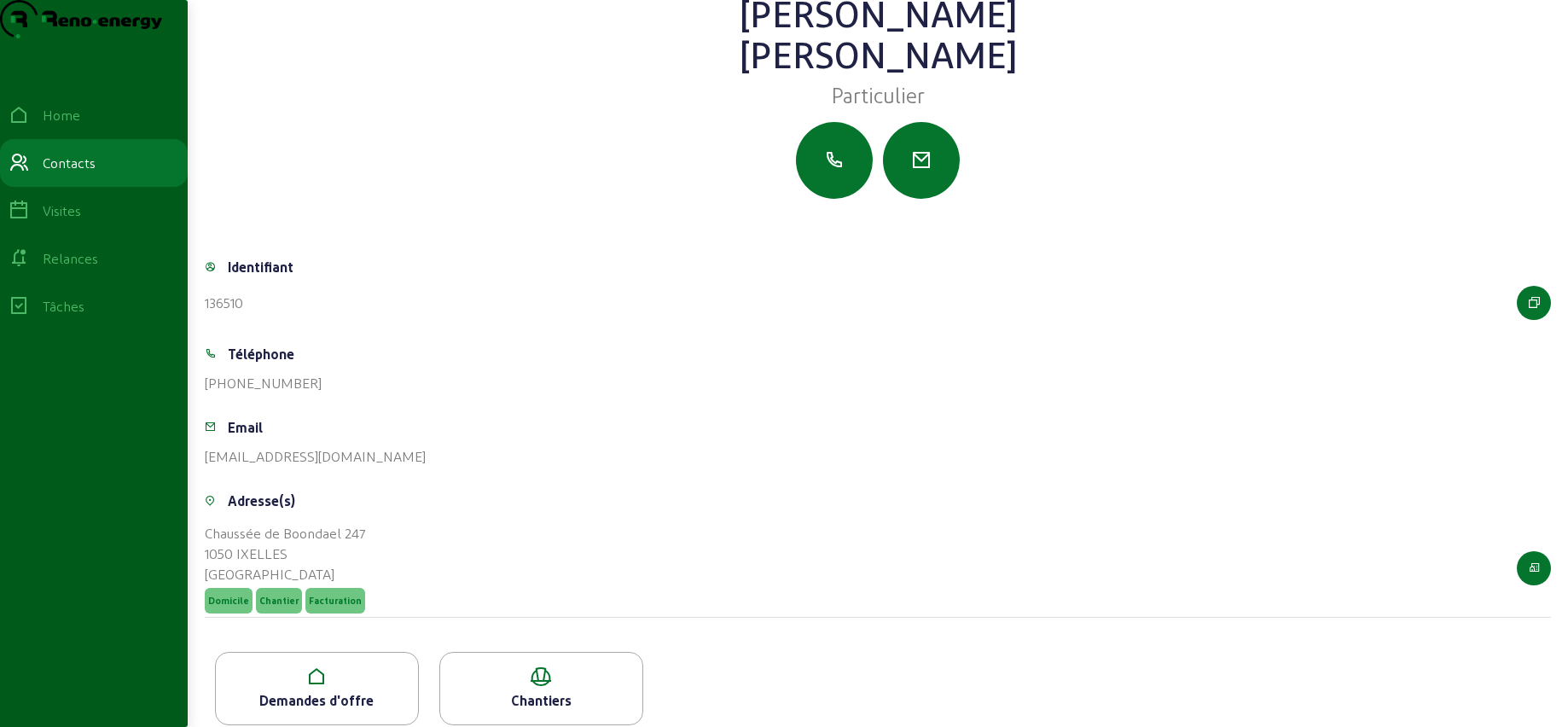
scroll to position [95, 0]
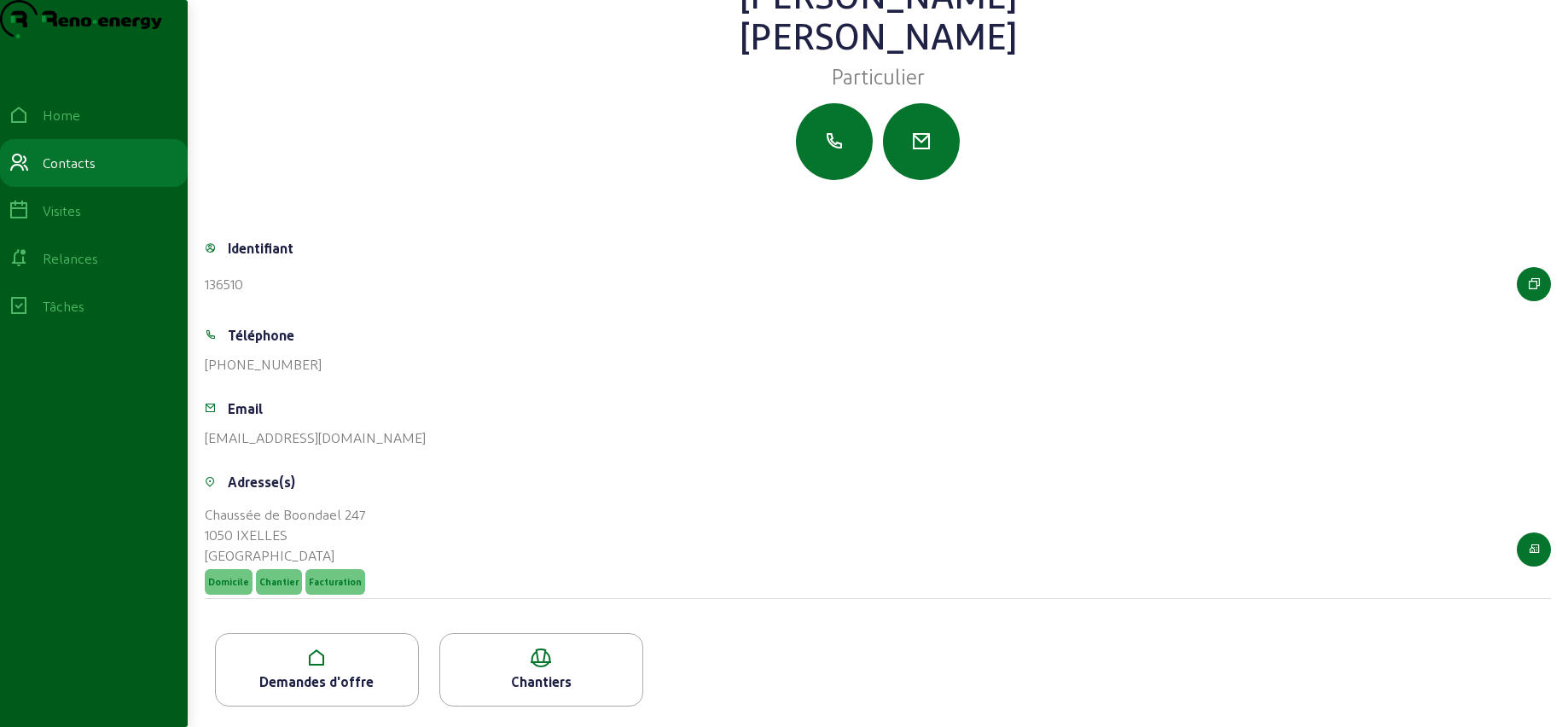
click at [308, 648] on icon at bounding box center [317, 658] width 202 height 21
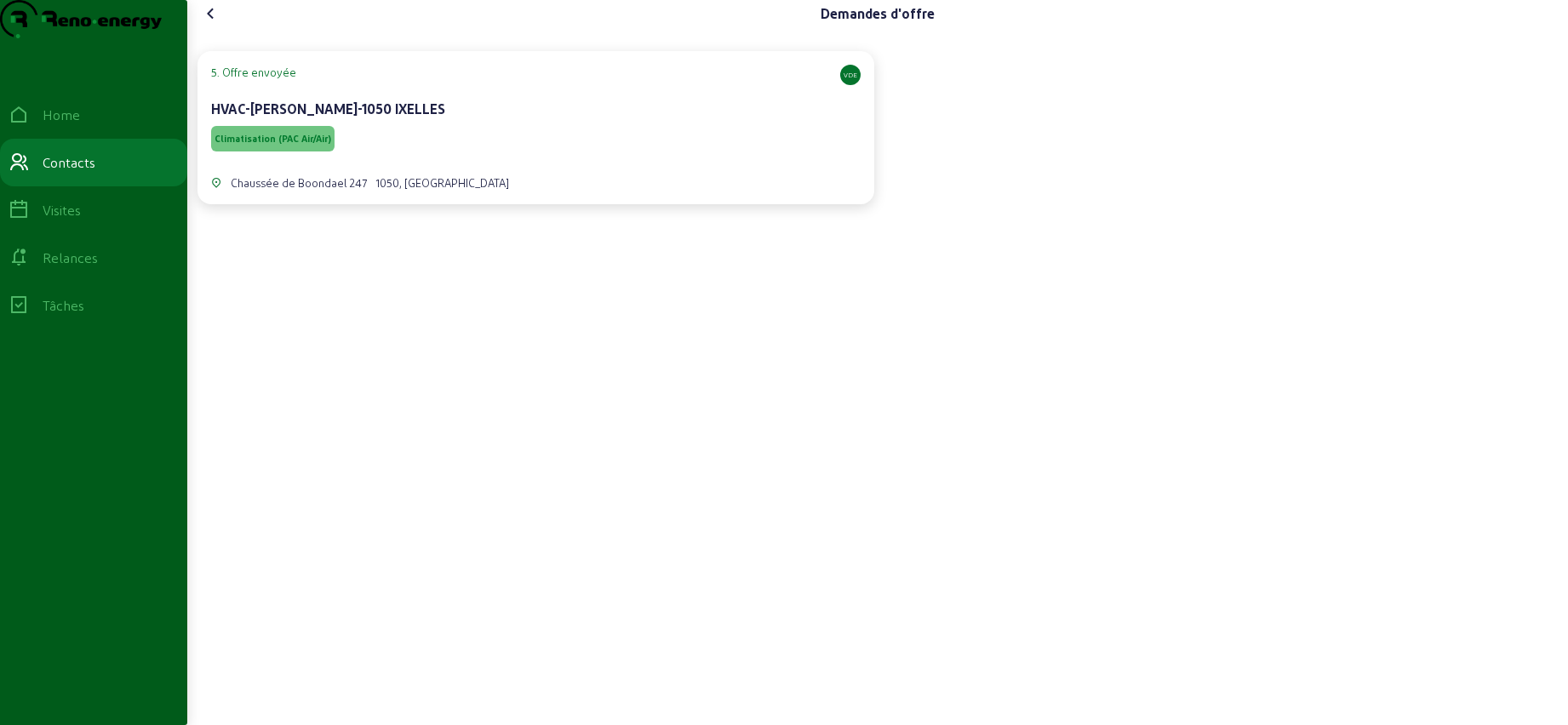
click at [468, 154] on div "Climatisation (PAC Air/Air)" at bounding box center [536, 139] width 649 height 32
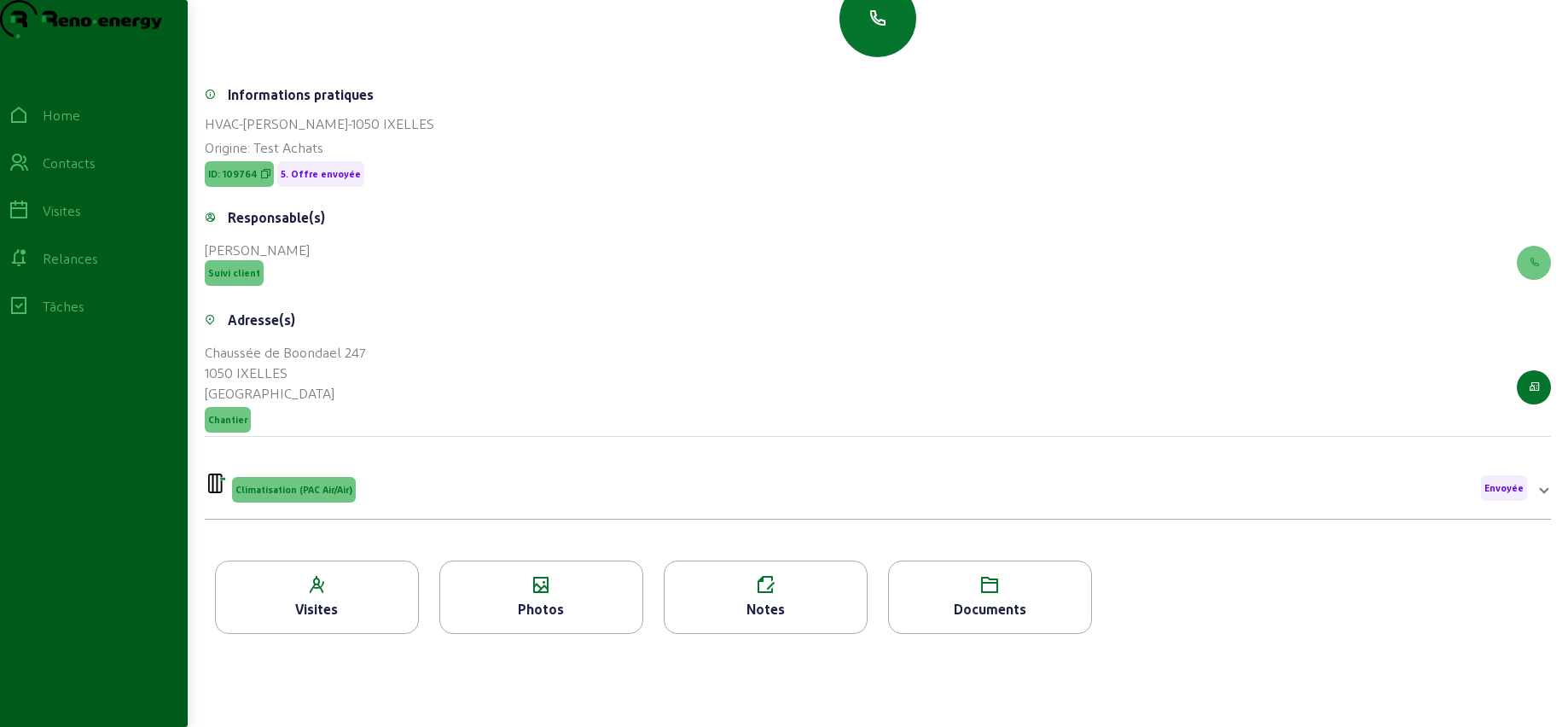
scroll to position [218, 0]
click at [497, 576] on icon at bounding box center [540, 585] width 202 height 21
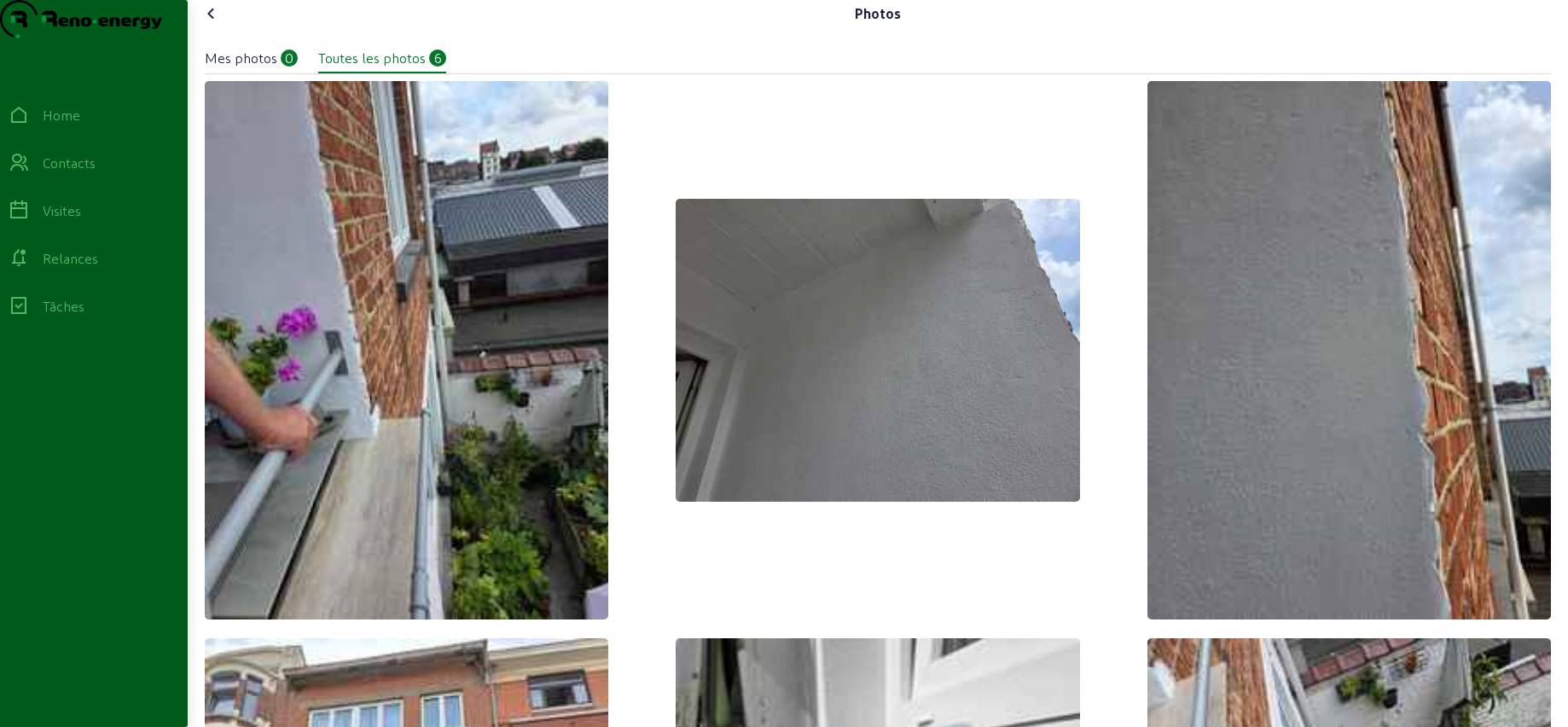
click at [216, 24] on icon at bounding box center [211, 13] width 21 height 21
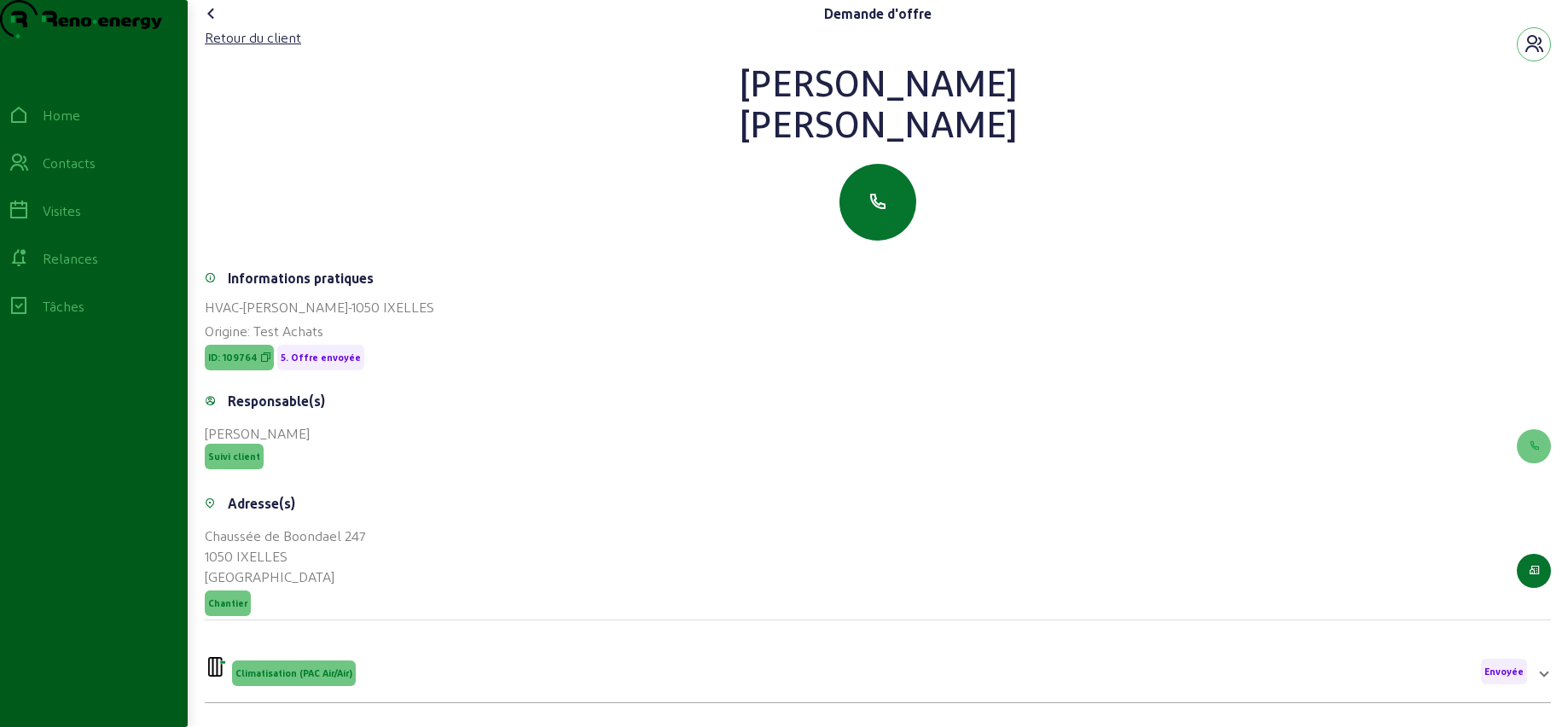
click at [216, 24] on icon at bounding box center [211, 13] width 21 height 21
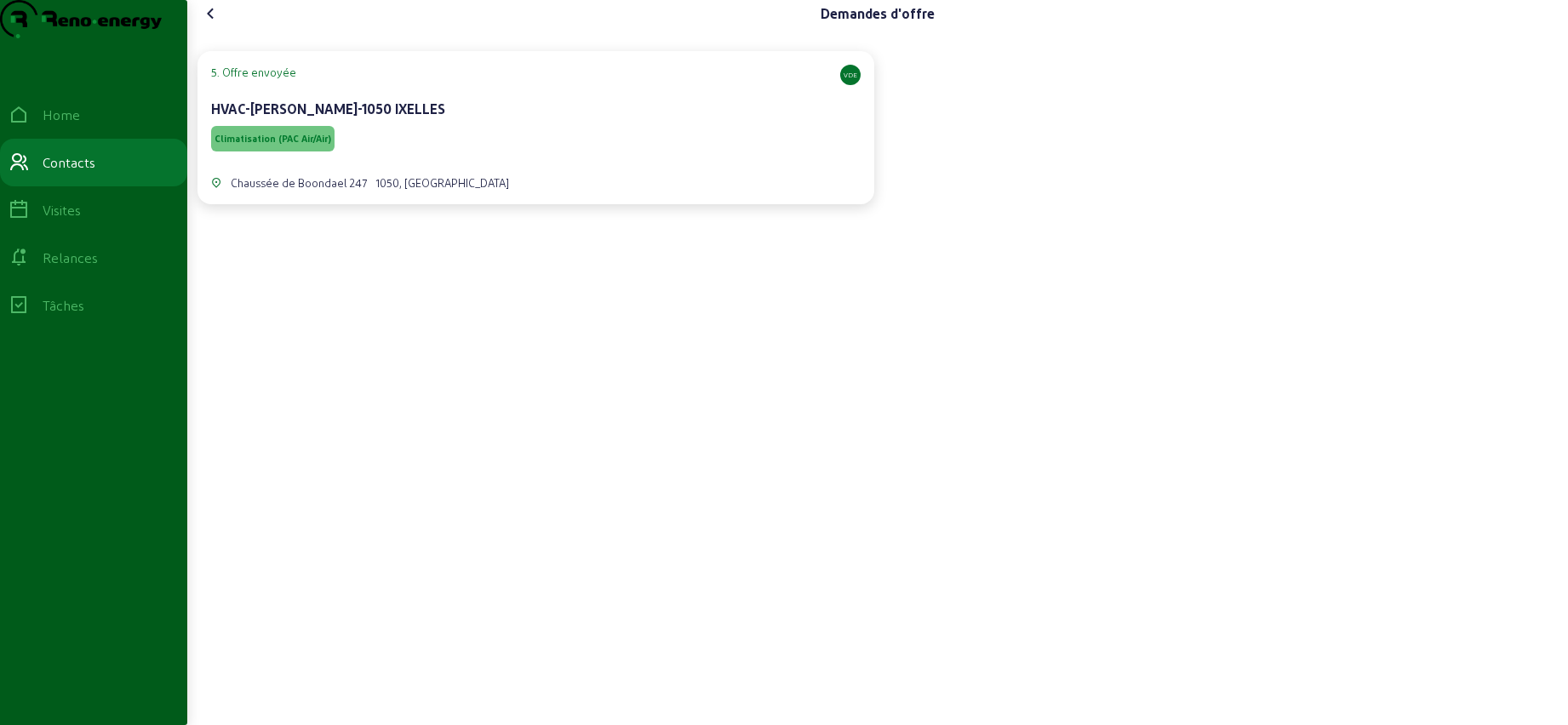
click at [391, 154] on div "Climatisation (PAC Air/Air)" at bounding box center [536, 139] width 649 height 32
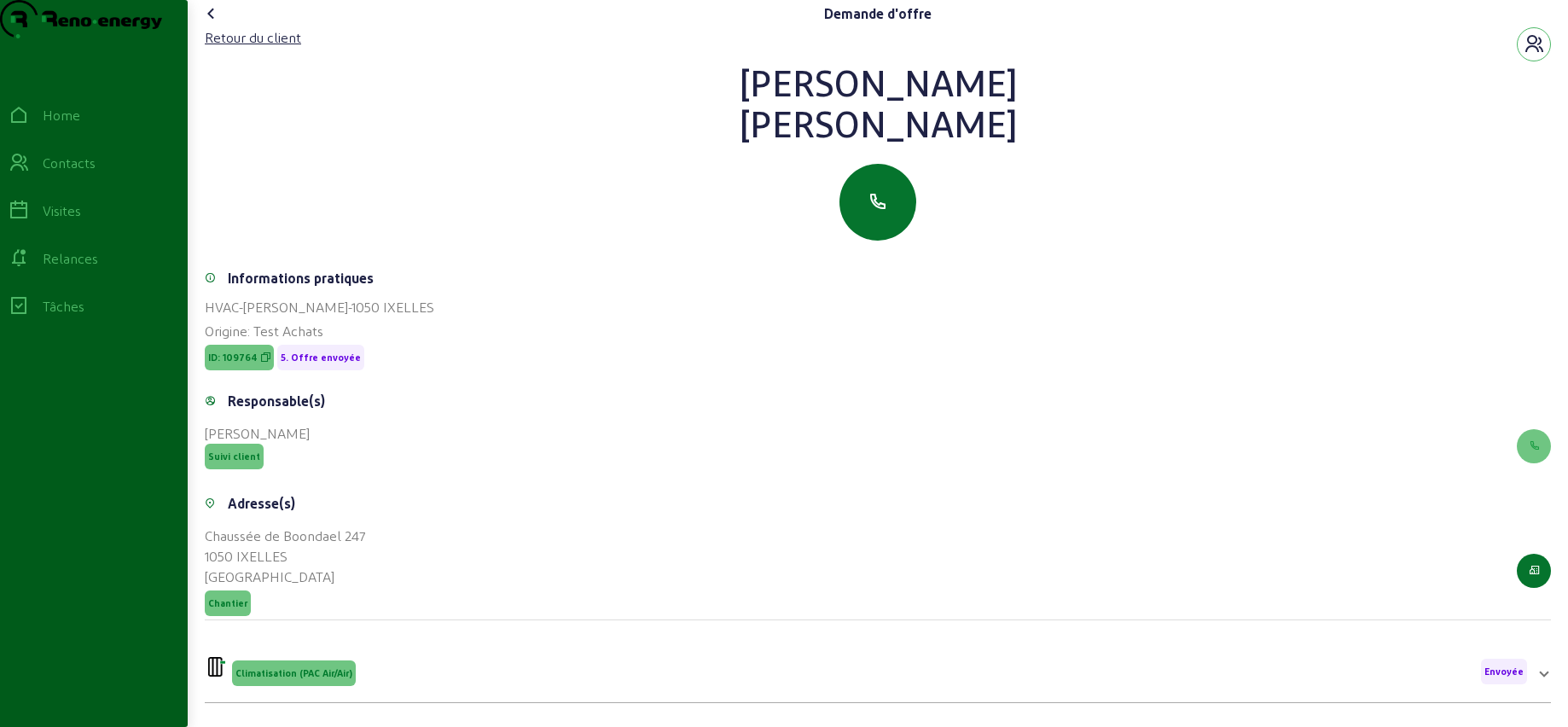
scroll to position [218, 0]
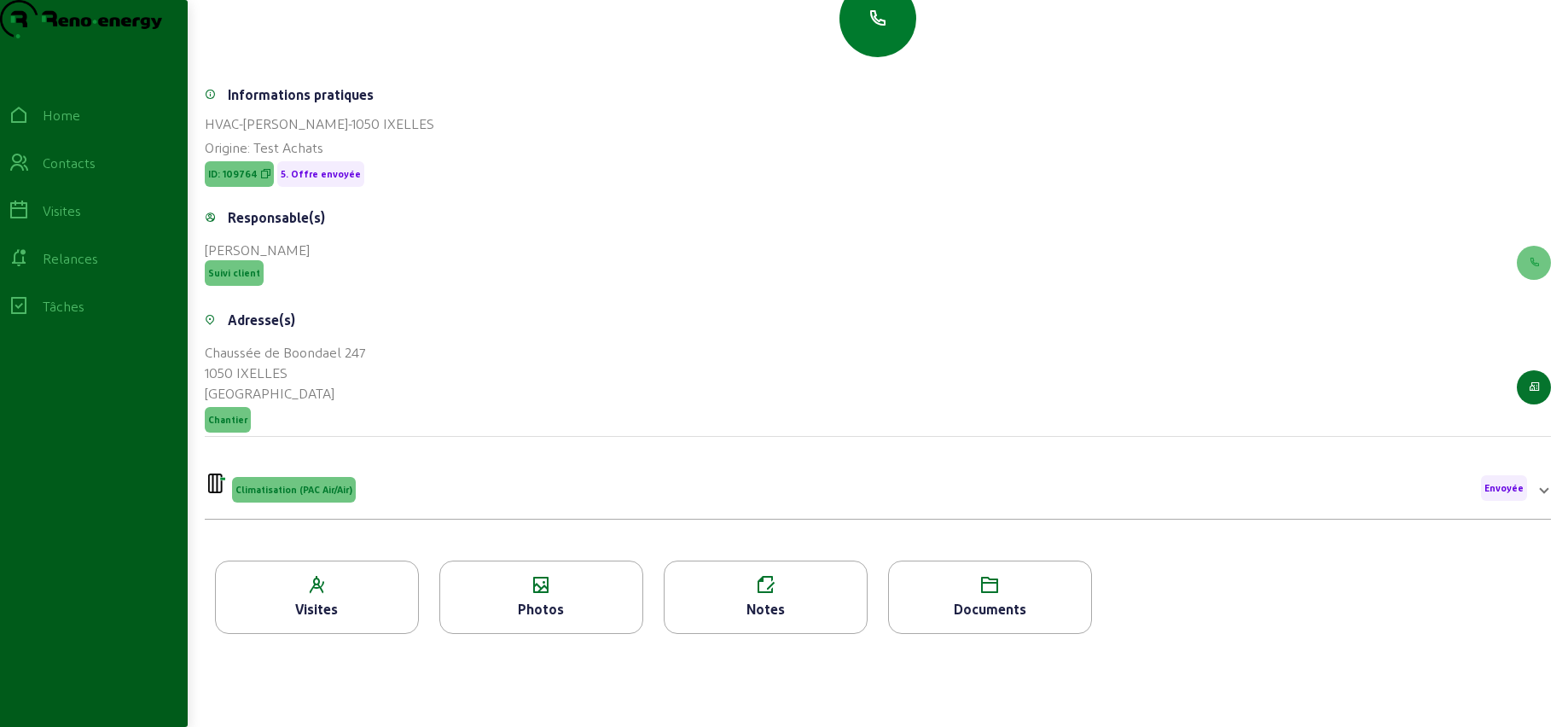
click at [892, 30] on button "button" at bounding box center [878, 19] width 77 height 77
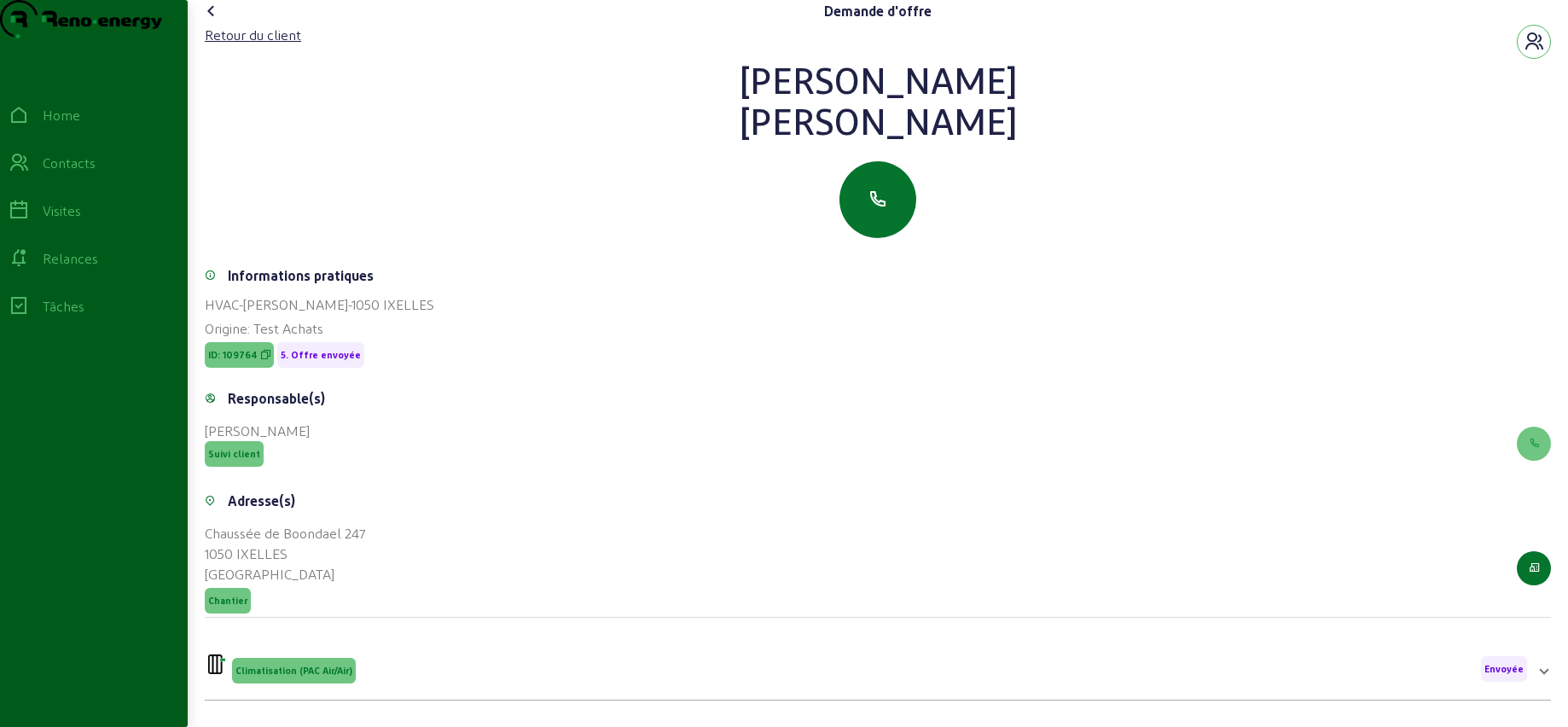
scroll to position [0, 0]
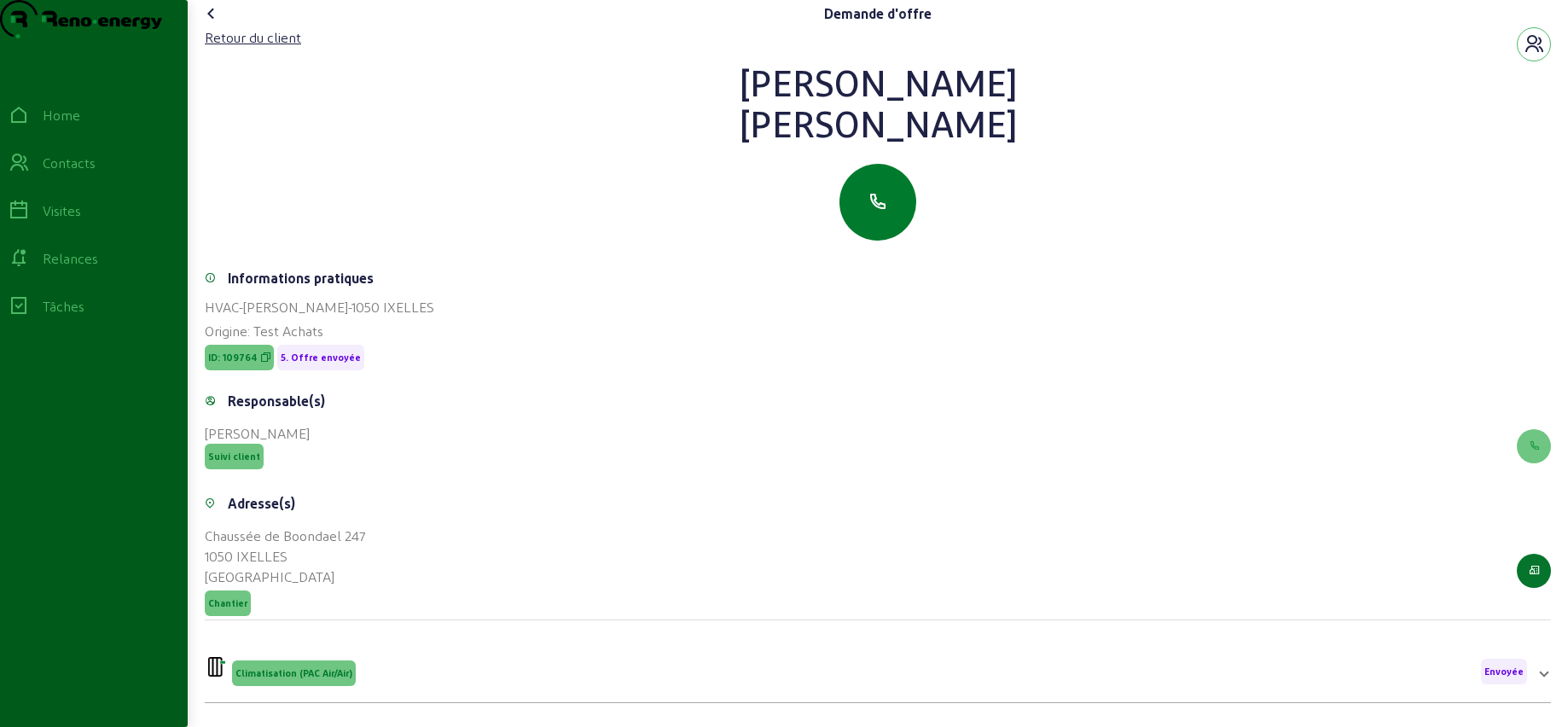
click at [877, 212] on icon "button" at bounding box center [878, 202] width 21 height 21
click at [232, 47] on div "Retour du client" at bounding box center [253, 37] width 97 height 21
click at [214, 24] on icon at bounding box center [211, 13] width 21 height 21
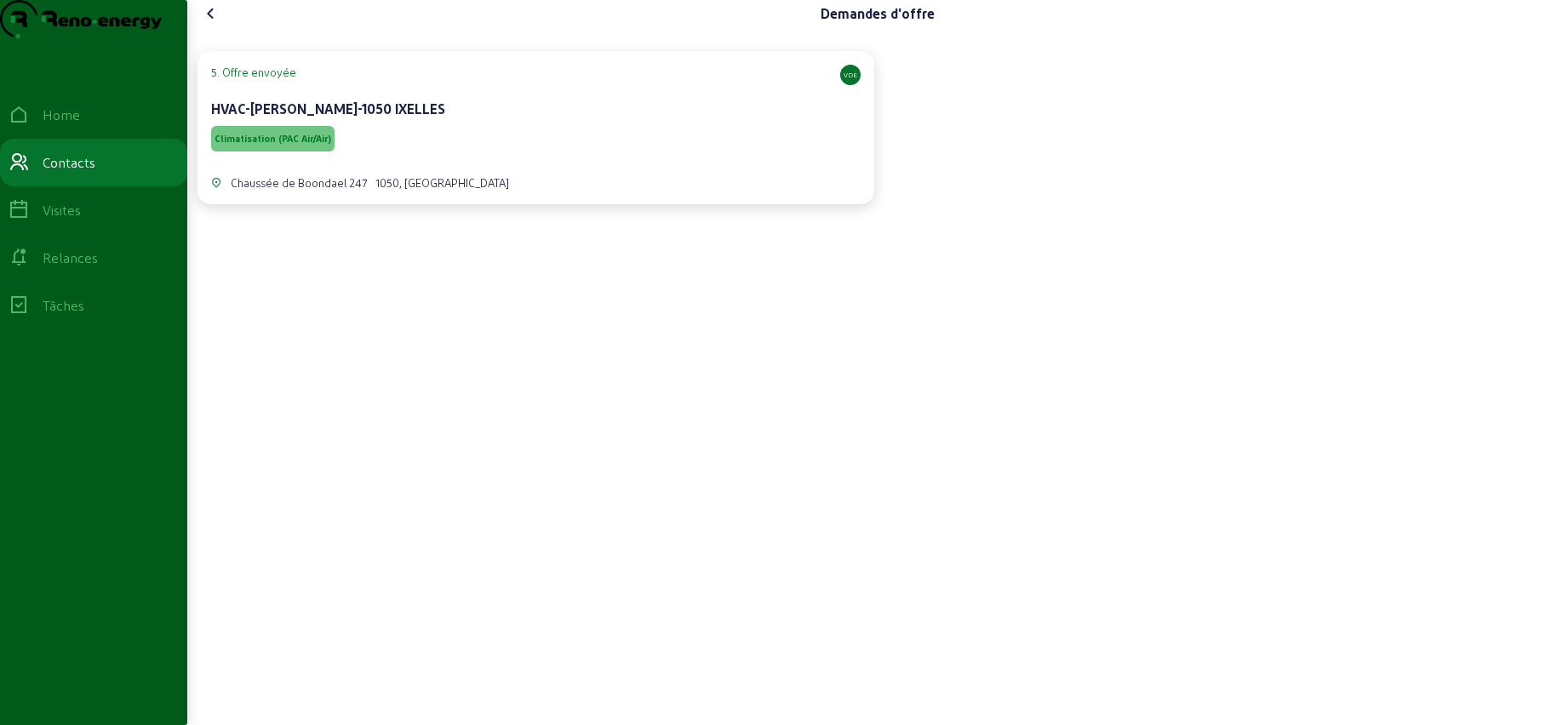
click at [513, 154] on div "Climatisation (PAC Air/Air)" at bounding box center [536, 139] width 649 height 32
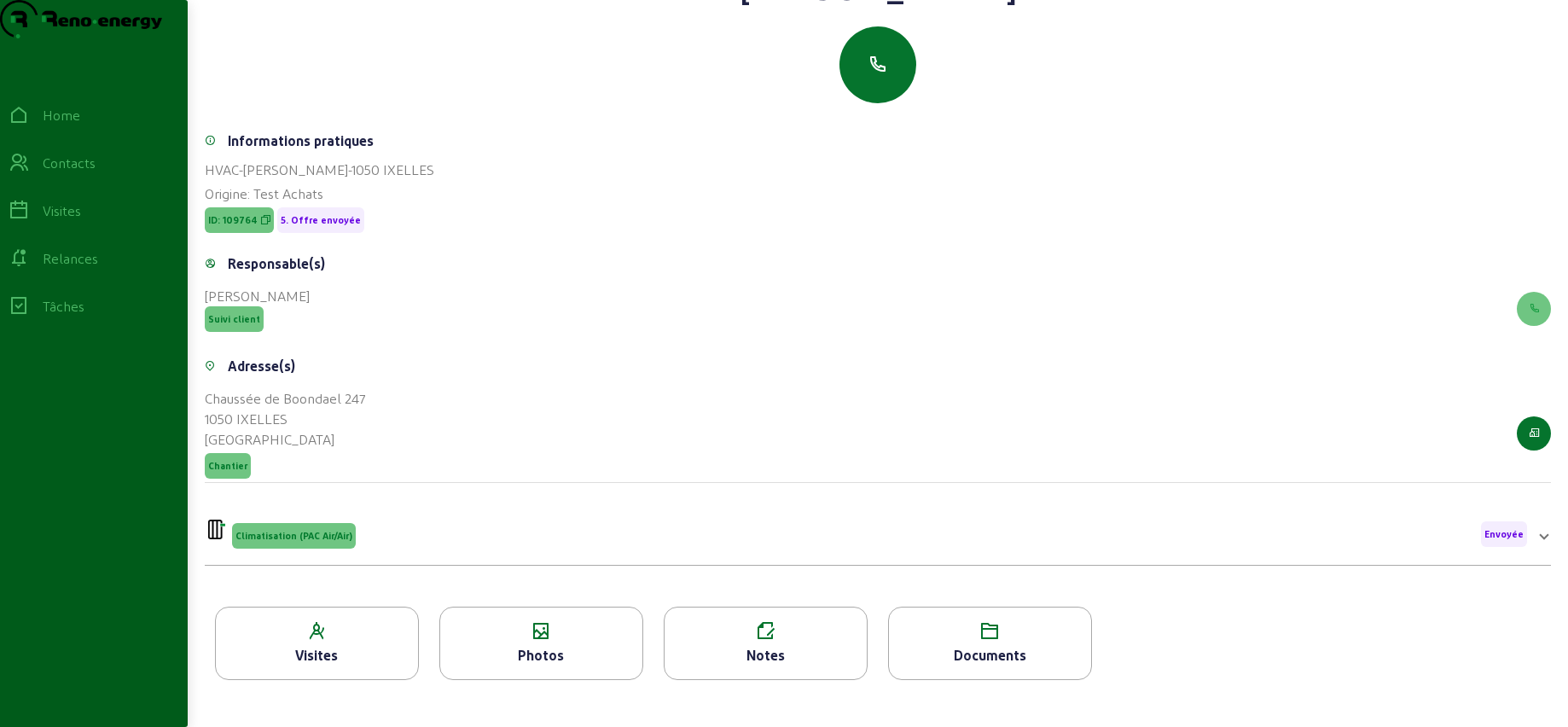
scroll to position [47, 0]
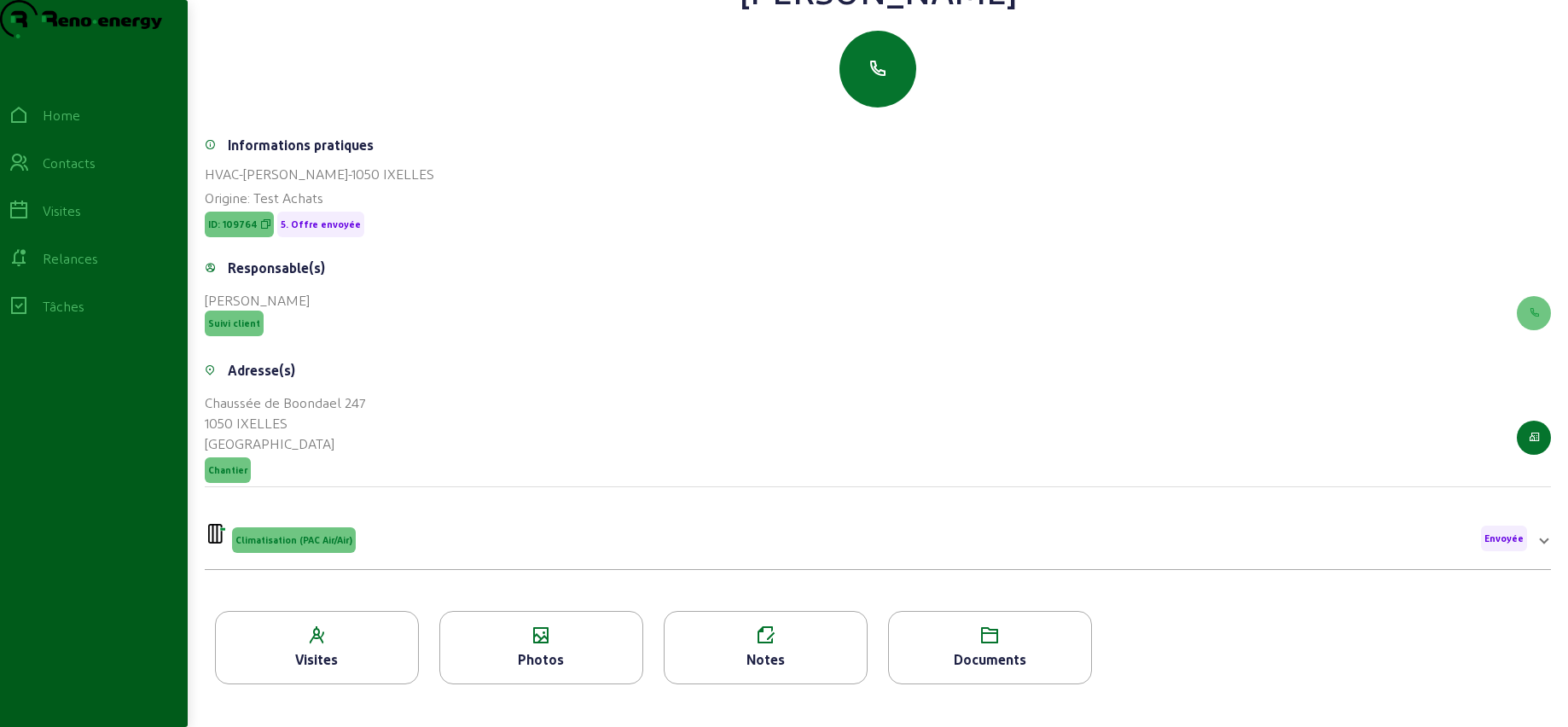
scroll to position [218, 0]
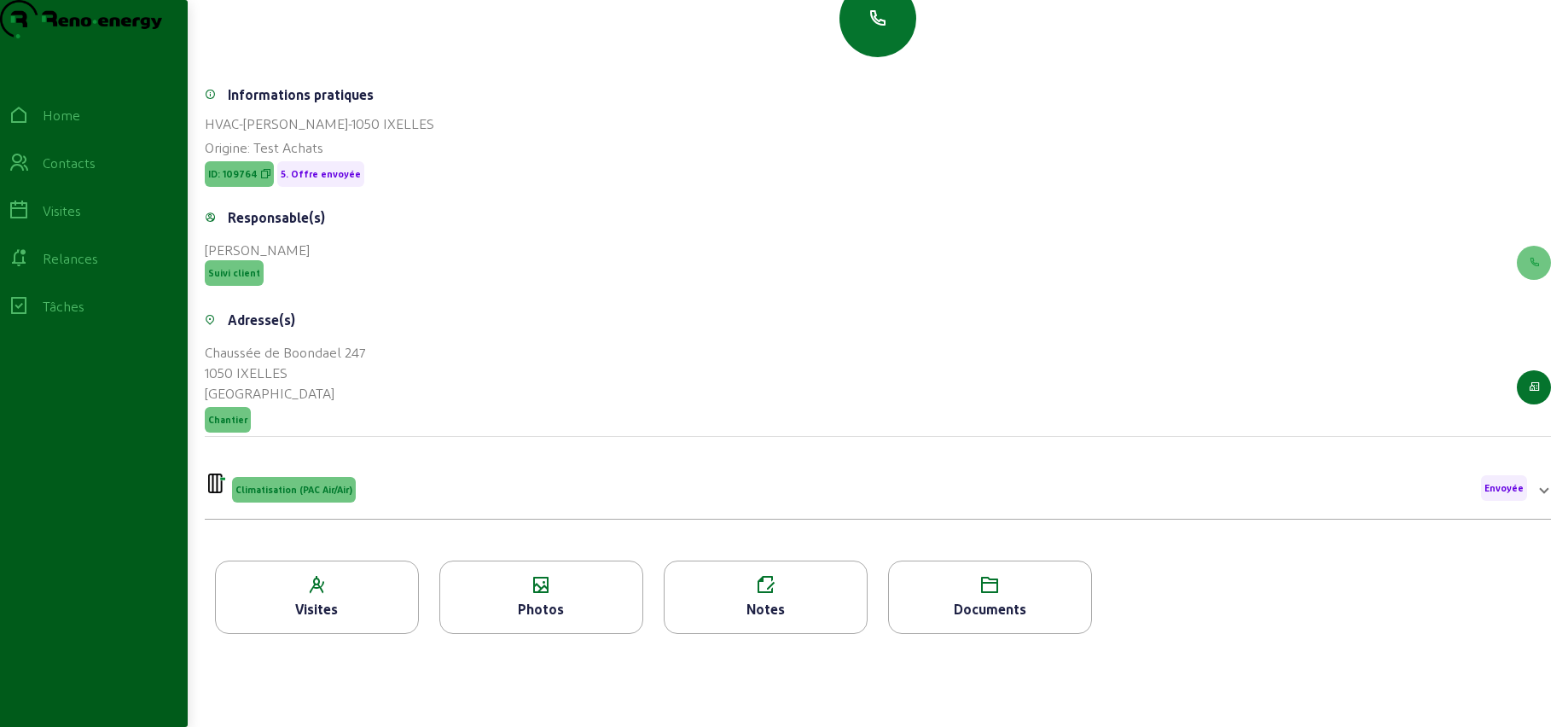
click at [506, 605] on div "Photos" at bounding box center [540, 609] width 202 height 21
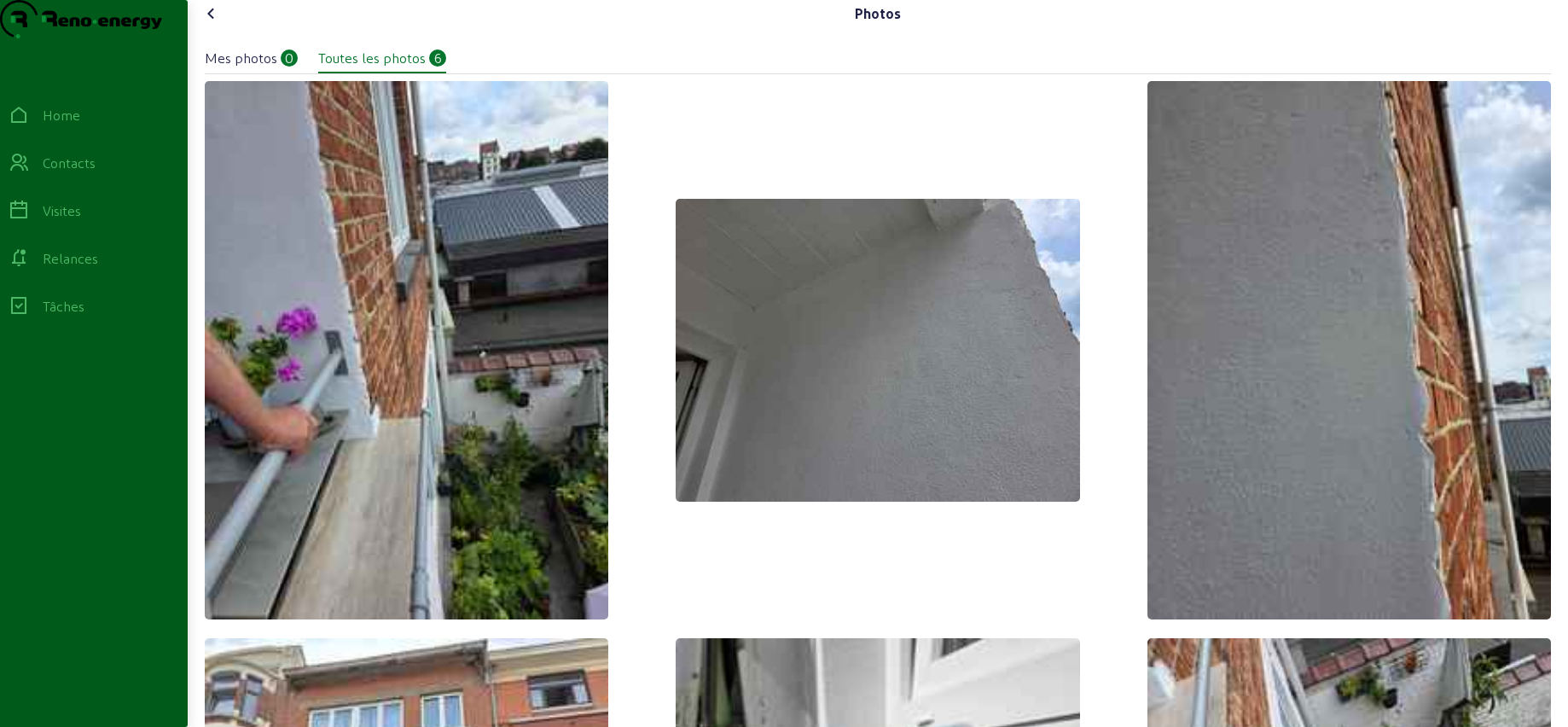
click at [212, 24] on icon at bounding box center [211, 13] width 21 height 21
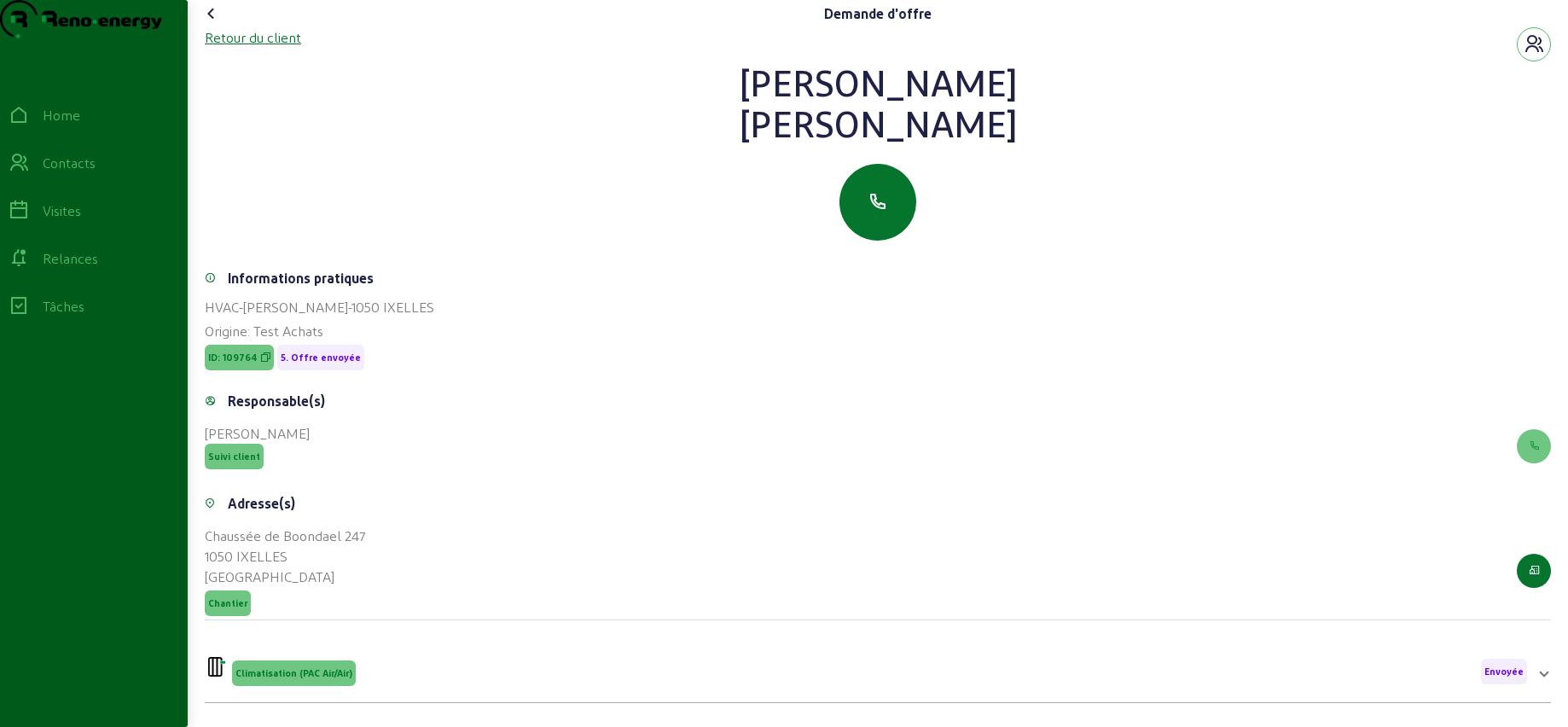
click at [227, 47] on div "Retour du client" at bounding box center [253, 37] width 97 height 21
click at [70, 174] on div "Contacts" at bounding box center [69, 163] width 53 height 21
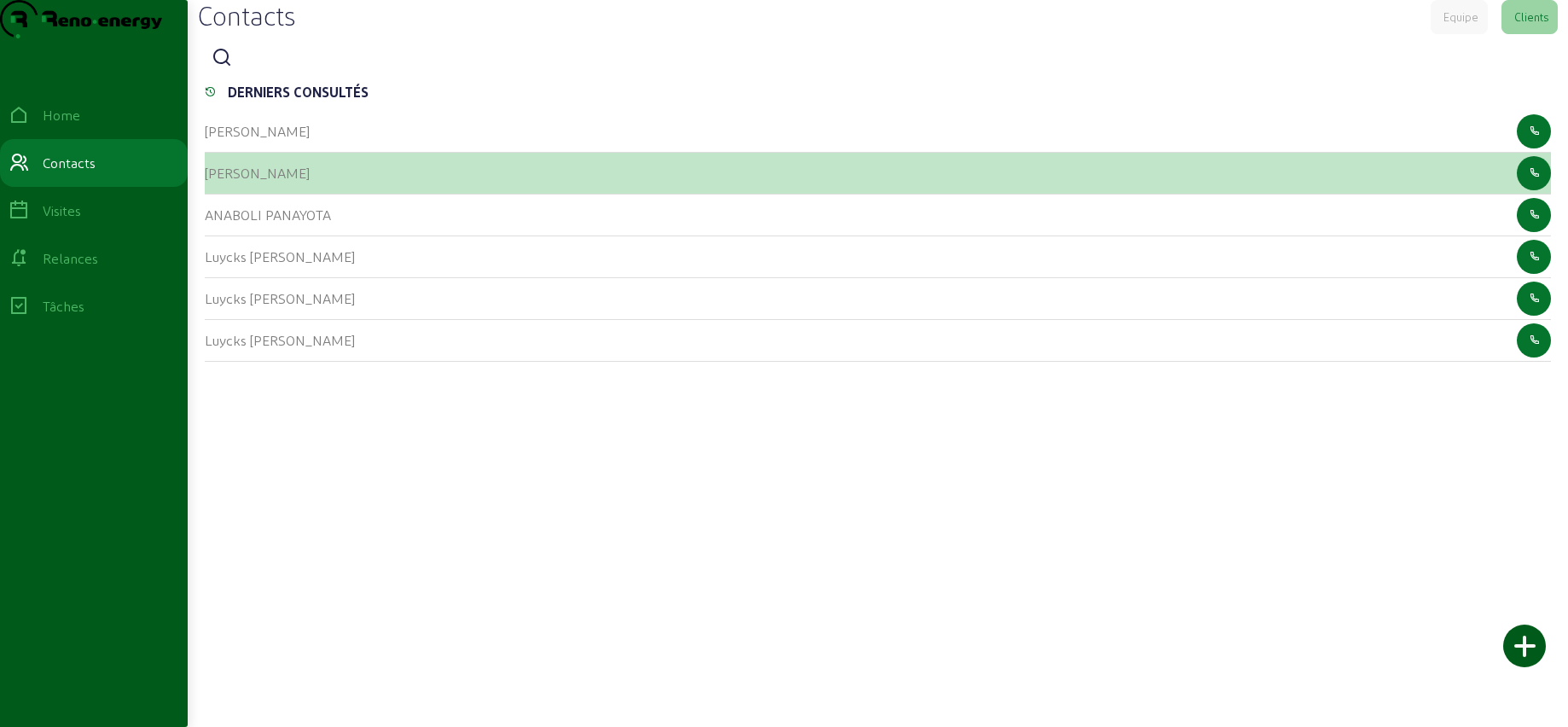
click at [263, 181] on cam-list-title "[PERSON_NAME]" at bounding box center [257, 173] width 105 height 16
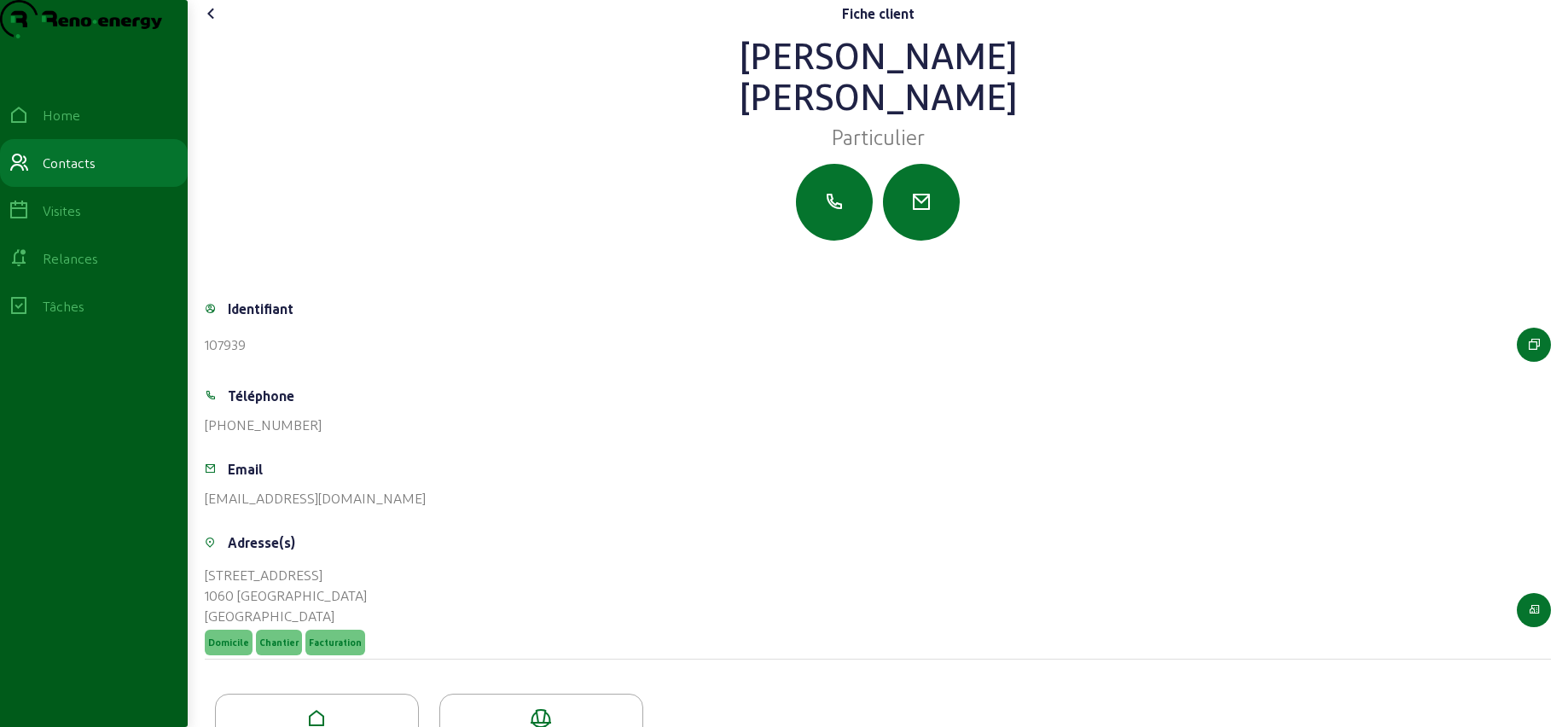
scroll to position [95, 0]
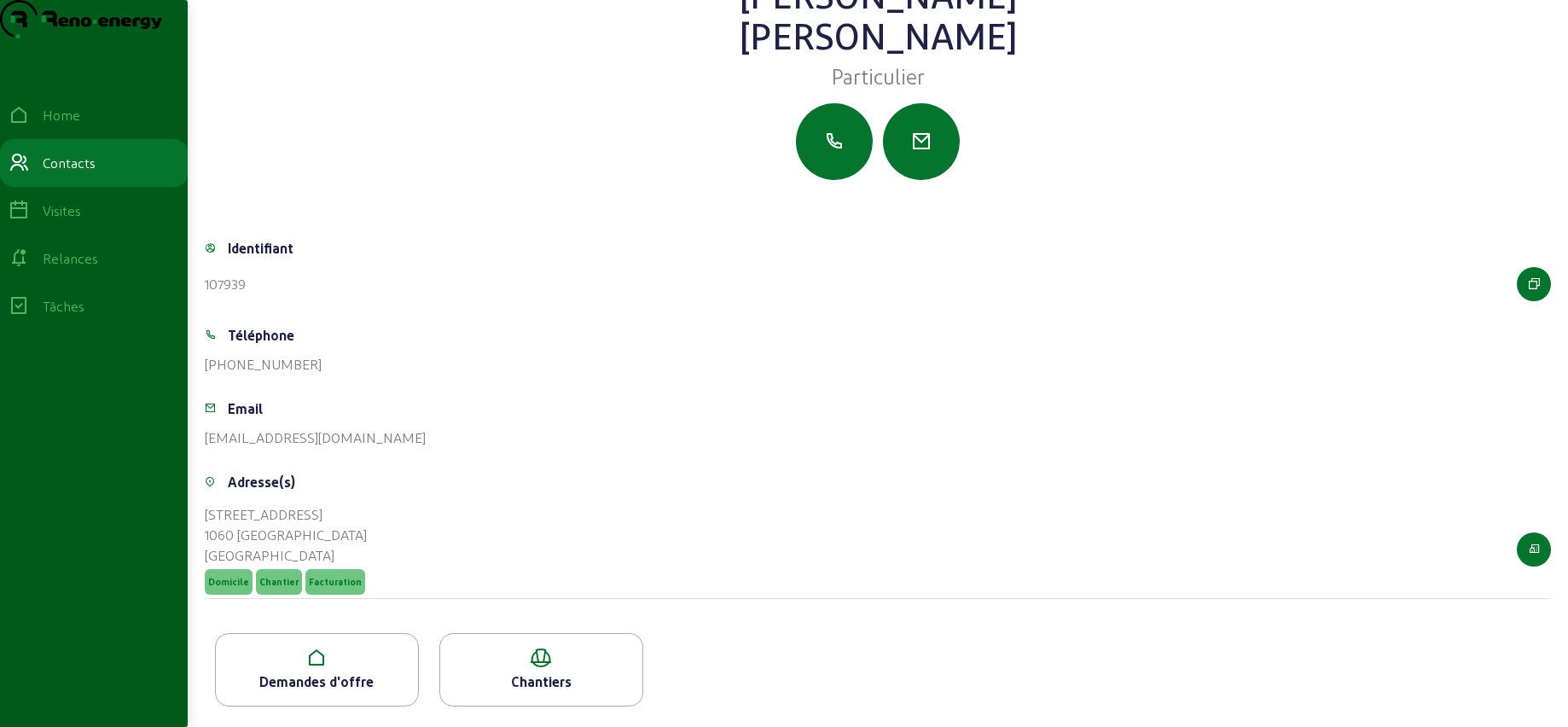
click at [295, 651] on icon at bounding box center [317, 658] width 202 height 21
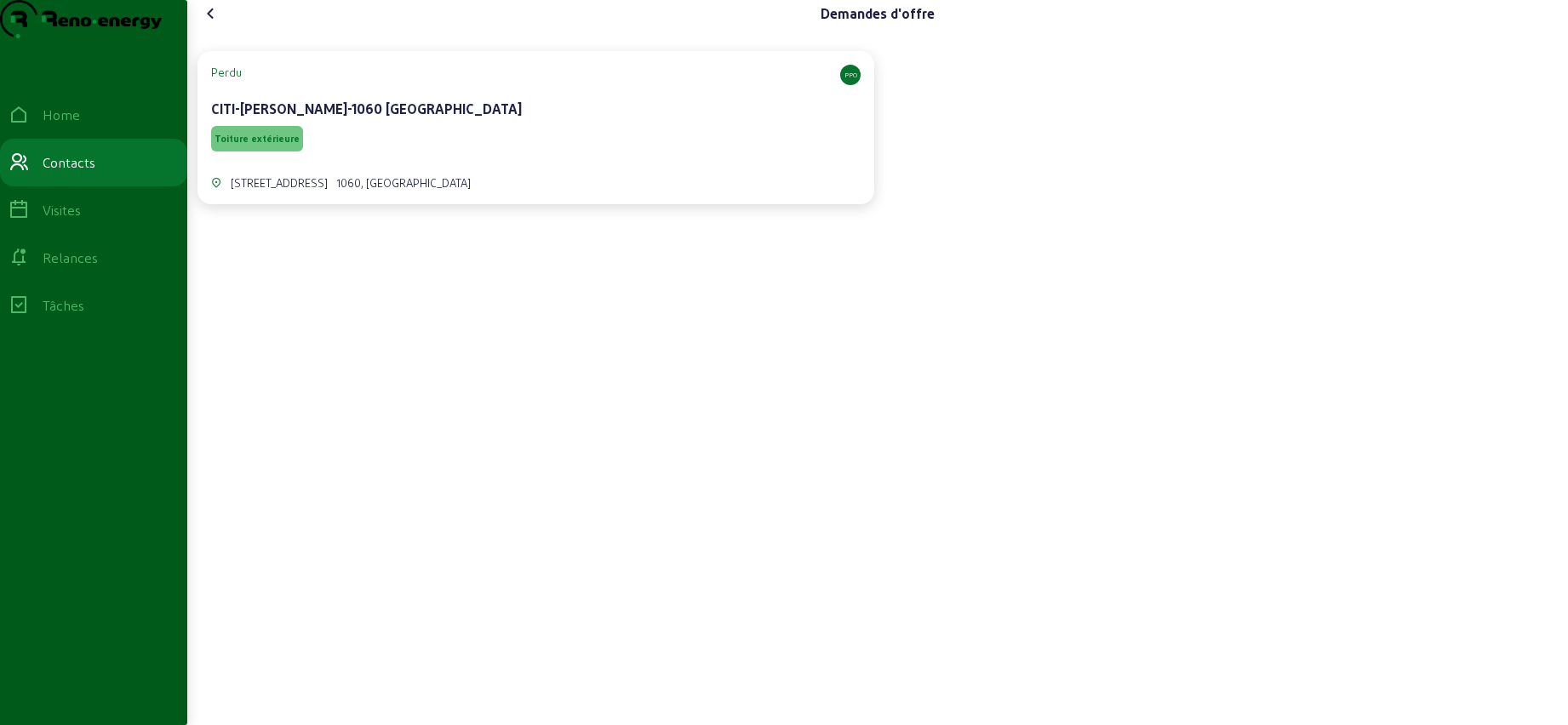
click at [594, 154] on div "Toiture extérieure" at bounding box center [536, 139] width 649 height 32
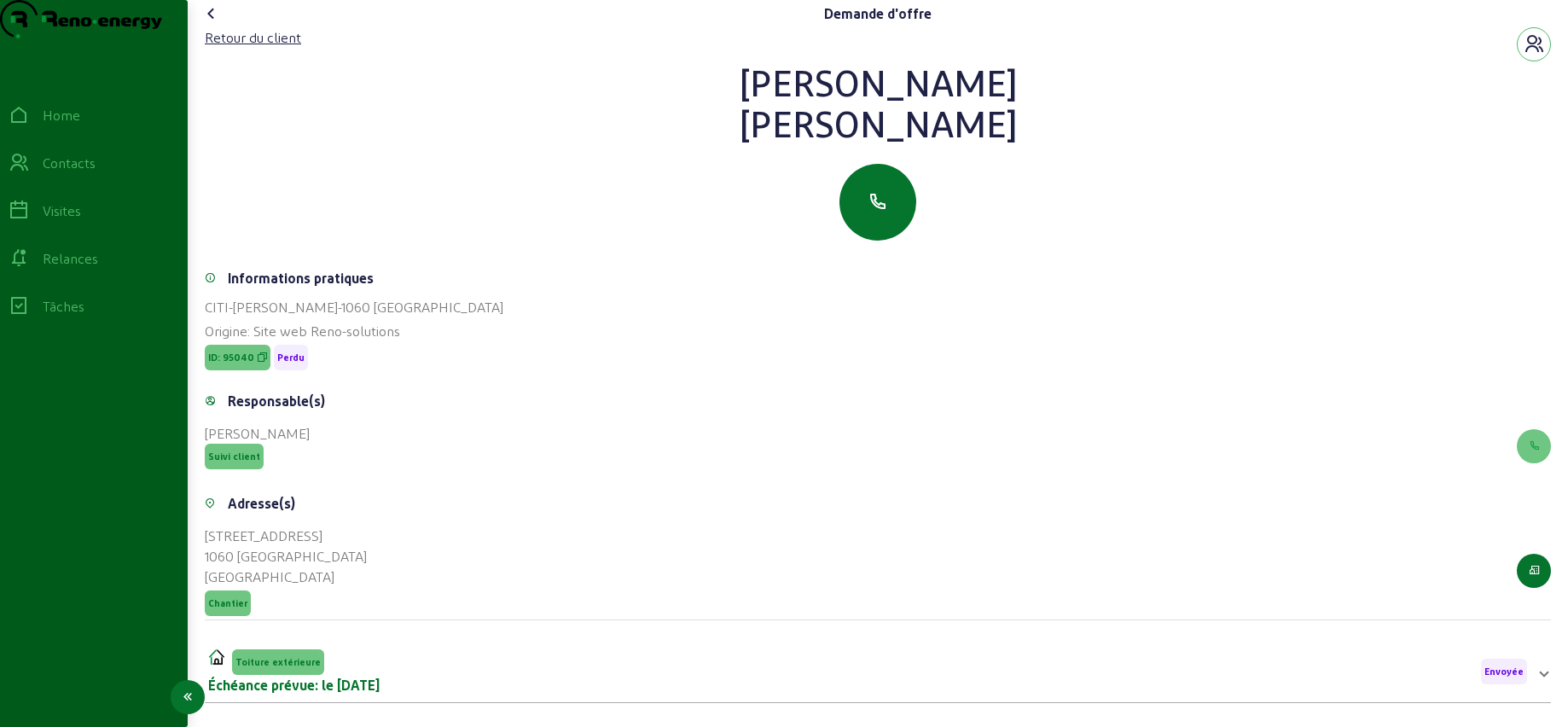
click at [73, 174] on div "Contacts" at bounding box center [69, 163] width 53 height 21
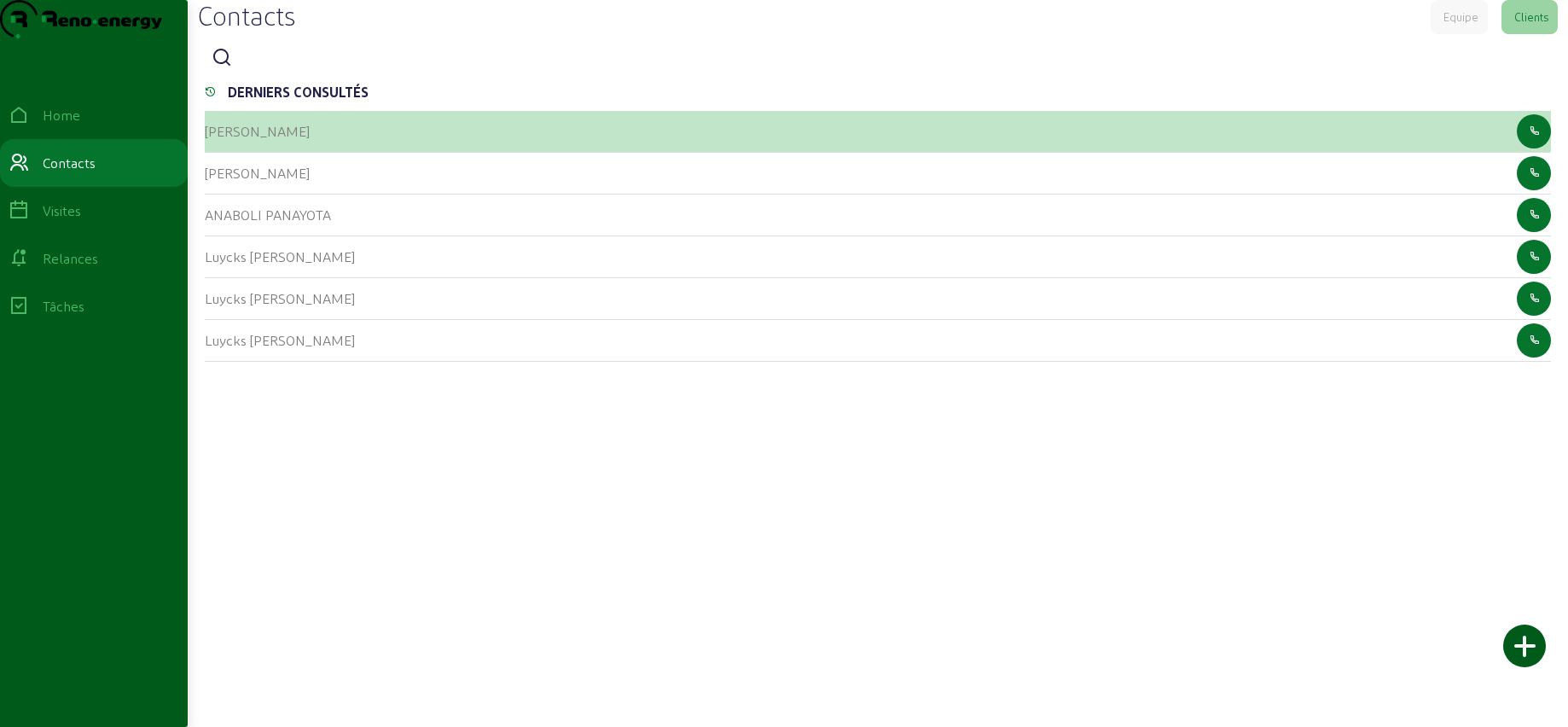
click at [338, 153] on div "[PERSON_NAME]" at bounding box center [878, 131] width 1346 height 41
click at [247, 139] on cam-list-title "[PERSON_NAME]" at bounding box center [257, 131] width 105 height 16
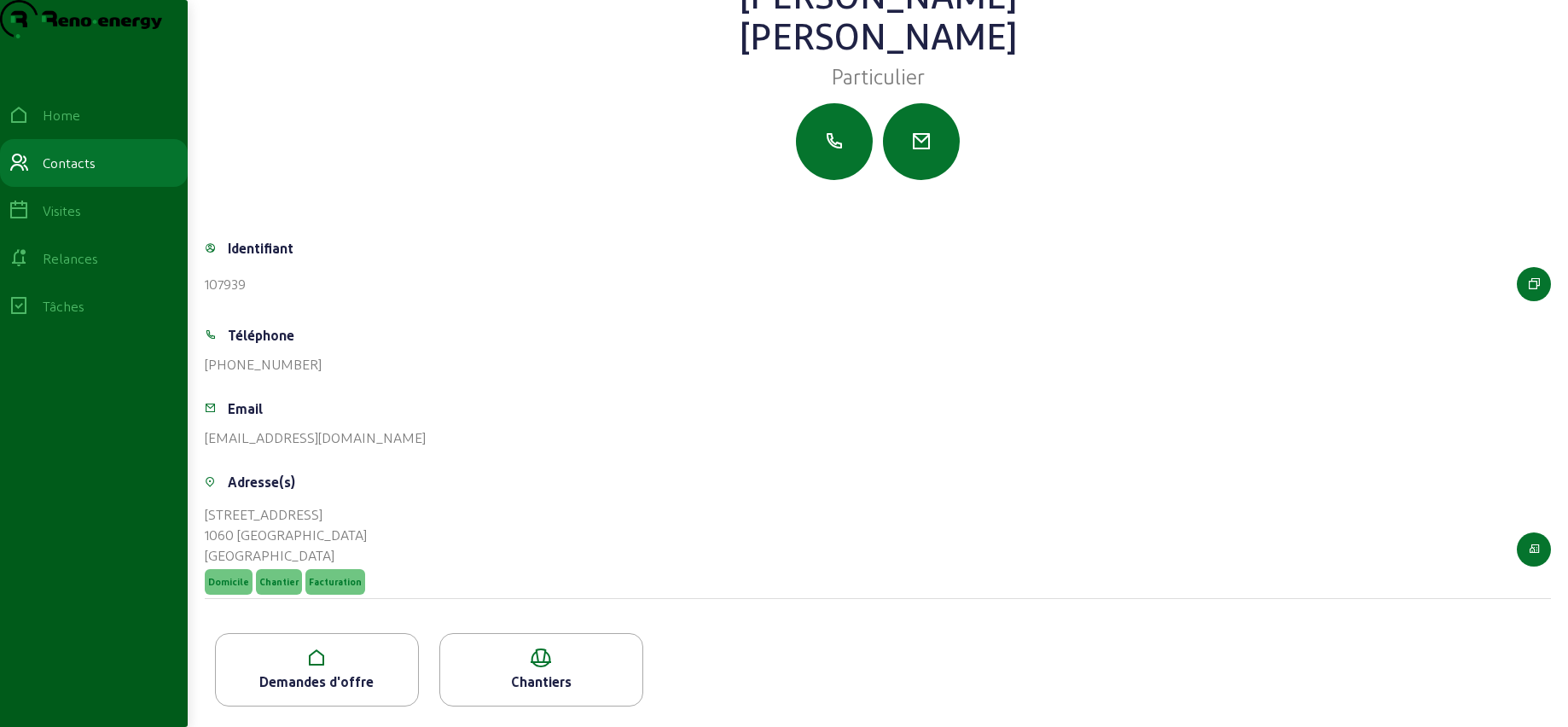
scroll to position [95, 0]
click at [314, 670] on div "Demandes d'offre" at bounding box center [317, 670] width 204 height 73
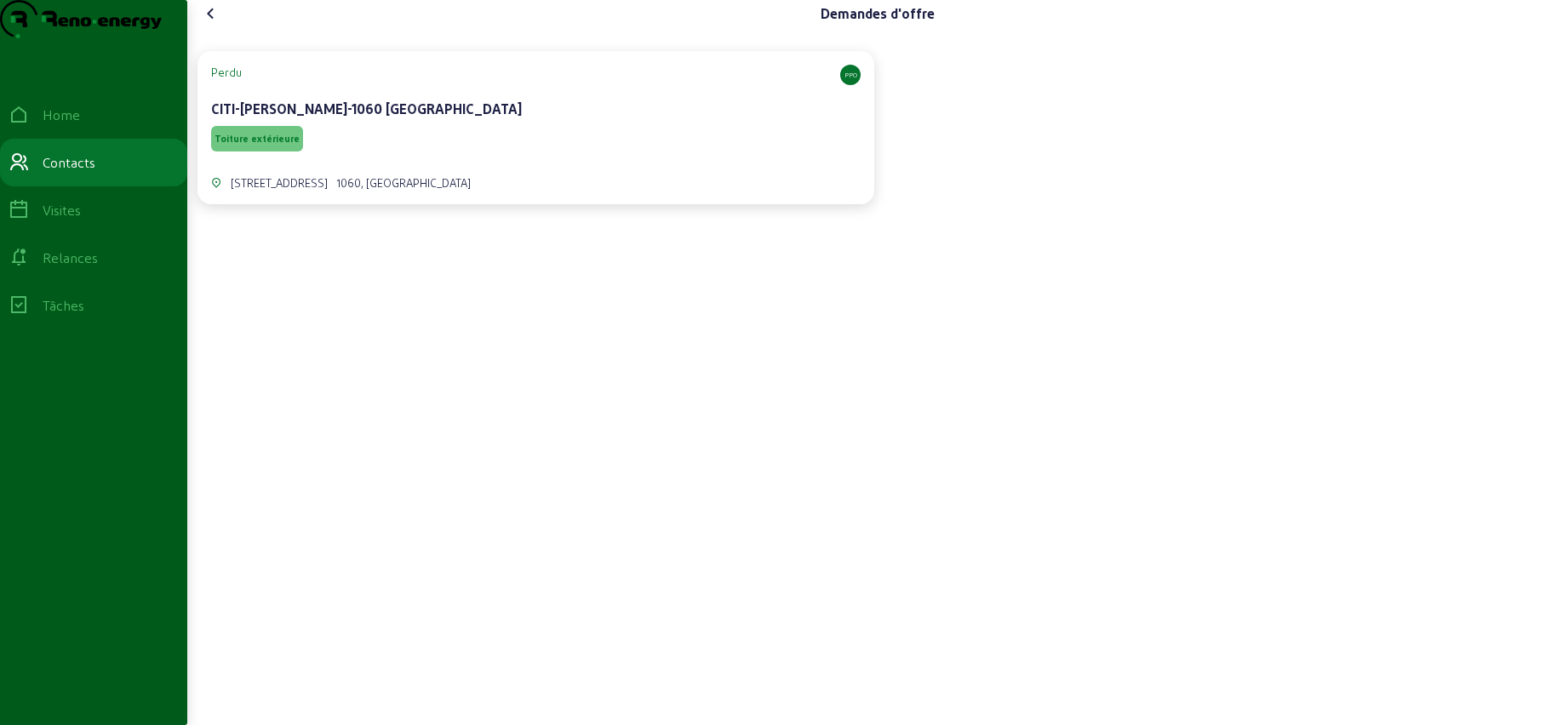
click at [211, 24] on icon at bounding box center [211, 13] width 21 height 21
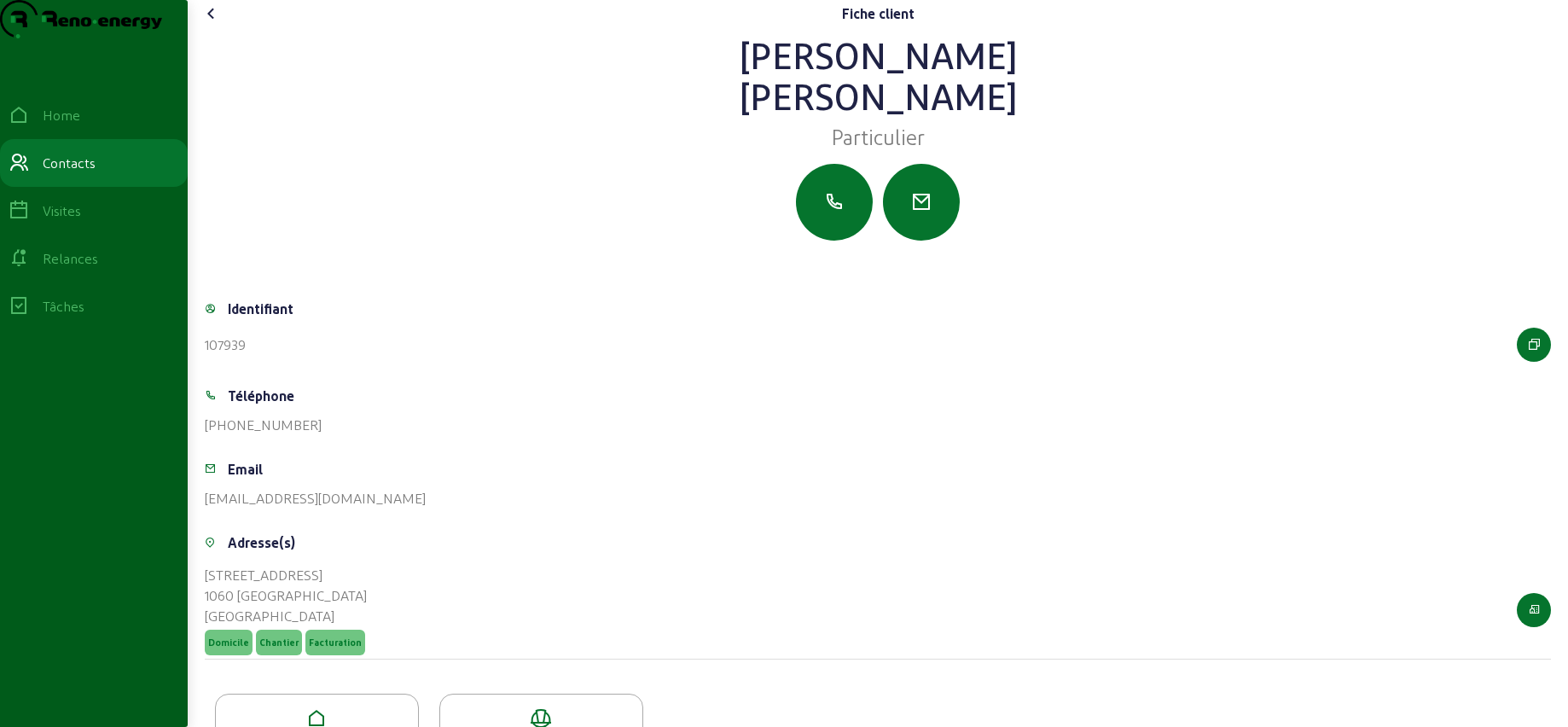
click at [212, 24] on icon at bounding box center [211, 13] width 21 height 21
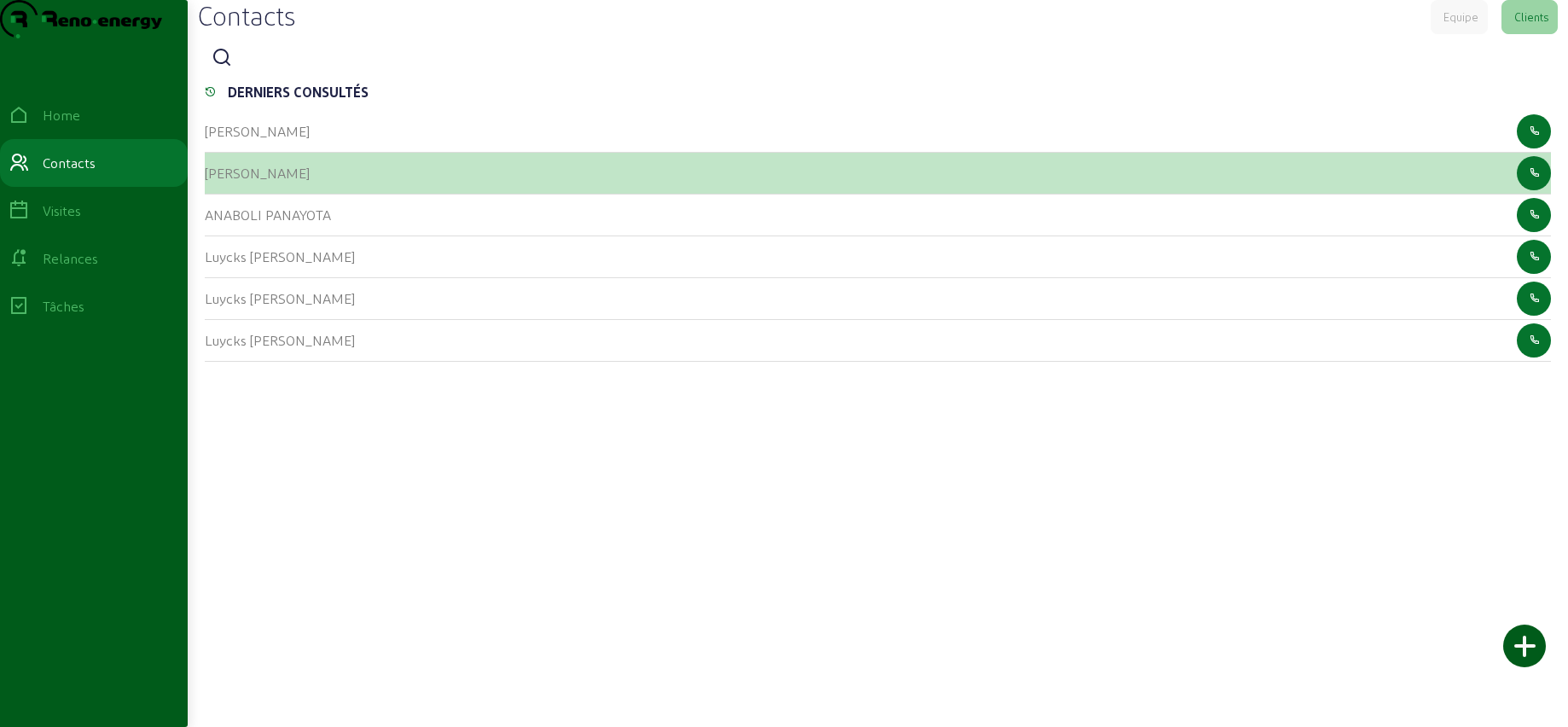
click at [226, 181] on cam-list-title "[PERSON_NAME]" at bounding box center [257, 173] width 105 height 16
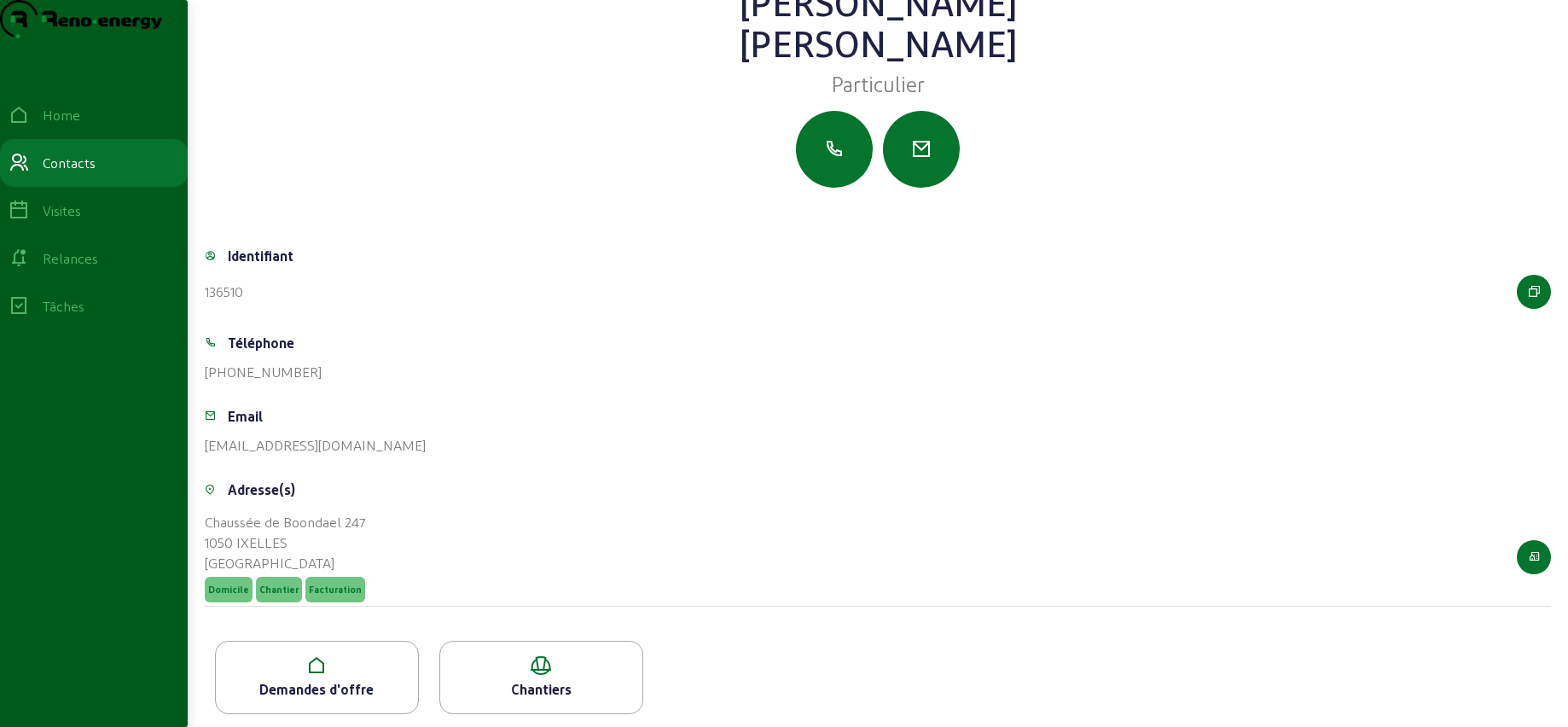
scroll to position [95, 0]
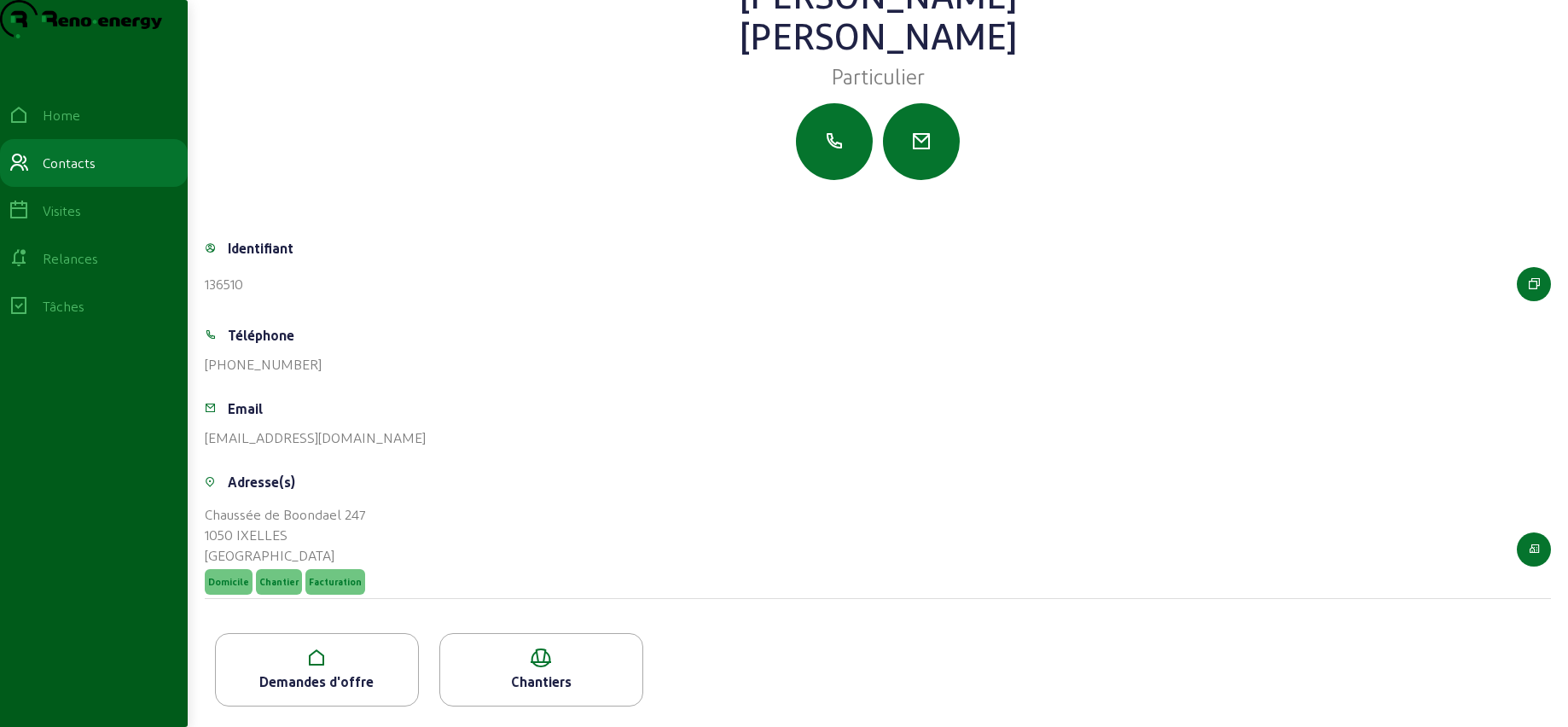
click at [321, 652] on icon at bounding box center [317, 658] width 202 height 21
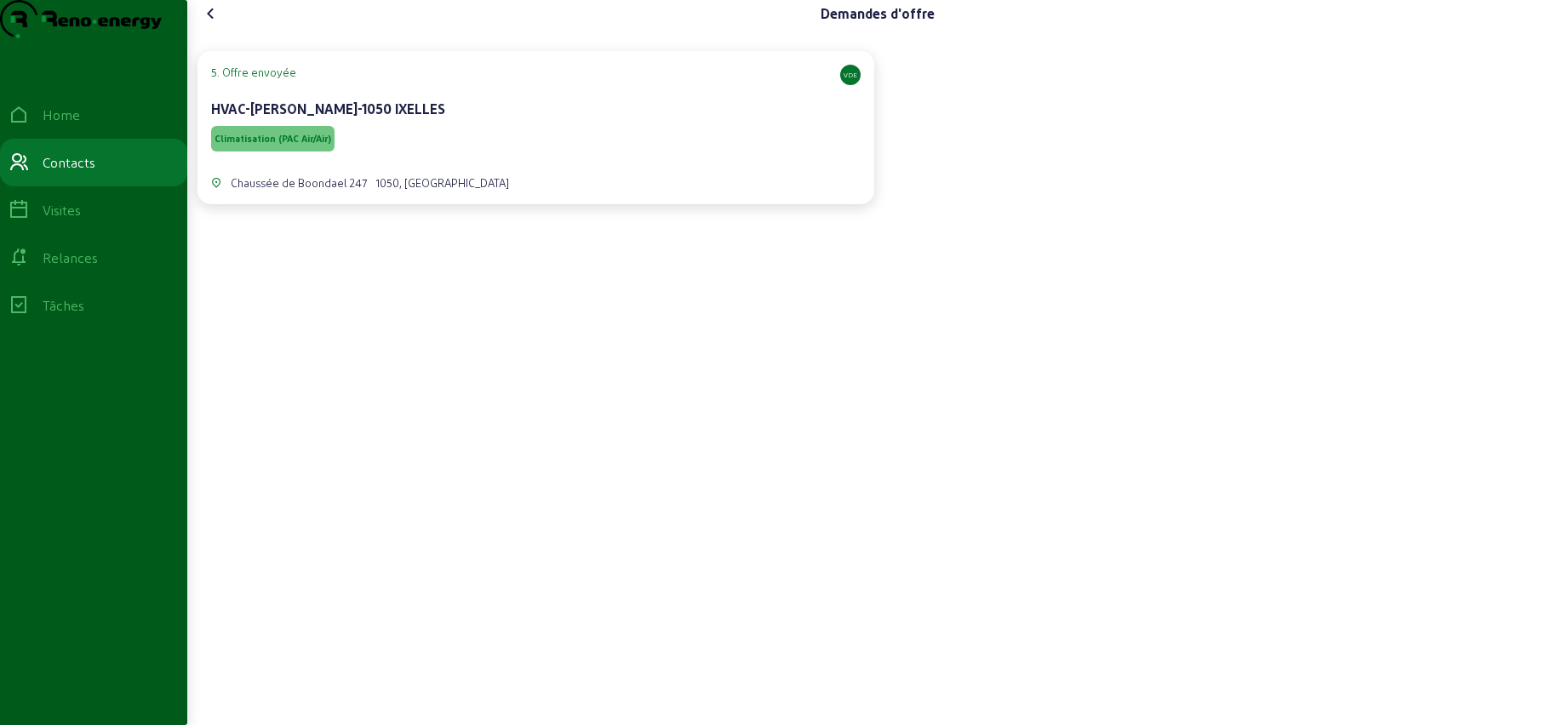
click at [417, 119] on div "HVAC-[PERSON_NAME]-1050 IXELLES" at bounding box center [536, 108] width 649 height 21
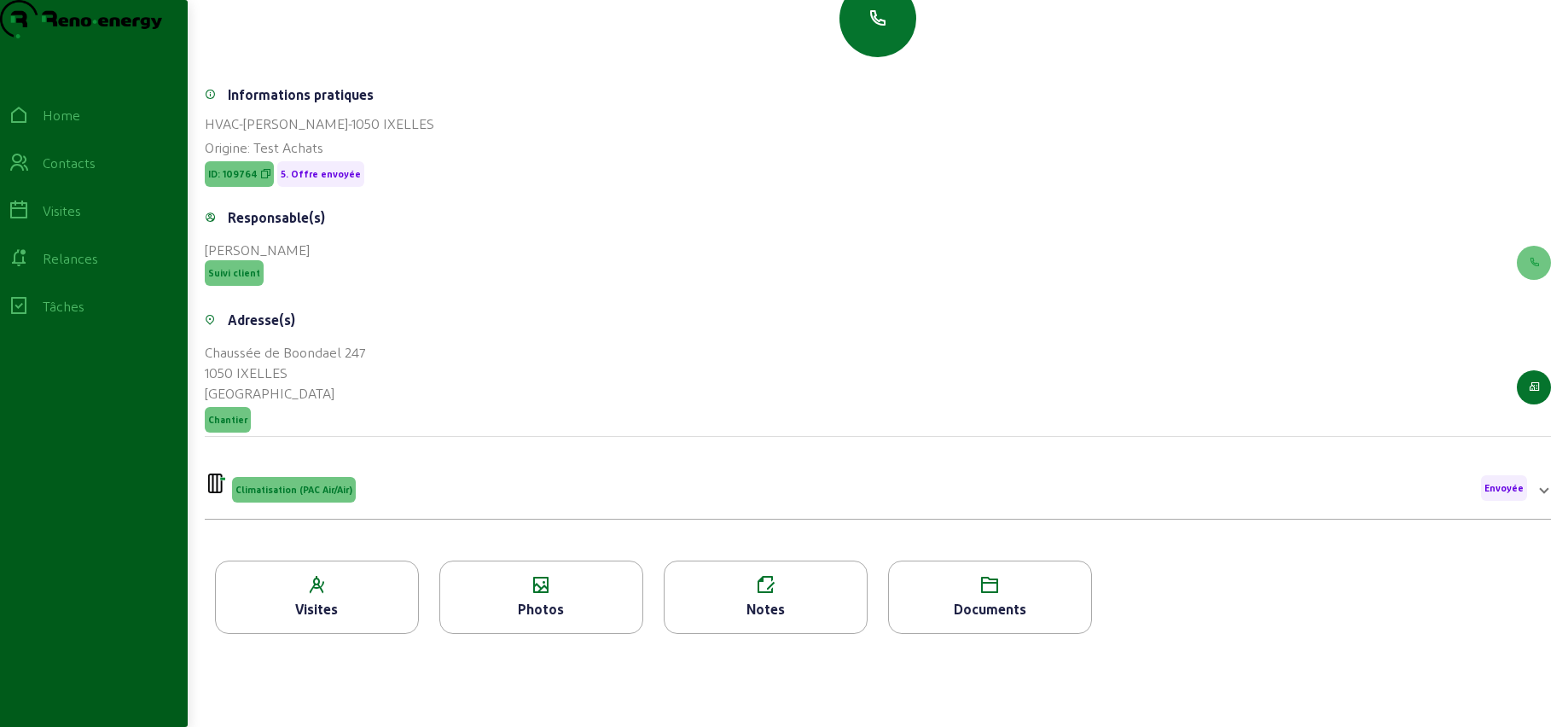
scroll to position [212, 0]
click at [972, 596] on icon at bounding box center [990, 585] width 202 height 21
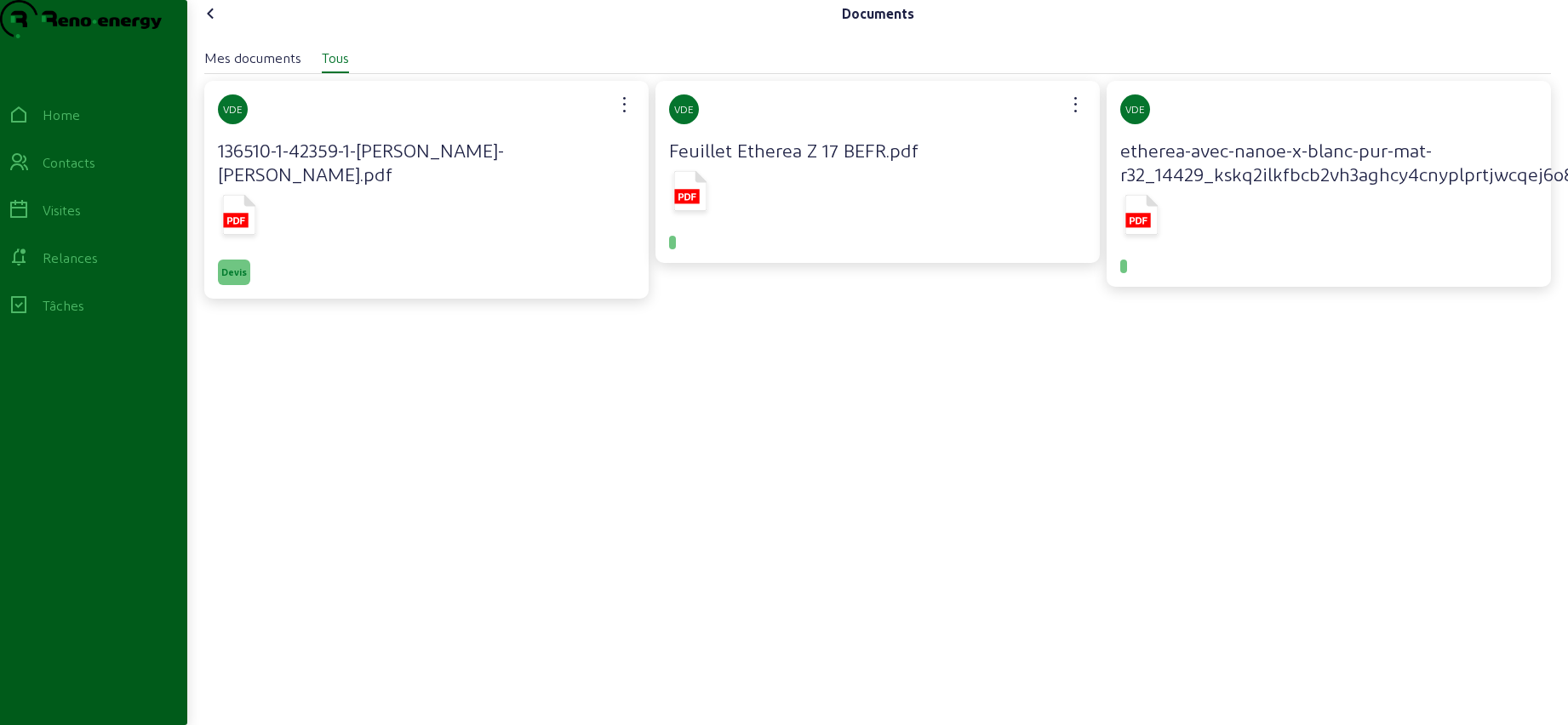
click at [240, 219] on icon at bounding box center [240, 214] width 33 height 40
click at [29, 173] on icon at bounding box center [19, 162] width 21 height 21
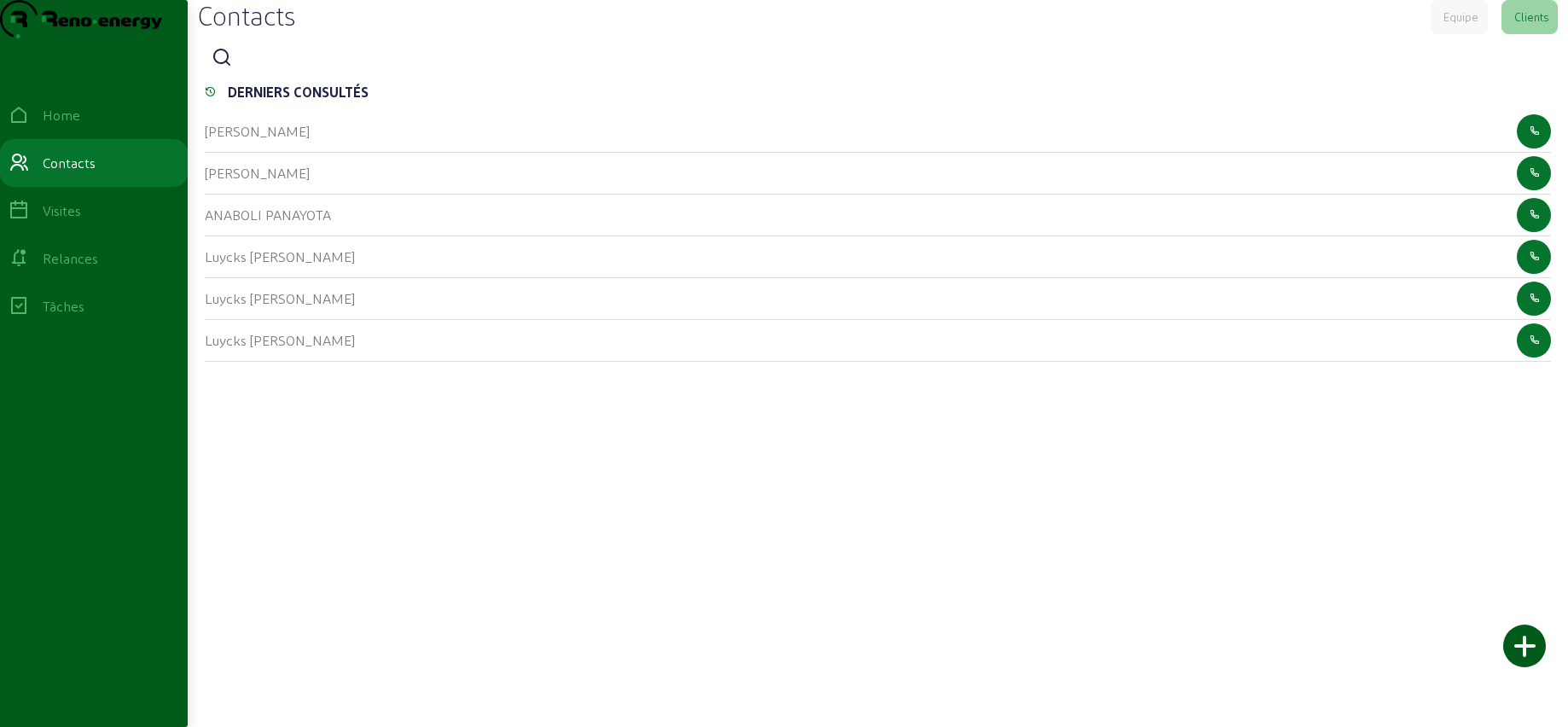
click at [222, 68] on icon at bounding box center [222, 57] width 21 height 21
click at [263, 69] on input at bounding box center [317, 58] width 154 height 21
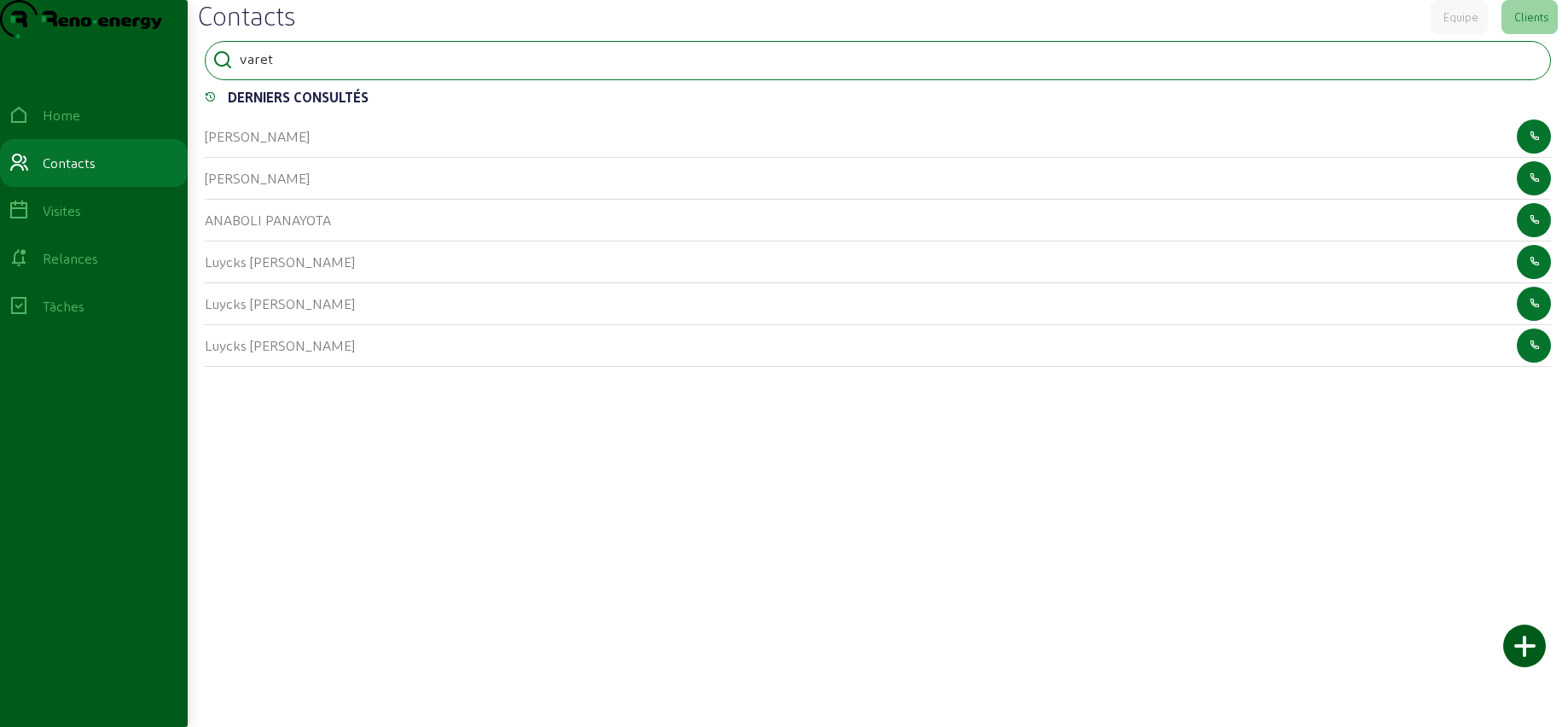
type input "varet"
